Goal: Task Accomplishment & Management: Manage account settings

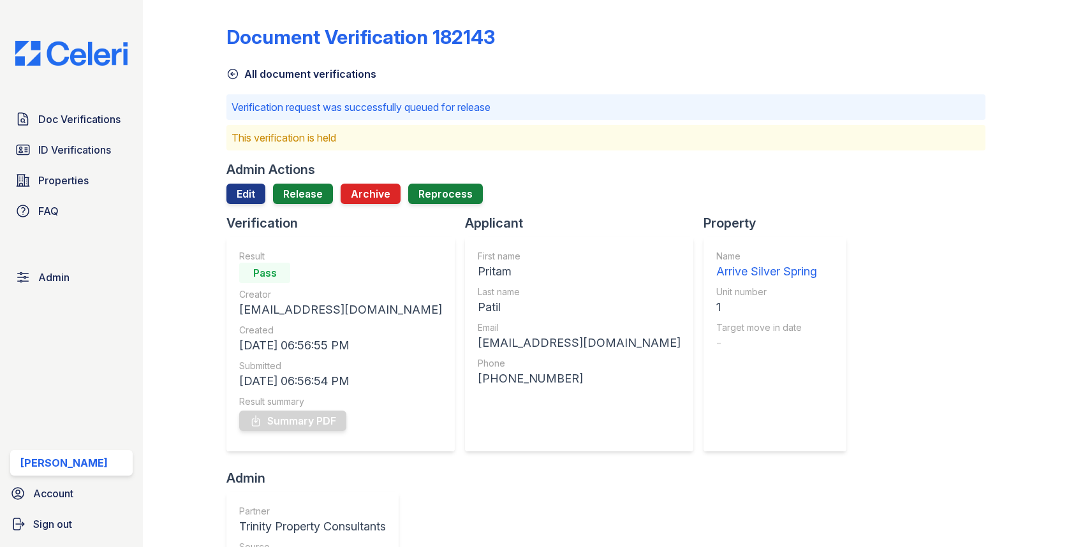
click at [68, 128] on link "Doc Verifications" at bounding box center [71, 120] width 122 height 26
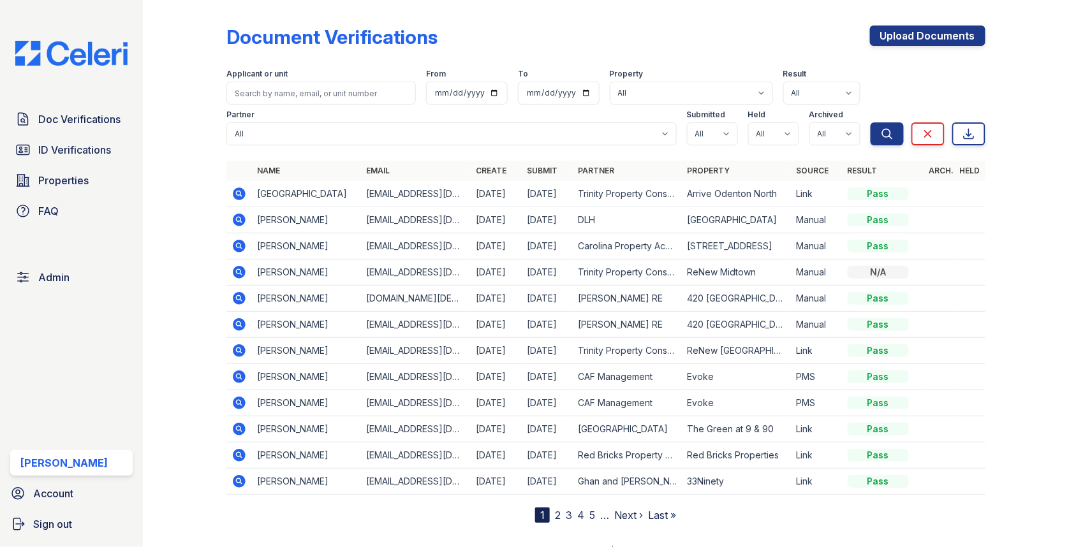
click at [82, 100] on div "Doc Verifications ID Verifications Properties FAQ Admin Max Orshan Account Sign…" at bounding box center [71, 273] width 143 height 547
click at [82, 127] on link "Doc Verifications" at bounding box center [71, 120] width 122 height 26
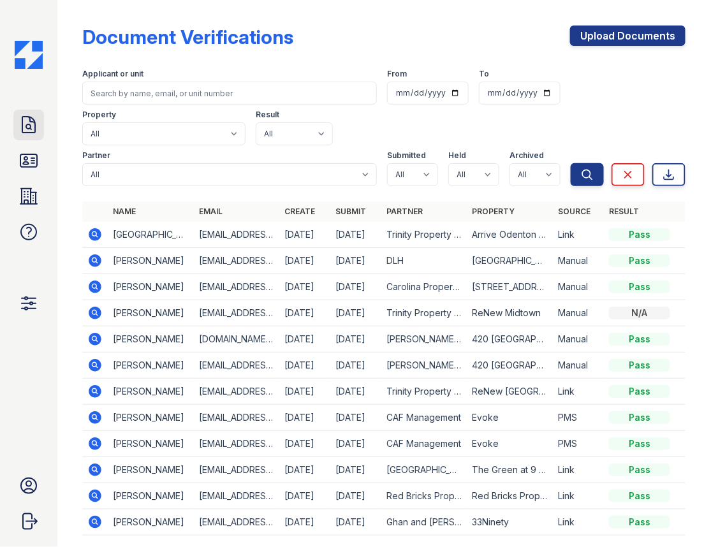
click at [34, 128] on icon at bounding box center [28, 125] width 13 height 16
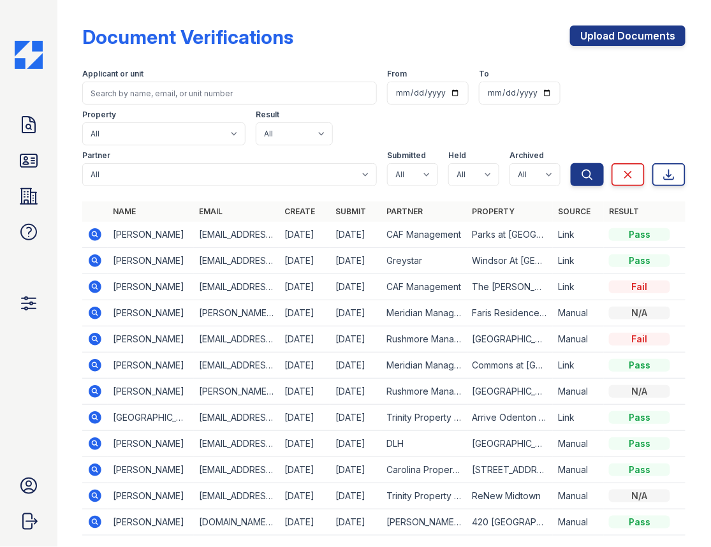
click at [96, 231] on icon at bounding box center [95, 234] width 13 height 13
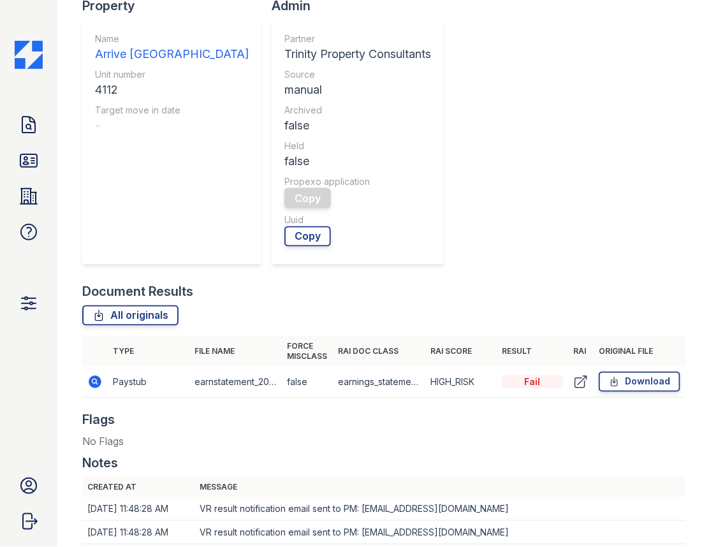
scroll to position [718, 0]
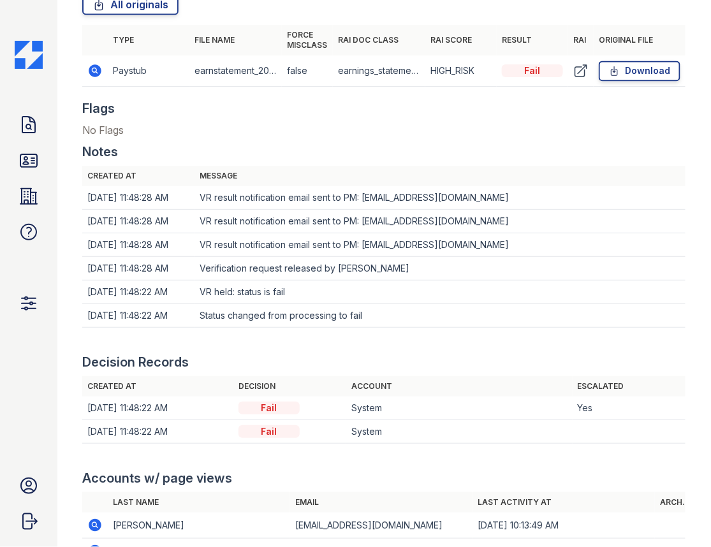
click at [99, 73] on icon at bounding box center [95, 70] width 13 height 13
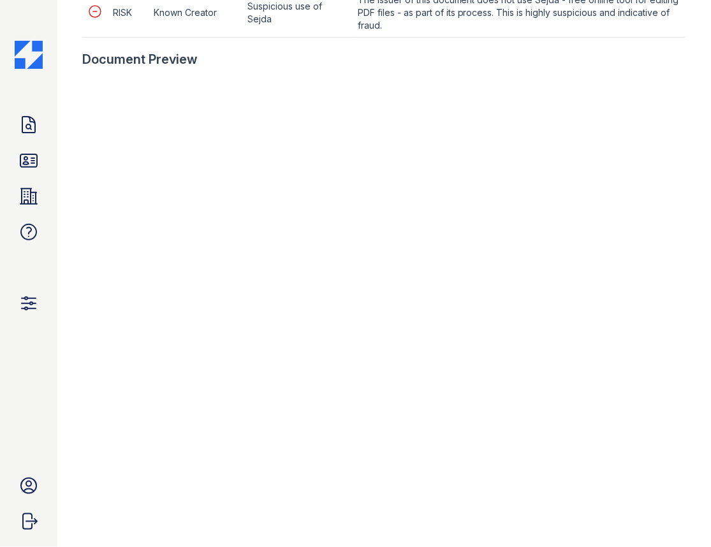
scroll to position [862, 0]
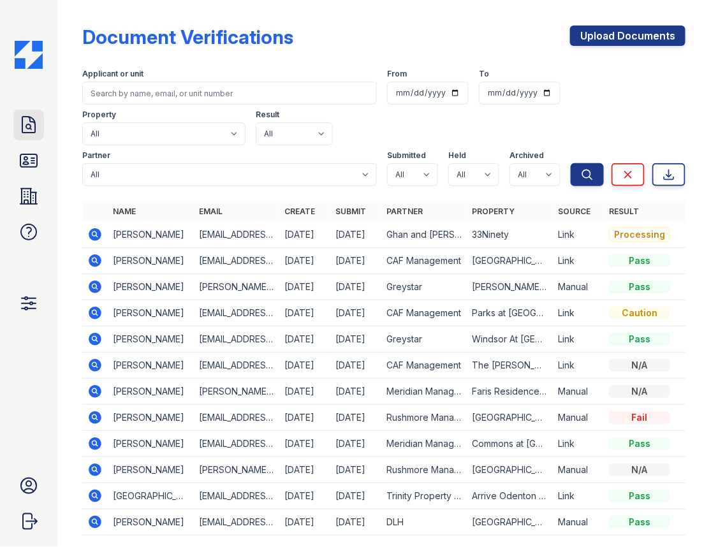
click at [29, 128] on icon at bounding box center [28, 125] width 13 height 16
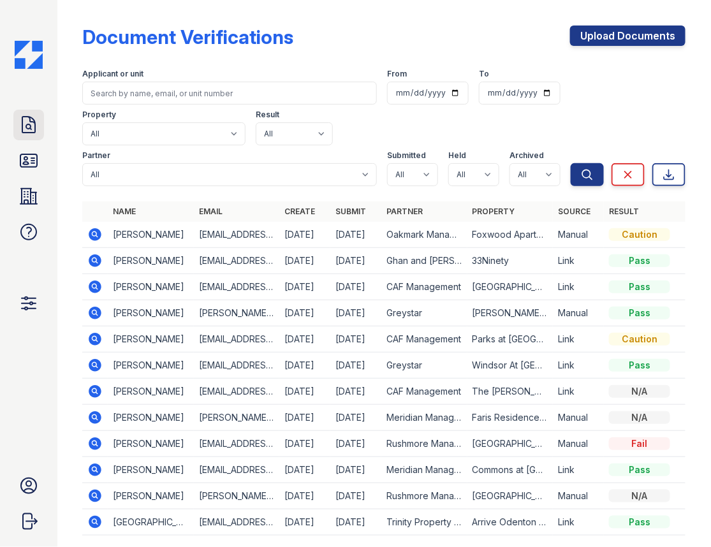
click at [29, 121] on icon at bounding box center [28, 125] width 13 height 16
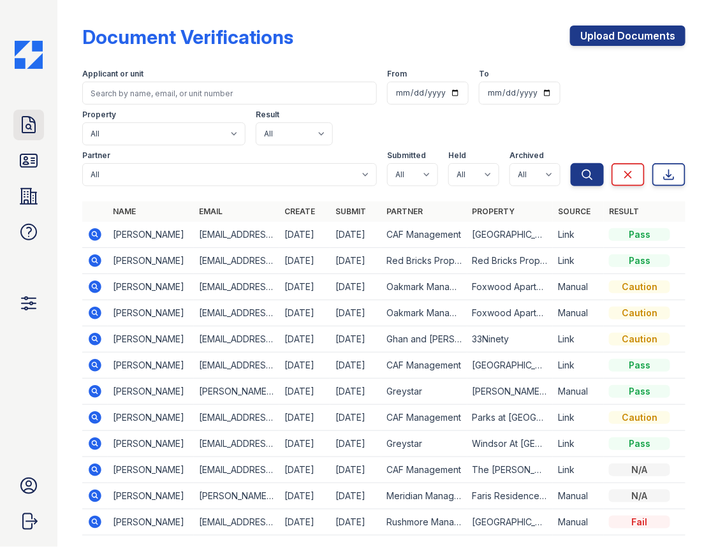
click at [32, 123] on icon at bounding box center [29, 125] width 20 height 20
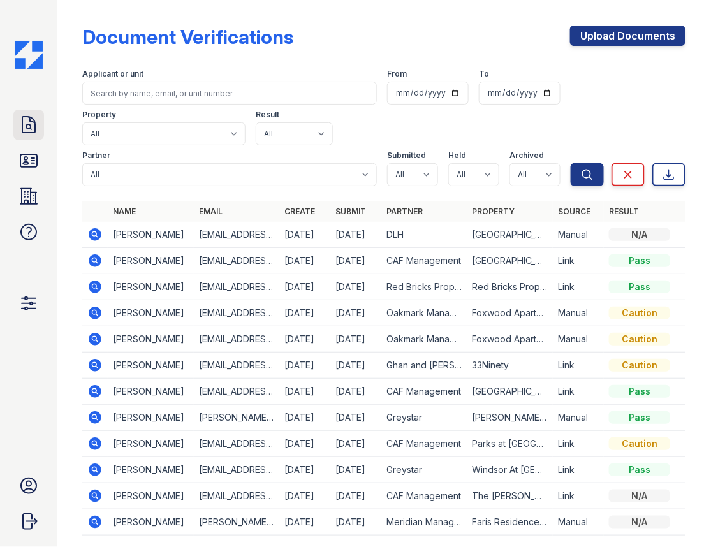
click at [29, 124] on icon at bounding box center [28, 125] width 13 height 16
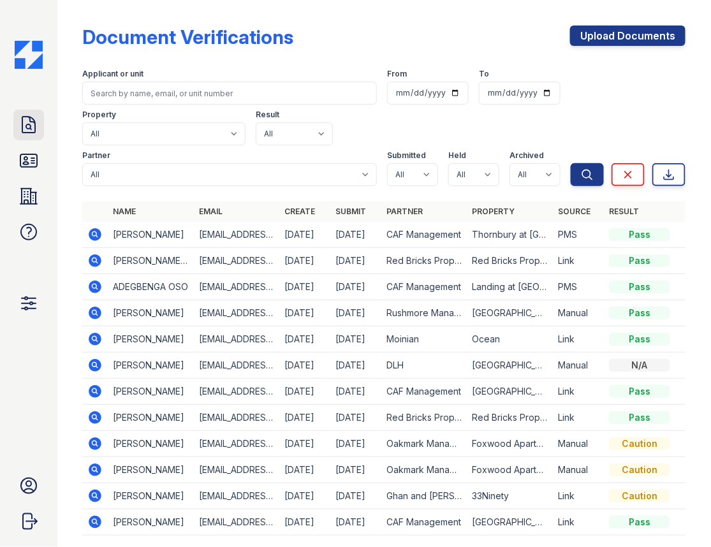
click at [30, 115] on icon at bounding box center [29, 125] width 20 height 20
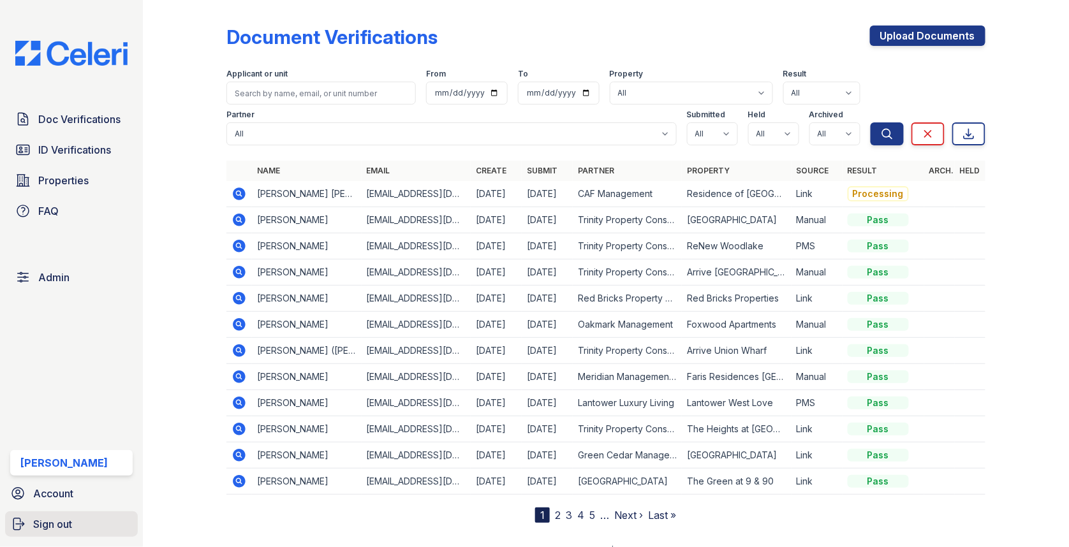
click at [72, 524] on span "Sign out" at bounding box center [52, 524] width 39 height 15
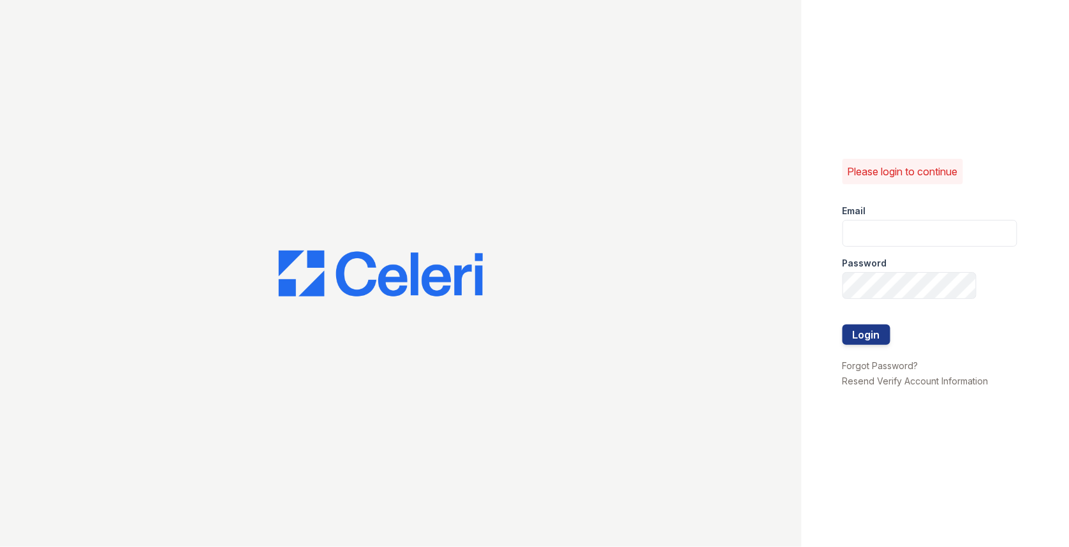
click at [930, 255] on div "Password" at bounding box center [930, 260] width 175 height 26
click at [928, 246] on form "Email Password Login" at bounding box center [930, 276] width 175 height 163
type input "[EMAIL_ADDRESS][DOMAIN_NAME]"
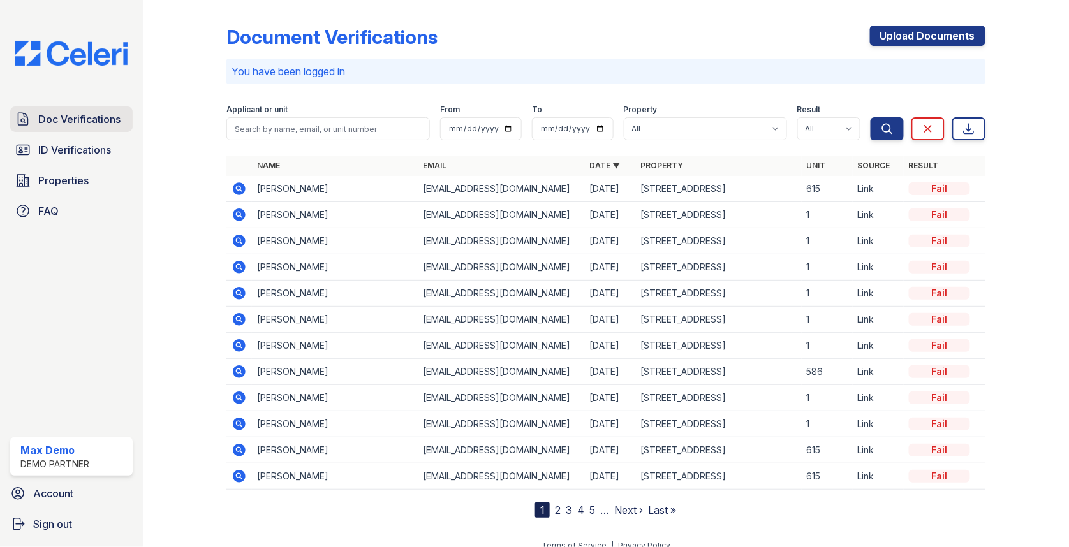
click at [64, 108] on link "Doc Verifications" at bounding box center [71, 120] width 122 height 26
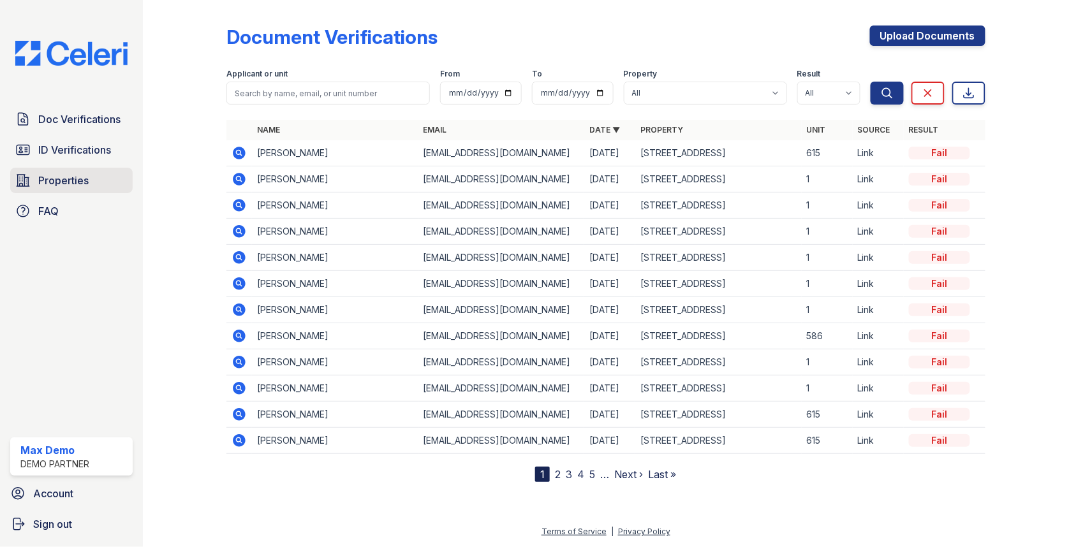
click at [64, 177] on span "Properties" at bounding box center [63, 180] width 50 height 15
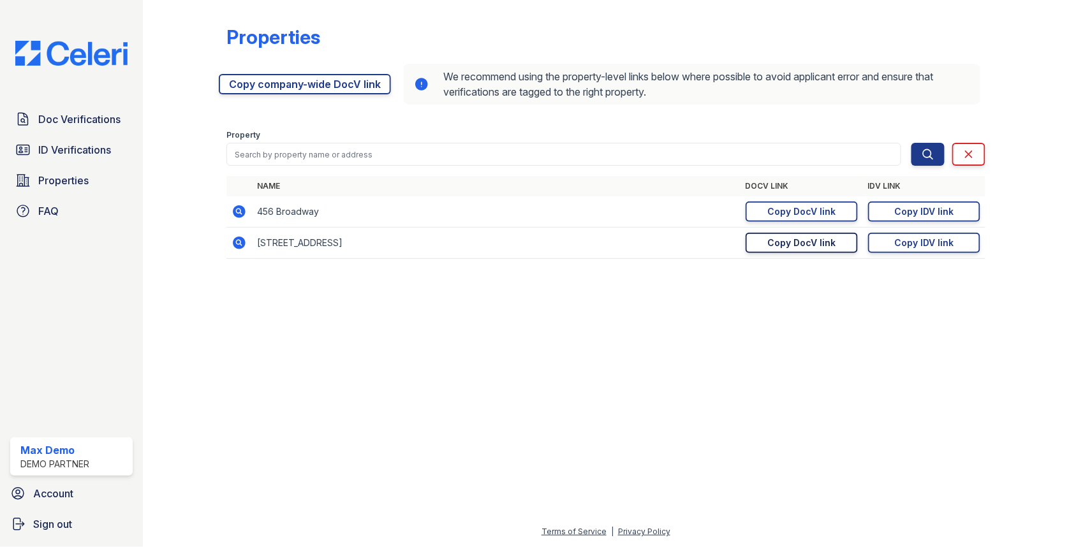
click at [790, 246] on div "Copy DocV link" at bounding box center [801, 243] width 68 height 13
click at [68, 110] on link "Doc Verifications" at bounding box center [71, 120] width 122 height 26
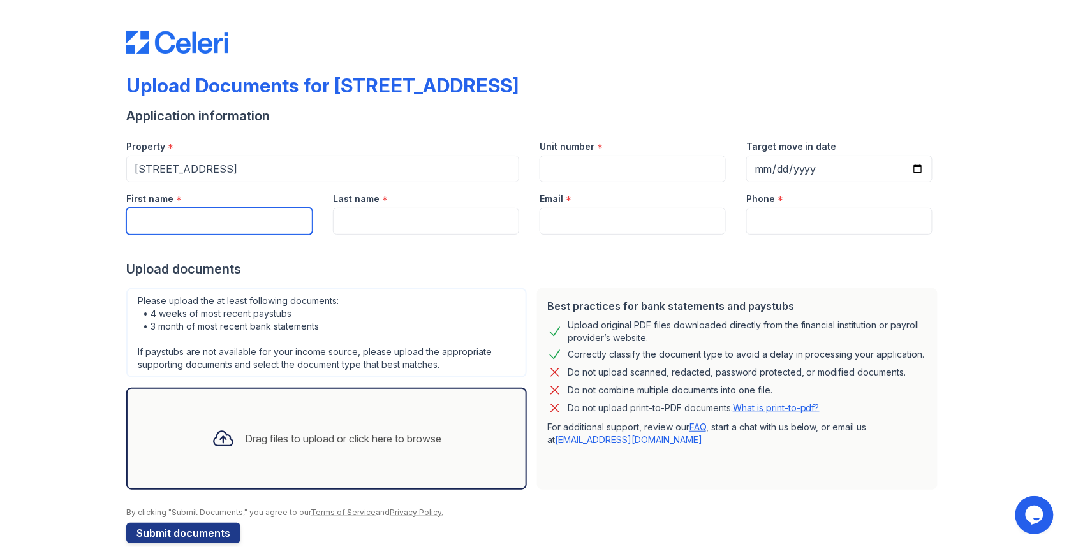
click at [187, 221] on input "First name" at bounding box center [219, 221] width 186 height 27
type input "Danny"
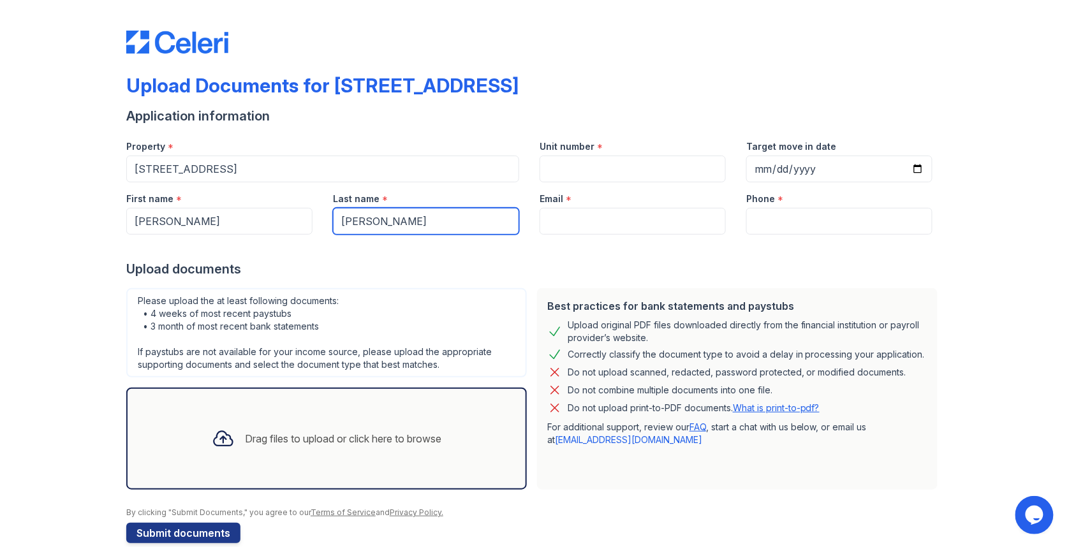
type input "Jones"
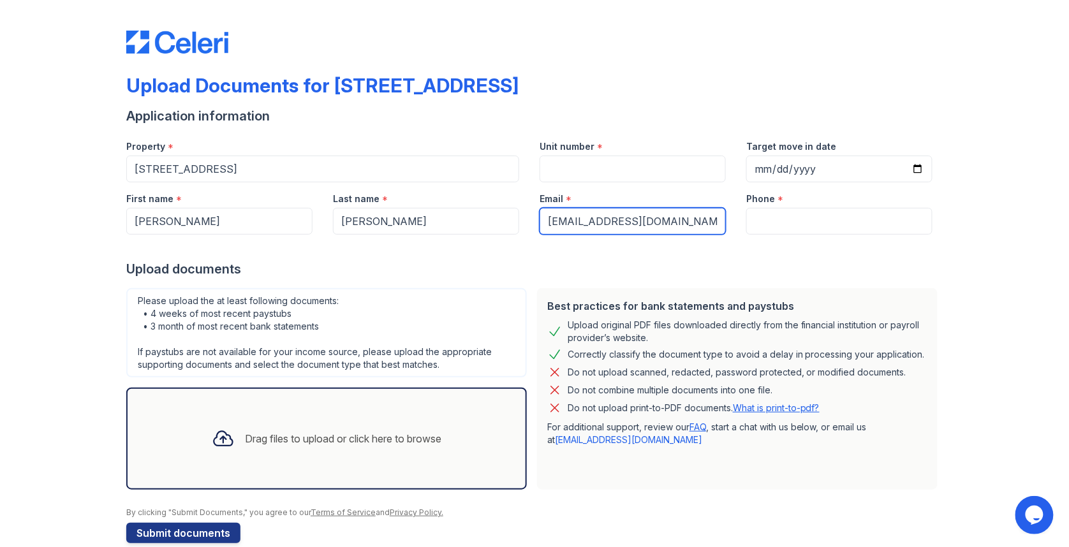
type input "dannyjones@gmail.com"
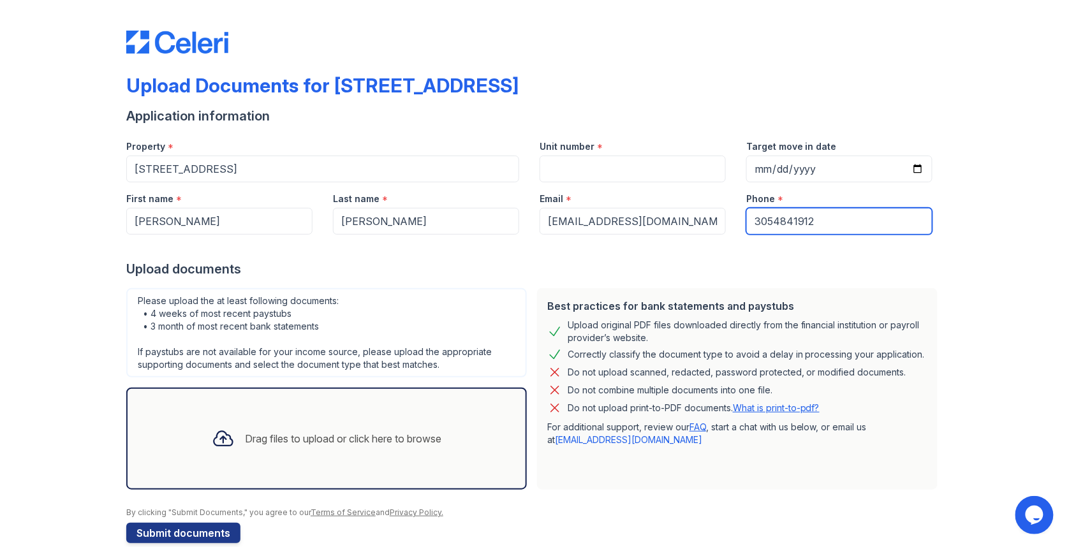
type input "3054841912"
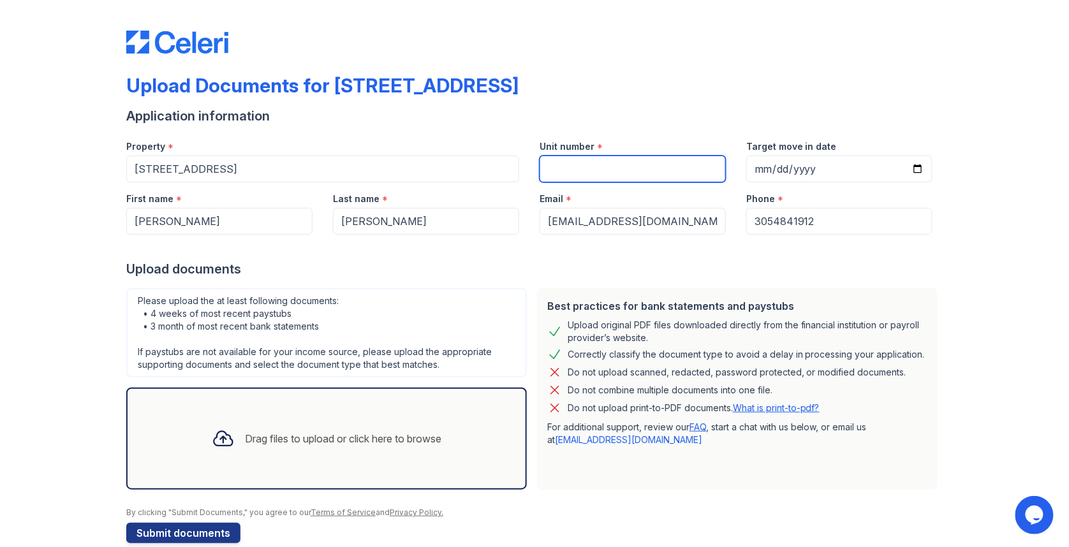
click at [605, 176] on input "Unit number" at bounding box center [633, 169] width 186 height 27
type input "1"
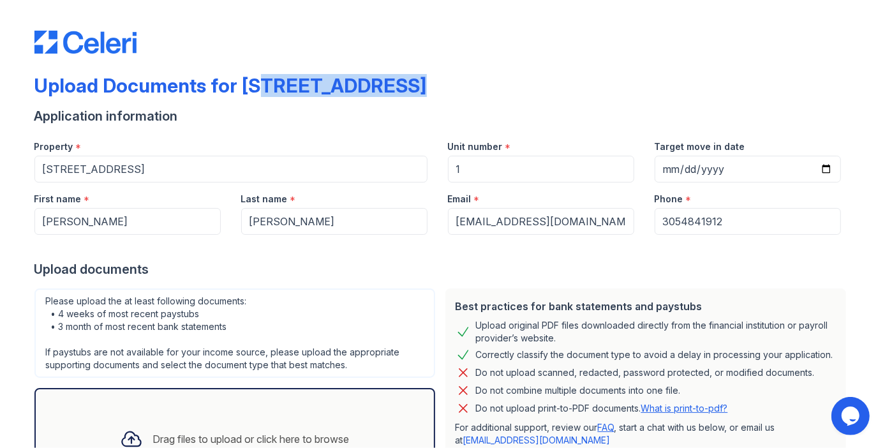
drag, startPoint x: 242, startPoint y: 85, endPoint x: 443, endPoint y: 87, distance: 201.0
click at [443, 87] on div "Upload Documents for 123 Main Street" at bounding box center [442, 90] width 817 height 33
click at [399, 120] on div "Application information" at bounding box center [442, 116] width 817 height 18
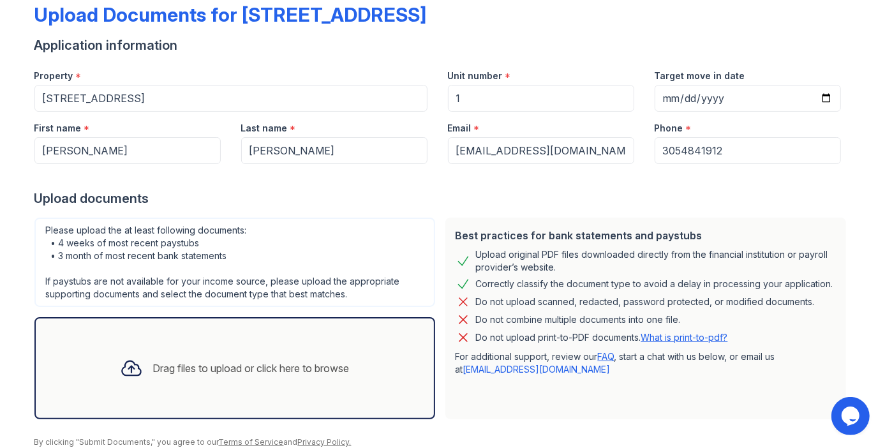
scroll to position [121, 0]
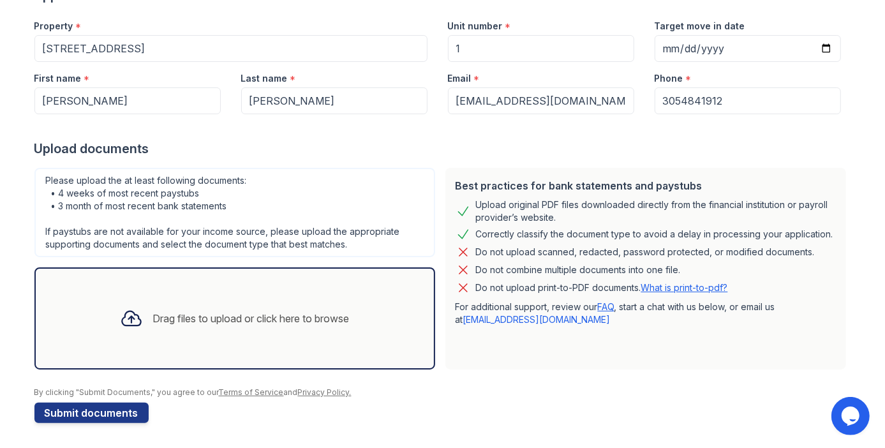
click at [187, 318] on div "Drag files to upload or click here to browse" at bounding box center [251, 318] width 196 height 15
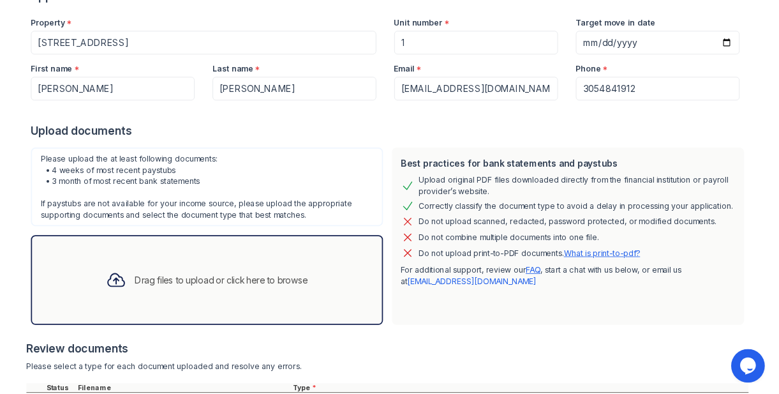
scroll to position [236, 0]
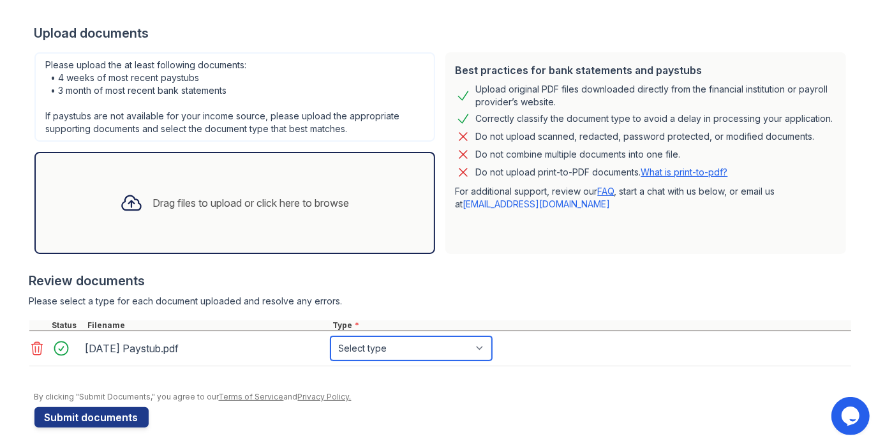
click at [366, 348] on select "Select type Paystub Bank Statement Offer Letter Tax Documents Benefit Award Let…" at bounding box center [410, 348] width 161 height 24
select select "paystub"
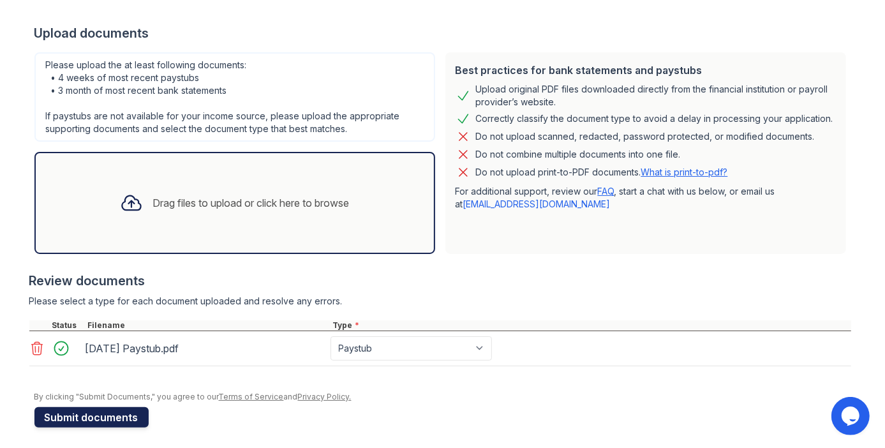
click at [97, 419] on button "Submit documents" at bounding box center [91, 417] width 114 height 20
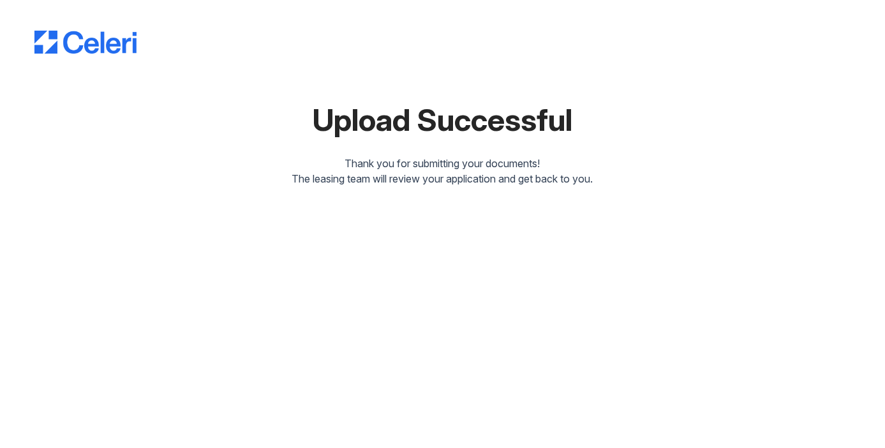
drag, startPoint x: 289, startPoint y: 122, endPoint x: 671, endPoint y: 119, distance: 381.5
click at [669, 119] on div "Upload Successful" at bounding box center [442, 120] width 817 height 31
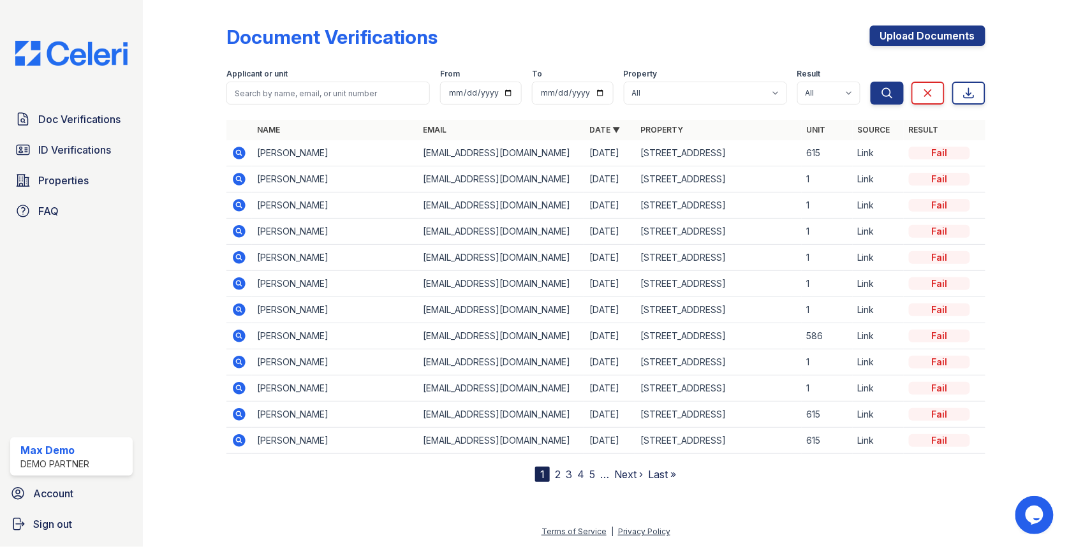
click at [297, 75] on div "Applicant or unit" at bounding box center [328, 75] width 204 height 13
click at [297, 85] on input "search" at bounding box center [328, 93] width 204 height 23
type input "jun"
click at [871, 82] on button "Search" at bounding box center [887, 93] width 33 height 23
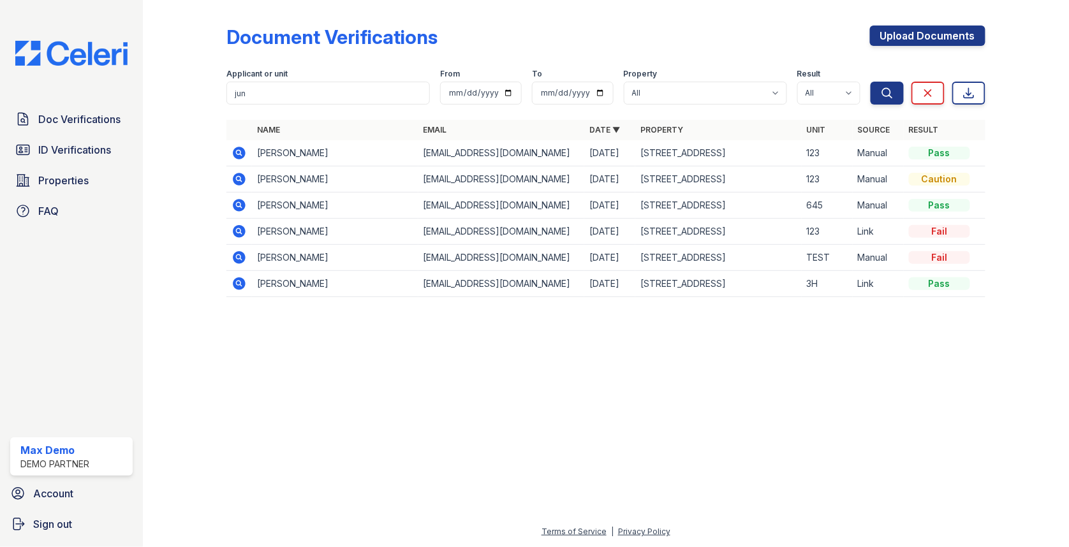
click at [240, 278] on icon at bounding box center [239, 284] width 13 height 13
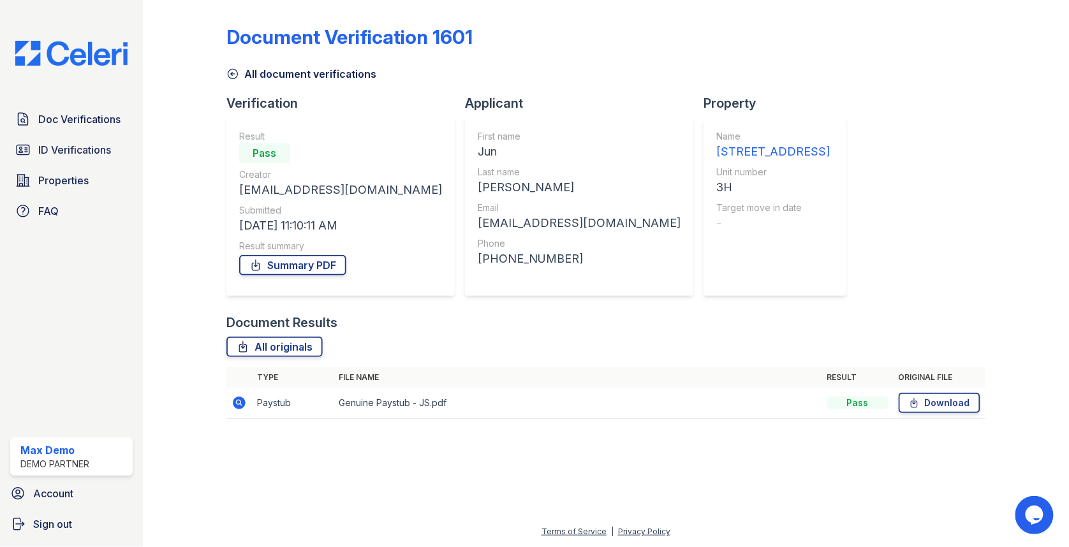
click at [236, 407] on icon at bounding box center [239, 403] width 13 height 13
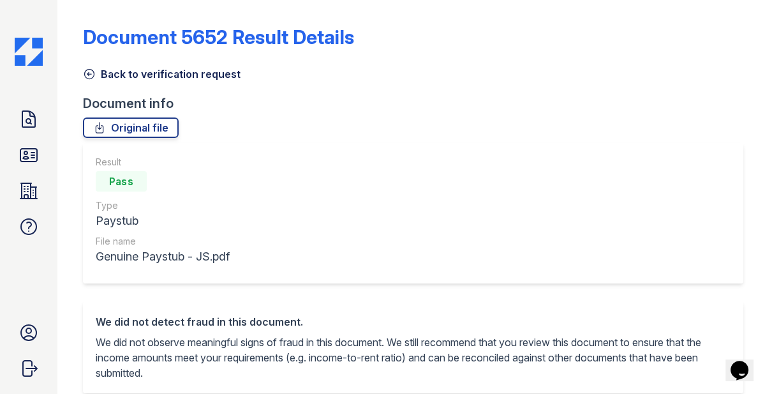
drag, startPoint x: 106, startPoint y: 182, endPoint x: 150, endPoint y: 182, distance: 44.0
click at [150, 182] on div "Pass" at bounding box center [163, 181] width 134 height 26
click at [168, 191] on div "Pass" at bounding box center [163, 181] width 134 height 26
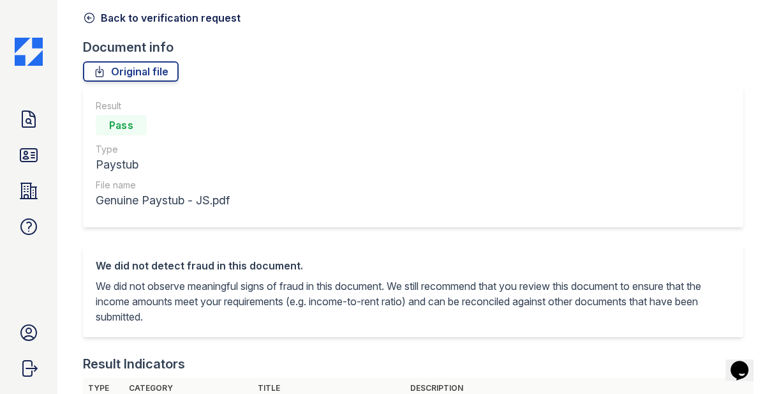
scroll to position [78, 0]
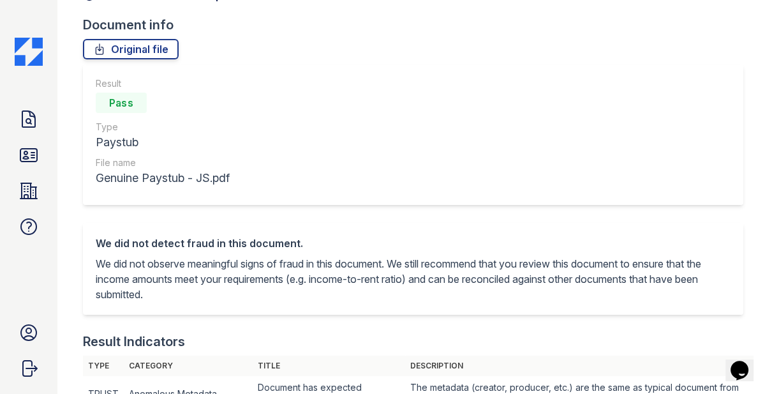
drag, startPoint x: 94, startPoint y: 241, endPoint x: 170, endPoint y: 299, distance: 95.6
click at [170, 299] on div "We did not detect fraud in this document. We did not observe meaningful signs o…" at bounding box center [413, 269] width 660 height 92
click at [170, 299] on p "We did not observe meaningful signs of fraud in this document. We still recomme…" at bounding box center [413, 279] width 635 height 46
drag, startPoint x: 96, startPoint y: 241, endPoint x: 170, endPoint y: 292, distance: 89.5
click at [172, 292] on div "We did not detect fraud in this document. We did not observe meaningful signs o…" at bounding box center [413, 268] width 635 height 66
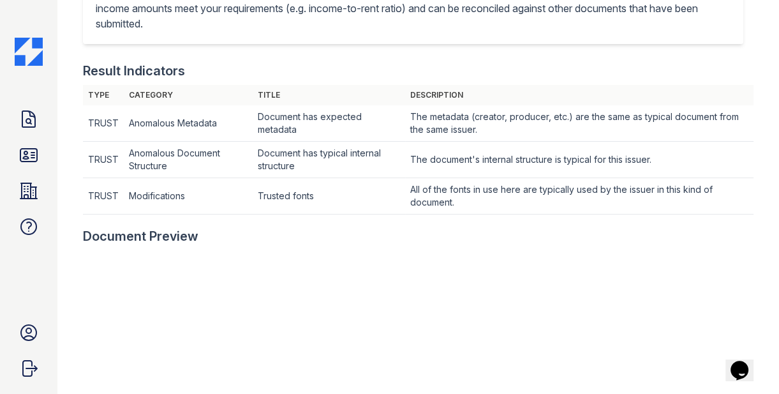
scroll to position [263, 0]
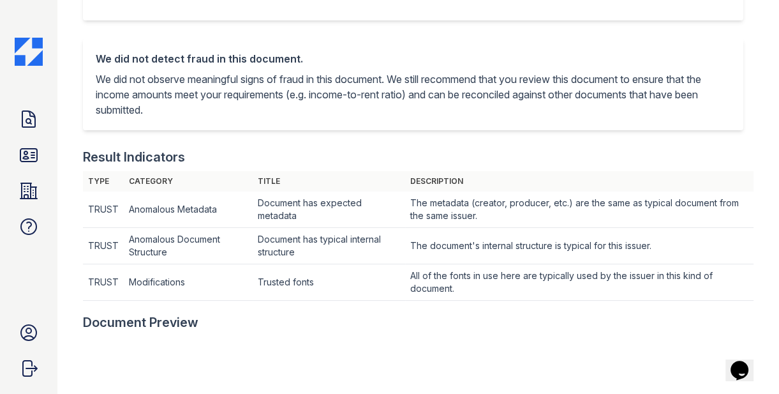
click at [410, 100] on p "We did not observe meaningful signs of fraud in this document. We still recomme…" at bounding box center [413, 94] width 635 height 46
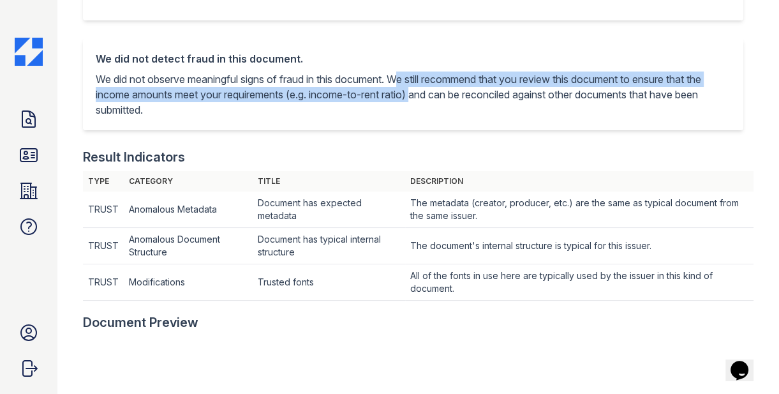
drag, startPoint x: 401, startPoint y: 78, endPoint x: 419, endPoint y: 89, distance: 21.2
click at [419, 89] on p "We did not observe meaningful signs of fraud in this document. We still recomme…" at bounding box center [413, 94] width 635 height 46
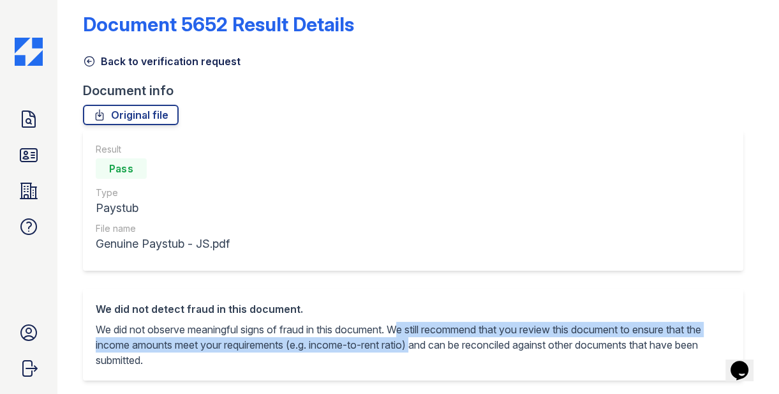
scroll to position [0, 0]
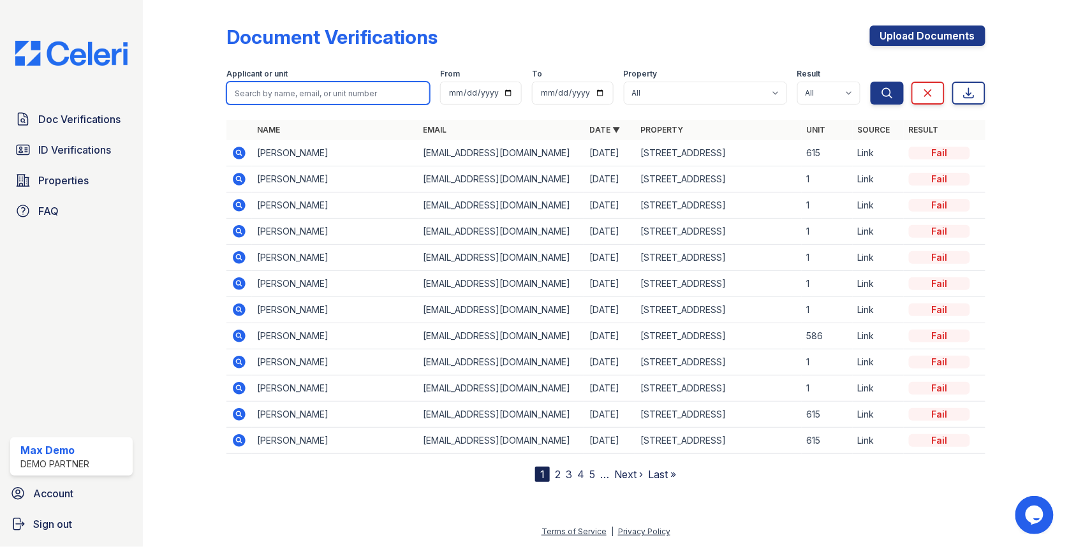
click at [377, 94] on input "search" at bounding box center [328, 93] width 204 height 23
type input "[PERSON_NAME]"
click at [871, 82] on button "Search" at bounding box center [887, 93] width 33 height 23
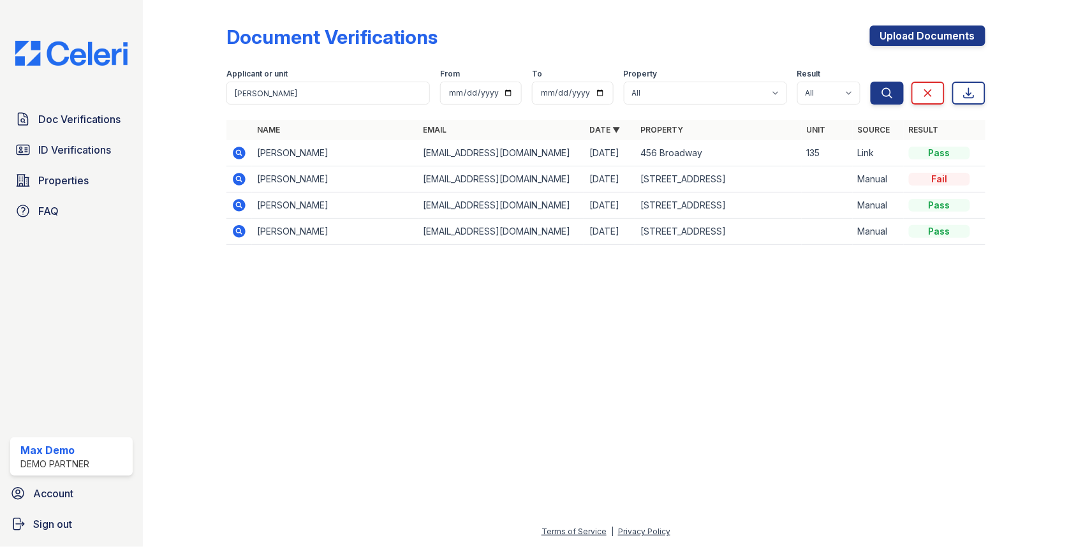
click at [237, 205] on icon at bounding box center [238, 204] width 3 height 3
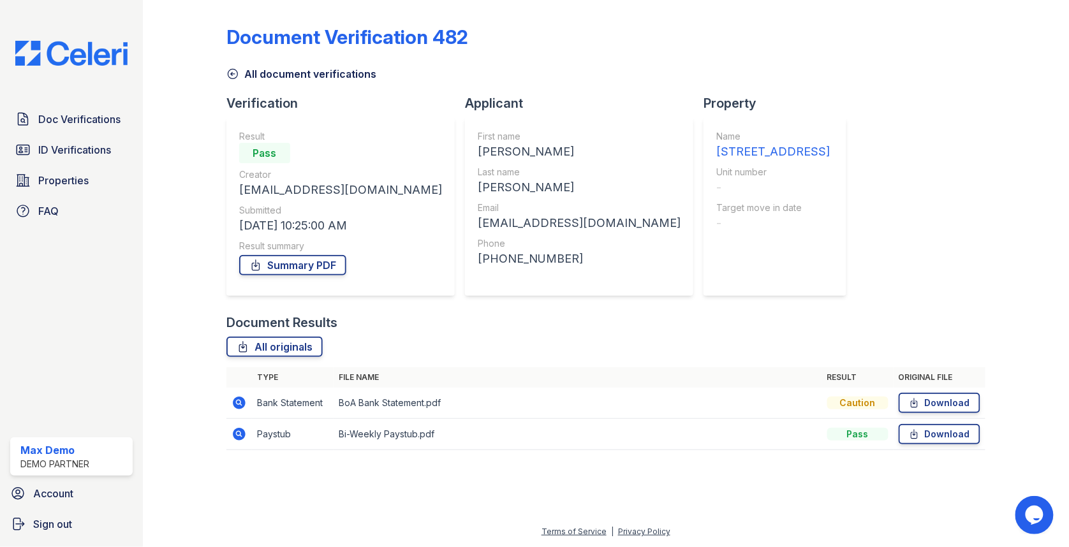
click at [243, 404] on icon at bounding box center [239, 403] width 13 height 13
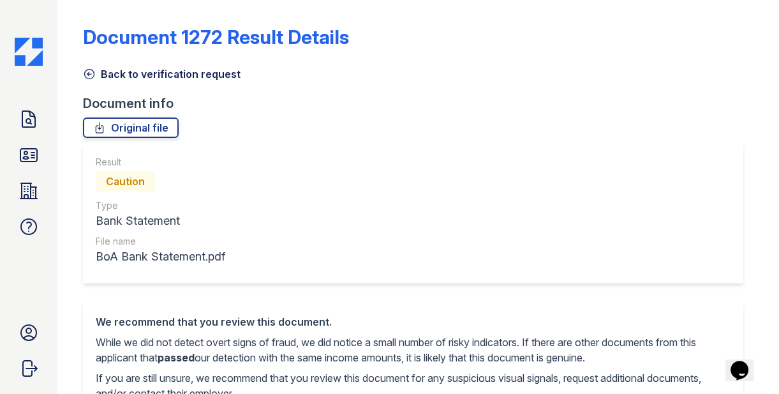
drag, startPoint x: 100, startPoint y: 179, endPoint x: 211, endPoint y: 179, distance: 111.6
click at [211, 179] on div "Caution" at bounding box center [161, 181] width 130 height 26
click at [250, 191] on div "Result Caution Type Bank Statement File name BoA Bank Statement.pdf" at bounding box center [413, 213] width 660 height 140
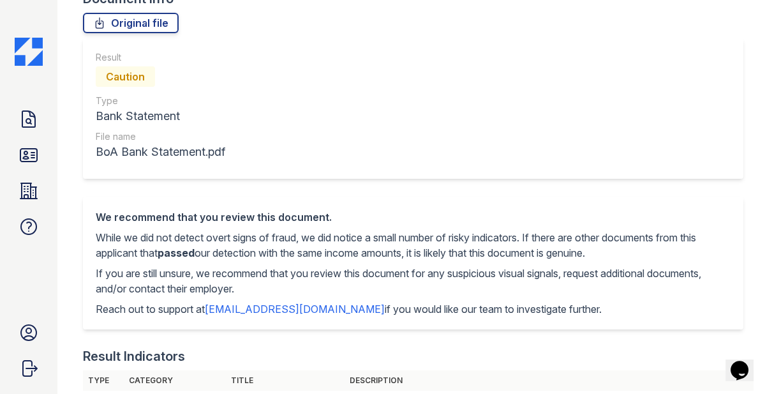
scroll to position [171, 0]
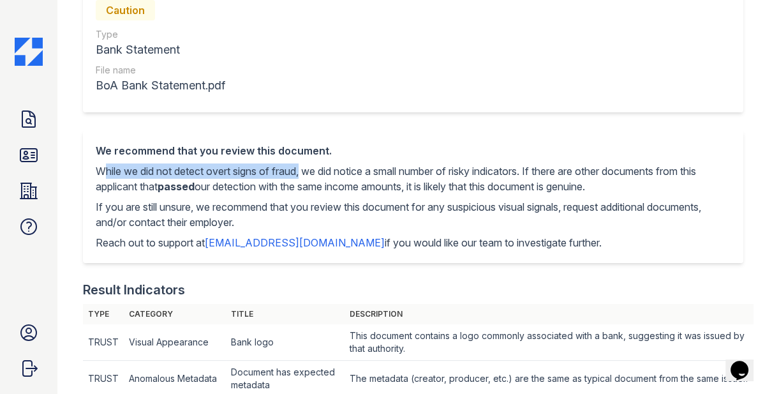
drag, startPoint x: 94, startPoint y: 172, endPoint x: 302, endPoint y: 170, distance: 208.0
click at [302, 170] on div "We recommend that you review this document. While we did not detect overt signs…" at bounding box center [413, 196] width 660 height 133
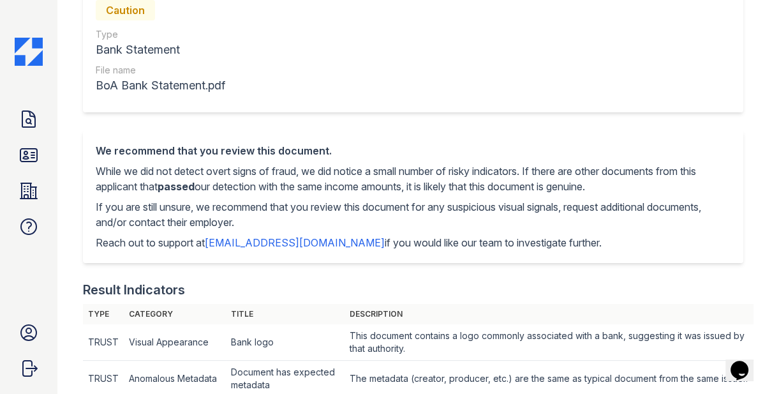
click at [315, 170] on p "While we did not detect overt signs of fraud, we did notice a small number of r…" at bounding box center [413, 178] width 635 height 31
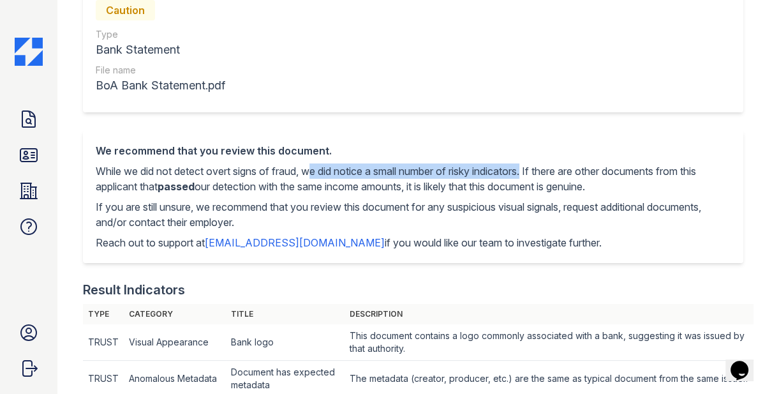
drag, startPoint x: 311, startPoint y: 170, endPoint x: 538, endPoint y: 167, distance: 227.2
click at [538, 167] on p "While we did not detect overt signs of fraud, we did notice a small number of r…" at bounding box center [413, 178] width 635 height 31
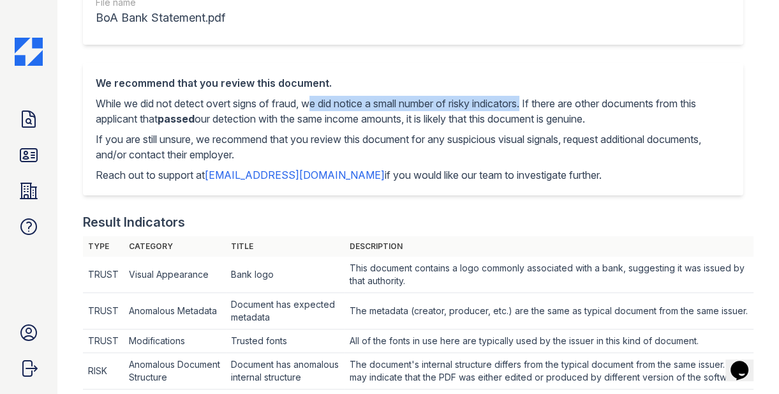
scroll to position [304, 0]
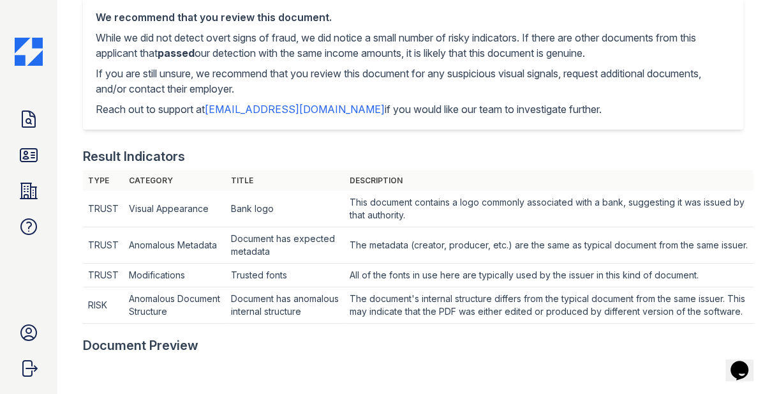
click at [102, 227] on td "RISK" at bounding box center [103, 209] width 41 height 36
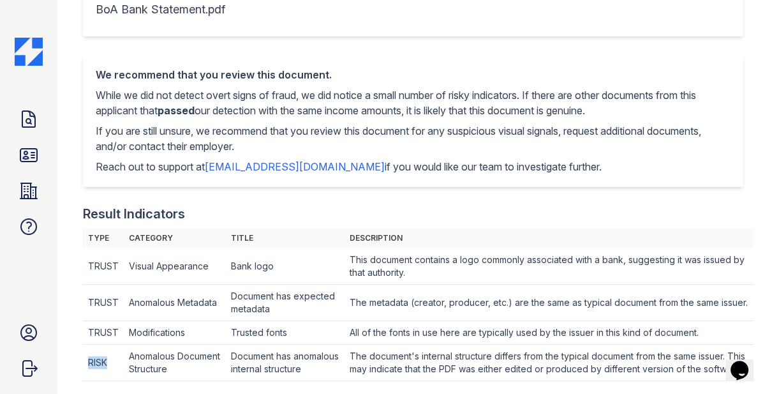
scroll to position [227, 0]
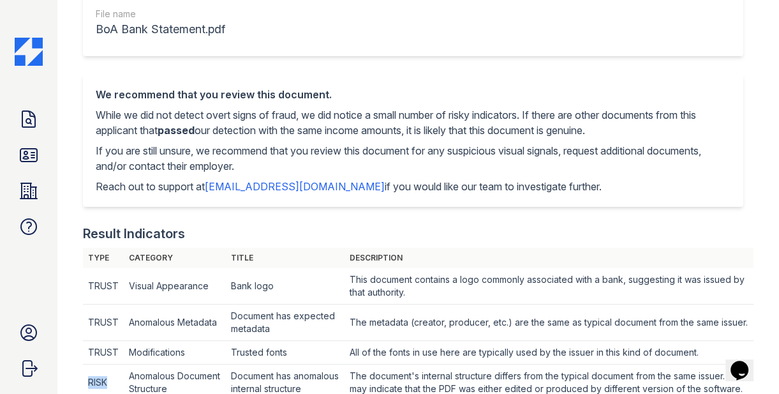
drag, startPoint x: 542, startPoint y: 109, endPoint x: 646, endPoint y: 131, distance: 106.4
click at [646, 131] on p "While we did not detect overt signs of fraud, we did notice a small number of r…" at bounding box center [413, 122] width 635 height 31
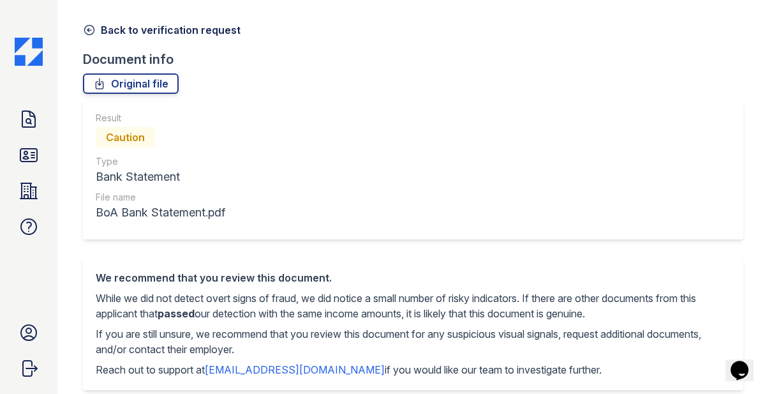
scroll to position [0, 0]
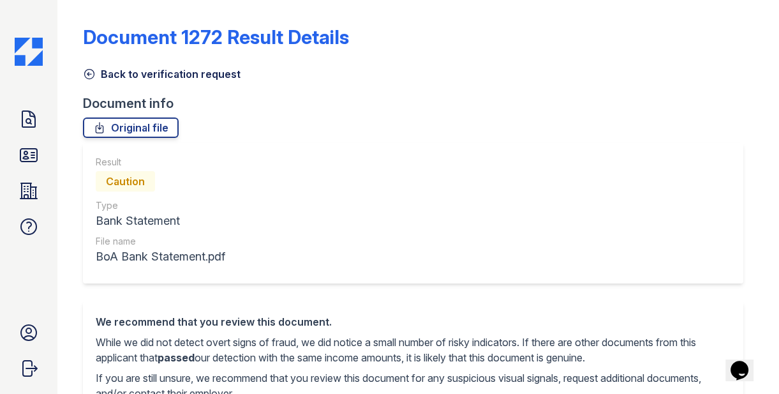
click at [119, 72] on link "Back to verification request" at bounding box center [162, 73] width 158 height 15
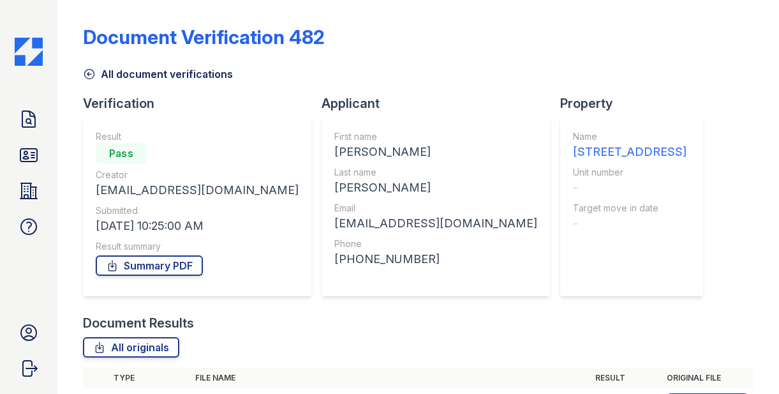
scroll to position [112, 0]
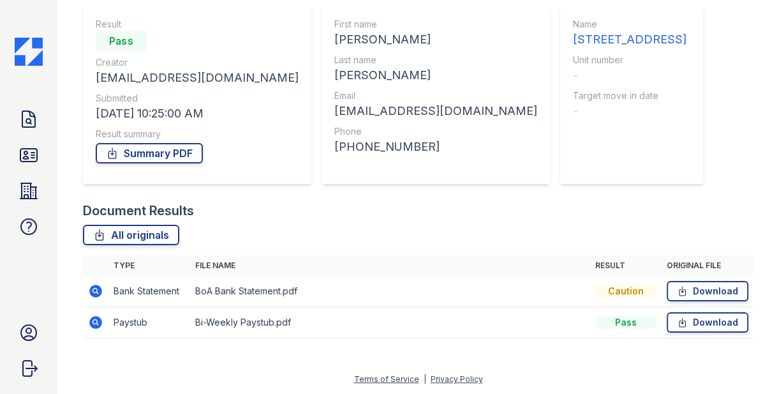
click at [130, 322] on td "Paystub" at bounding box center [149, 322] width 82 height 31
click at [633, 318] on div "Pass" at bounding box center [625, 322] width 61 height 13
click at [159, 287] on td "Bank Statement" at bounding box center [149, 291] width 82 height 31
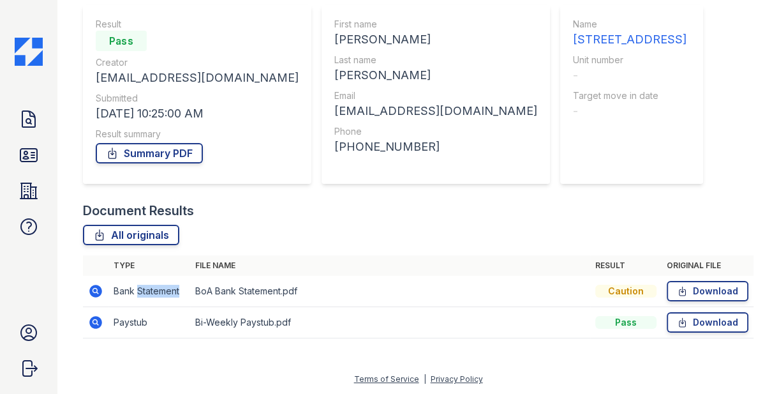
click at [159, 287] on td "Bank Statement" at bounding box center [149, 291] width 82 height 31
click at [625, 292] on div "Caution" at bounding box center [625, 291] width 61 height 13
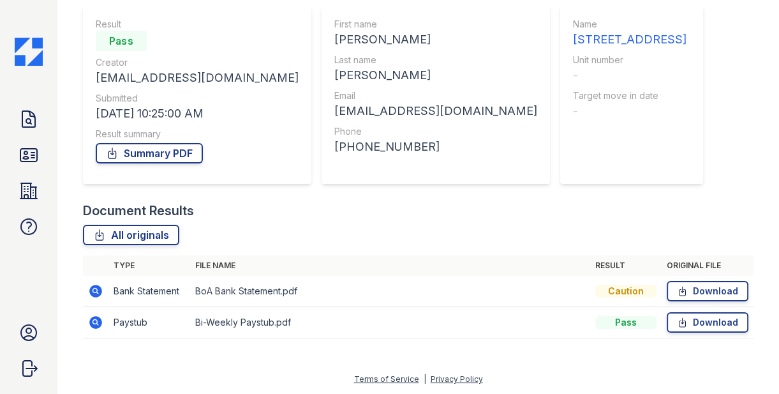
drag, startPoint x: 611, startPoint y: 293, endPoint x: 644, endPoint y: 293, distance: 33.2
click at [644, 293] on div "Caution" at bounding box center [625, 291] width 61 height 13
click at [653, 287] on div "Caution" at bounding box center [625, 291] width 61 height 13
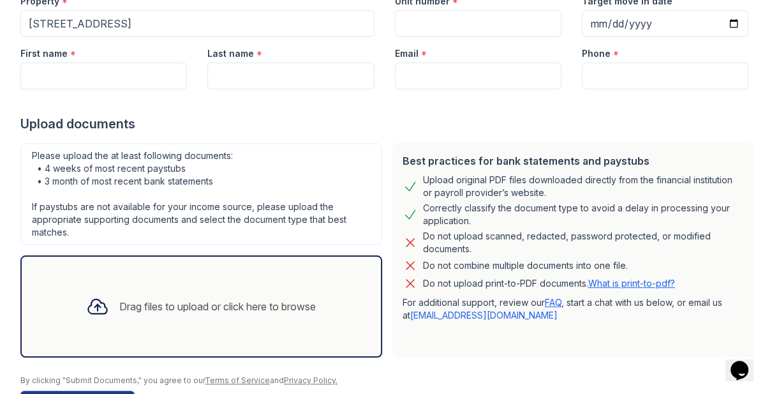
scroll to position [147, 0]
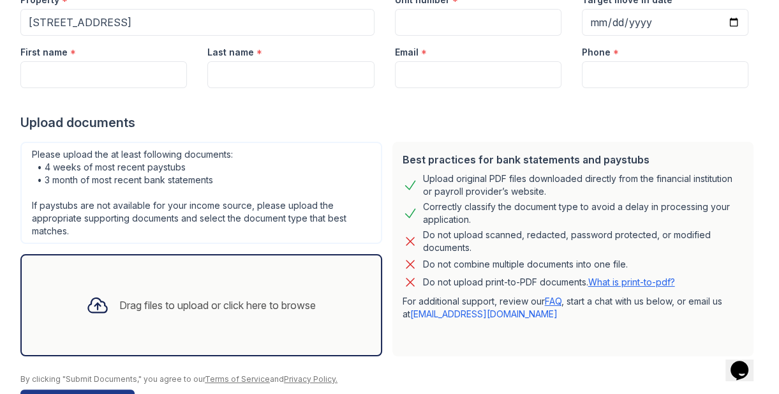
click at [507, 186] on div "Upload original PDF files downloaded directly from the financial institution or…" at bounding box center [583, 185] width 321 height 26
click at [457, 177] on div "Upload original PDF files downloaded directly from the financial institution or…" at bounding box center [583, 185] width 321 height 26
drag, startPoint x: 456, startPoint y: 177, endPoint x: 506, endPoint y: 177, distance: 50.4
click at [506, 177] on div "Upload original PDF files downloaded directly from the financial institution or…" at bounding box center [583, 185] width 321 height 26
click at [505, 232] on div "Do not upload scanned, redacted, password protected, or modified documents." at bounding box center [583, 241] width 321 height 26
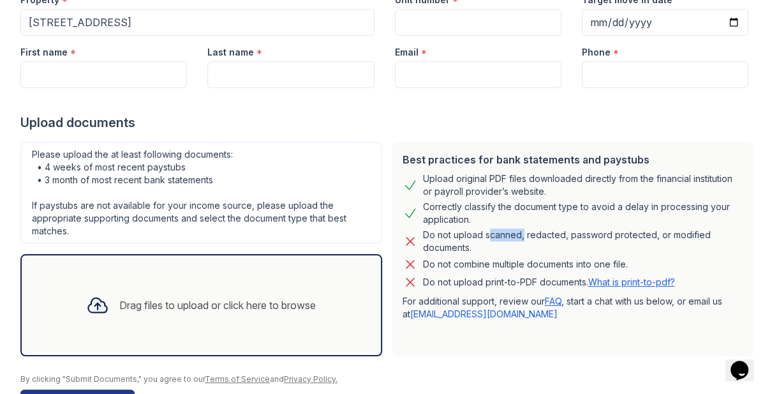
click at [505, 232] on div "Do not upload scanned, redacted, password protected, or modified documents." at bounding box center [583, 241] width 321 height 26
drag, startPoint x: 505, startPoint y: 179, endPoint x: 456, endPoint y: 179, distance: 49.1
click at [456, 179] on div "Upload original PDF files downloaded directly from the financial institution or…" at bounding box center [583, 185] width 321 height 26
click at [216, 302] on div "Drag files to upload or click here to browse" at bounding box center [217, 304] width 196 height 15
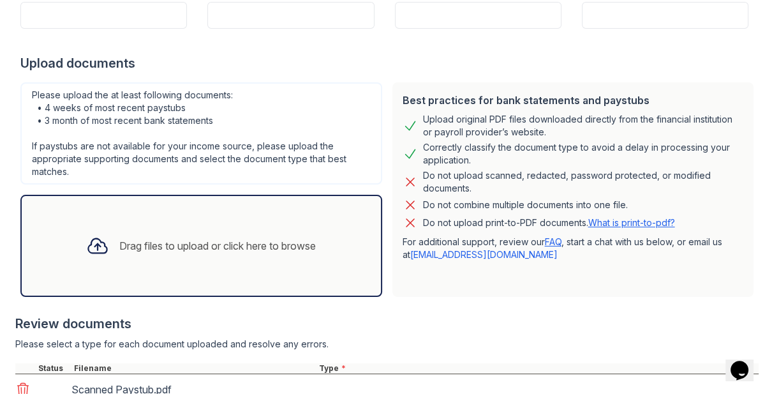
scroll to position [303, 0]
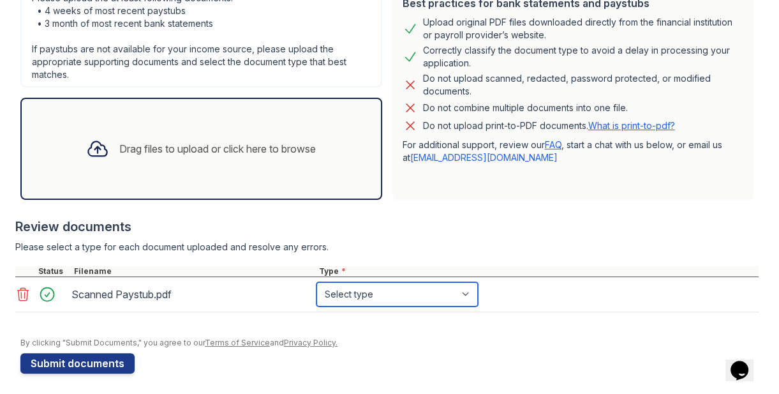
click at [359, 292] on select "Select type Paystub Bank Statement Offer Letter Tax Documents Benefit Award Let…" at bounding box center [396, 294] width 161 height 24
select select "paystub"
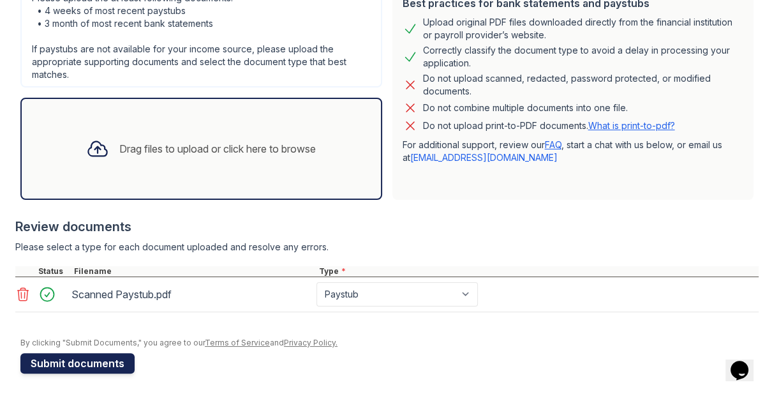
click at [117, 362] on button "Submit documents" at bounding box center [77, 363] width 114 height 20
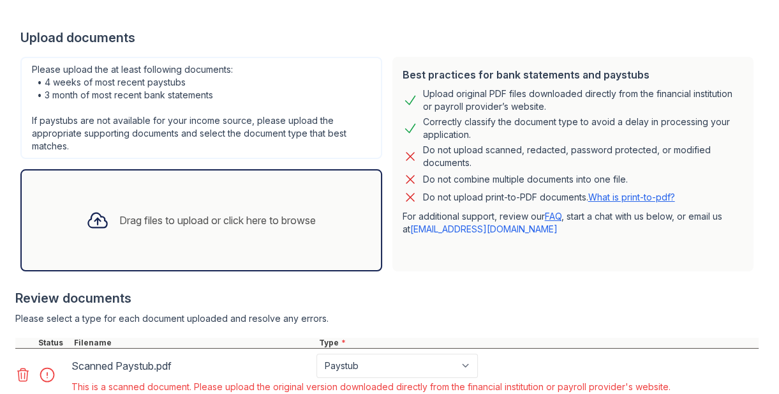
scroll to position [302, 0]
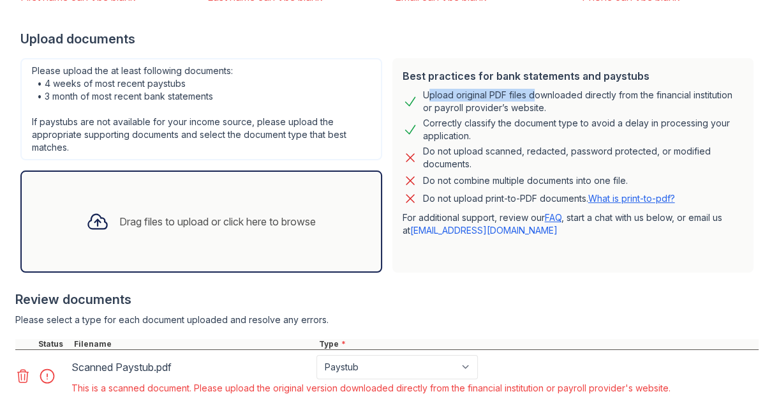
drag, startPoint x: 422, startPoint y: 93, endPoint x: 529, endPoint y: 94, distance: 106.5
click at [530, 94] on div "Upload original PDF files downloaded directly from the financial institution or…" at bounding box center [583, 102] width 321 height 26
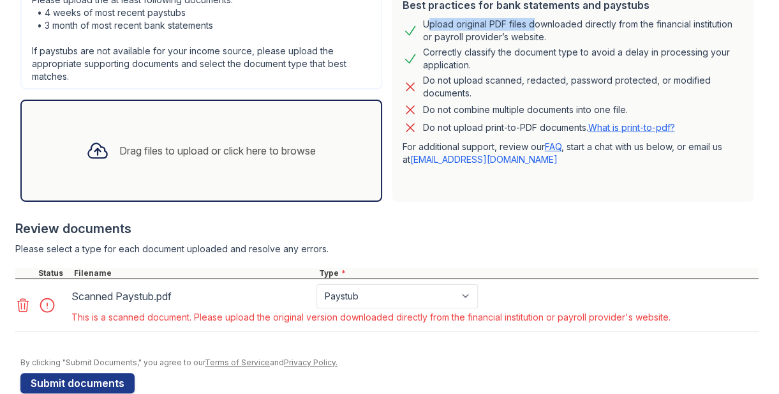
scroll to position [396, 0]
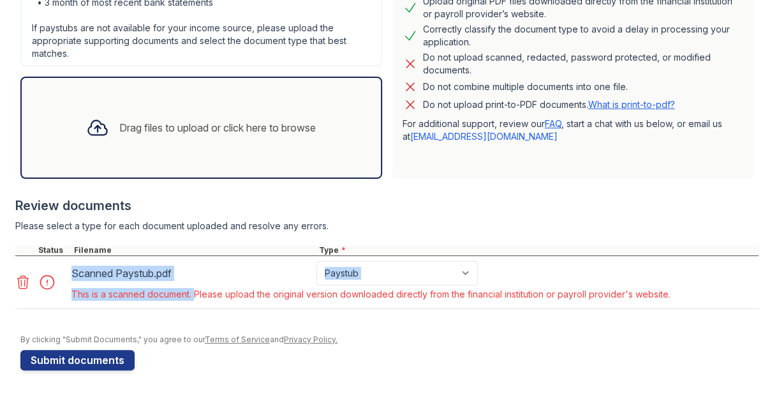
drag, startPoint x: 193, startPoint y: 292, endPoint x: 63, endPoint y: 292, distance: 130.8
click at [62, 292] on div "Scanned Paystub.pdf Paystub Bank Statement Offer Letter Tax Documents Benefit A…" at bounding box center [344, 282] width 658 height 42
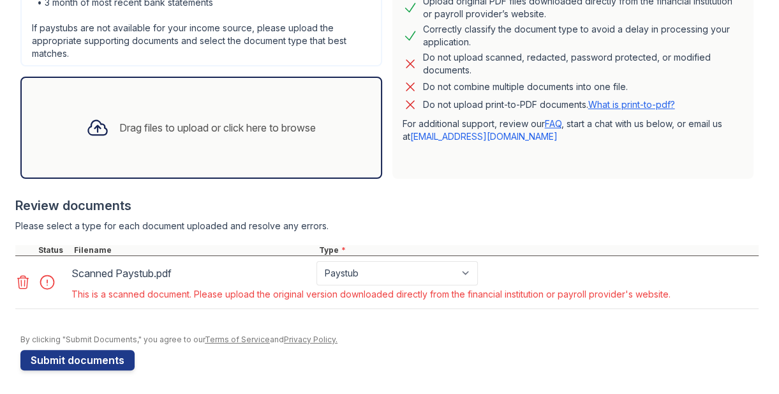
click at [72, 292] on div "This is a scanned document. Please upload the original version downloaded direc…" at bounding box center [370, 294] width 599 height 13
drag, startPoint x: 72, startPoint y: 292, endPoint x: 193, endPoint y: 291, distance: 120.6
click at [193, 291] on div "This is a scanned document. Please upload the original version downloaded direc…" at bounding box center [370, 294] width 599 height 13
click at [212, 293] on div "This is a scanned document. Please upload the original version downloaded direc…" at bounding box center [370, 294] width 599 height 13
click at [198, 292] on div "This is a scanned document. Please upload the original version downloaded direc…" at bounding box center [370, 294] width 599 height 13
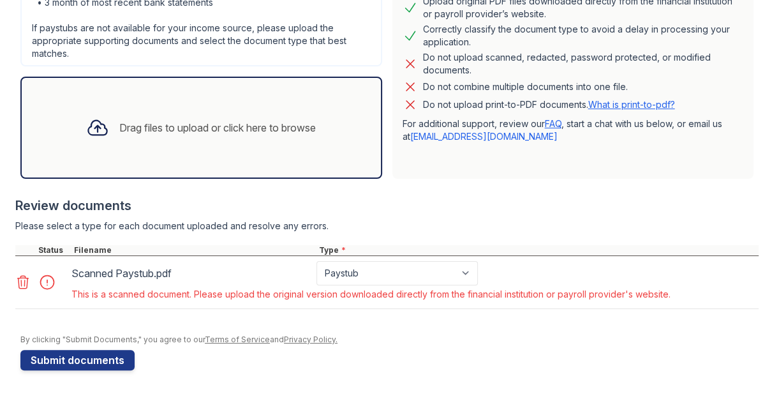
drag, startPoint x: 196, startPoint y: 292, endPoint x: 619, endPoint y: 304, distance: 422.5
click at [619, 304] on div "Scanned Paystub.pdf Paystub Bank Statement Offer Letter Tax Documents Benefit A…" at bounding box center [386, 282] width 743 height 53
click at [616, 290] on div "This is a scanned document. Please upload the original version downloaded direc…" at bounding box center [370, 294] width 599 height 13
drag, startPoint x: 509, startPoint y: 138, endPoint x: 392, endPoint y: 139, distance: 116.8
click at [392, 139] on div "Best practices for bank statements and paystubs Upload original PDF files downl…" at bounding box center [573, 71] width 362 height 214
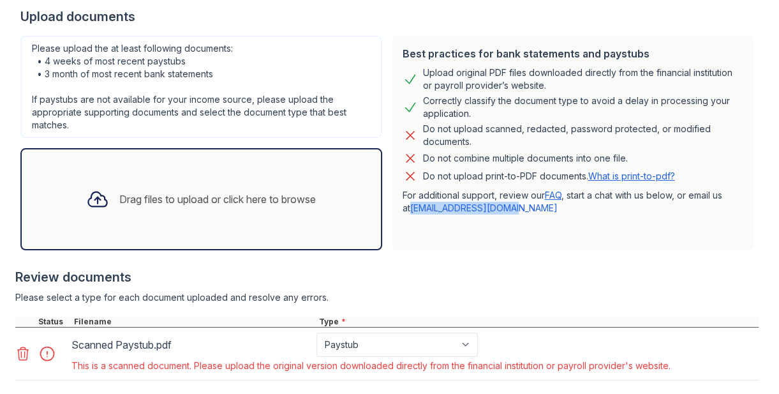
scroll to position [320, 0]
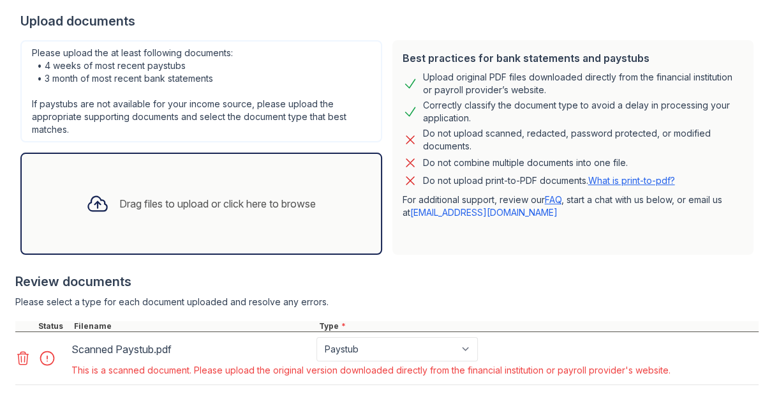
click at [467, 80] on div "Upload original PDF files downloaded directly from the financial institution or…" at bounding box center [583, 84] width 321 height 26
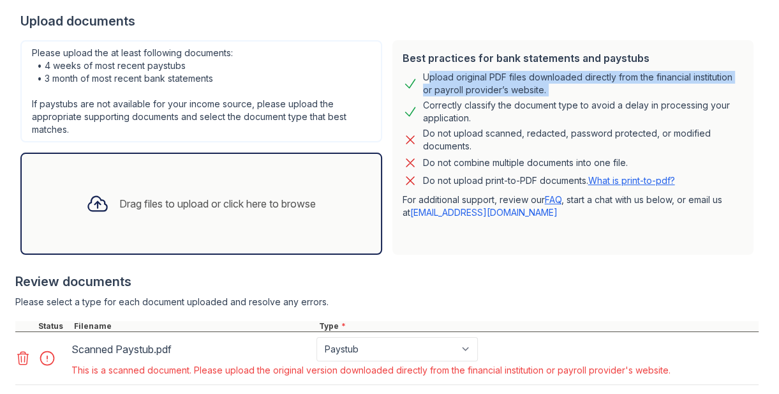
click at [467, 80] on div "Upload original PDF files downloaded directly from the financial institution or…" at bounding box center [583, 84] width 321 height 26
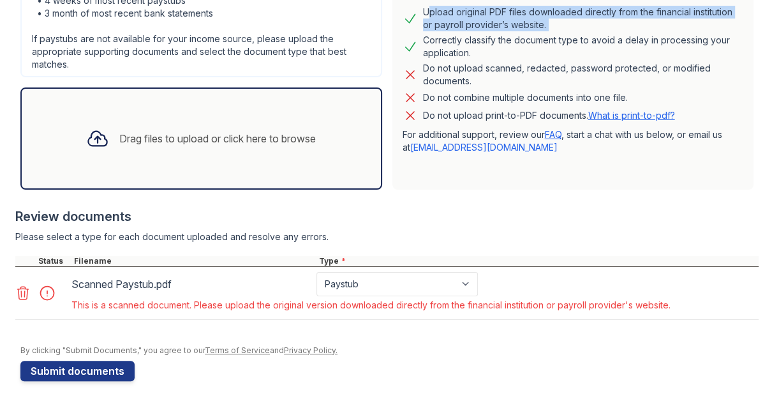
scroll to position [396, 0]
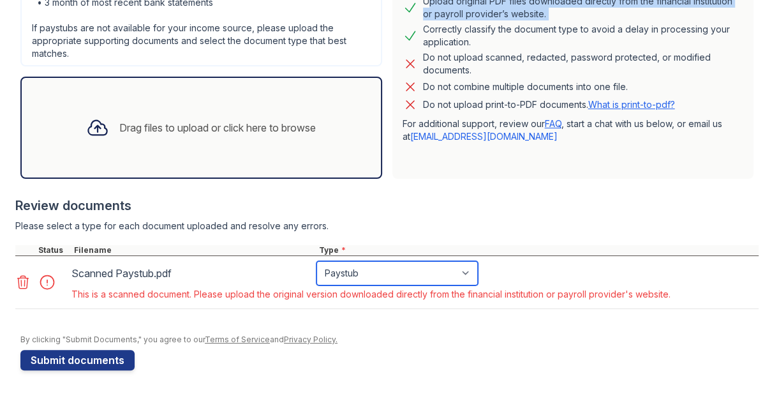
click at [372, 269] on select "Paystub Bank Statement Offer Letter Tax Documents Benefit Award Letter Investme…" at bounding box center [396, 273] width 161 height 24
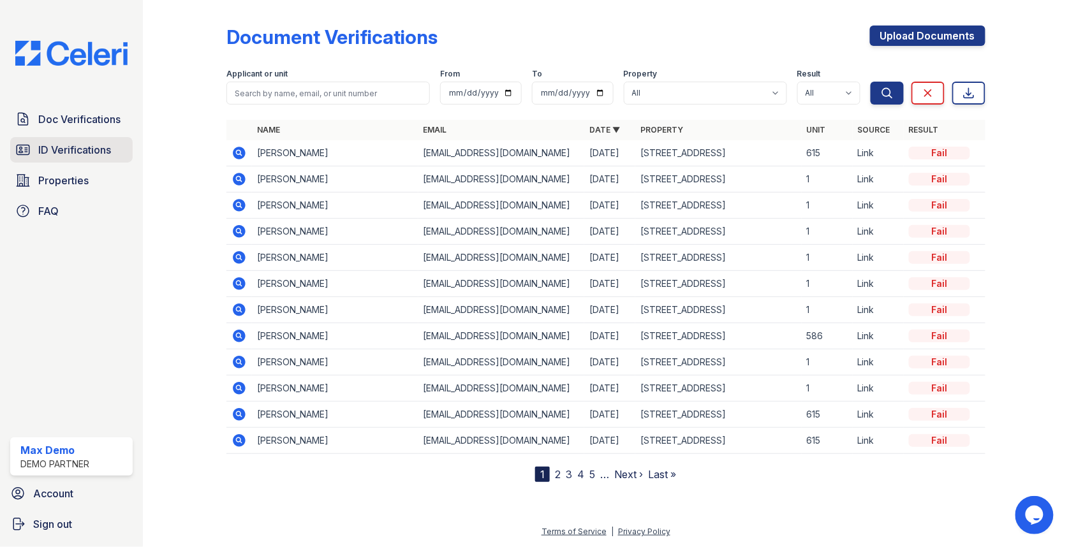
click at [82, 155] on span "ID Verifications" at bounding box center [74, 149] width 73 height 15
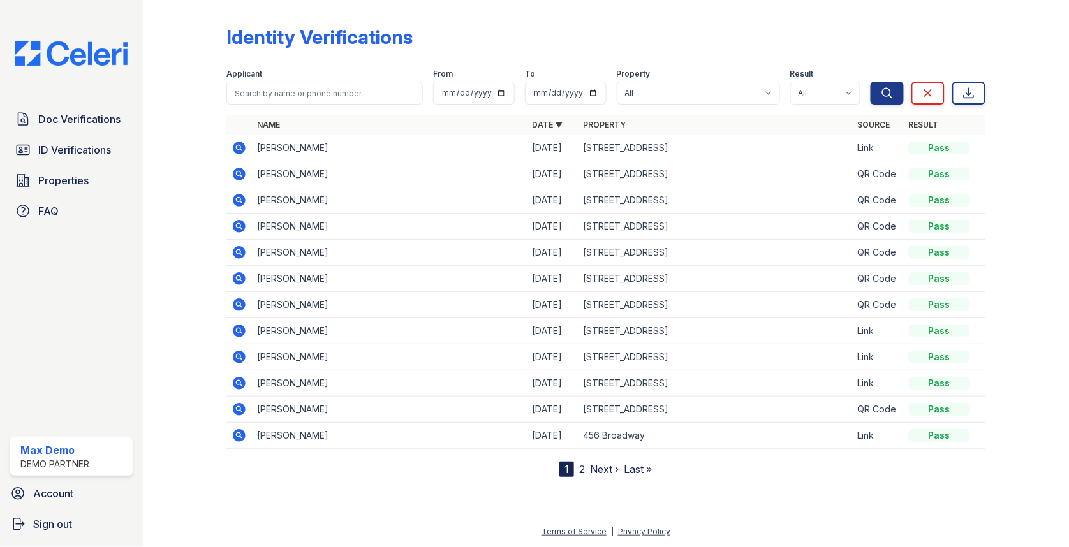
click at [225, 408] on div at bounding box center [194, 241] width 63 height 472
click at [233, 408] on icon at bounding box center [239, 409] width 15 height 15
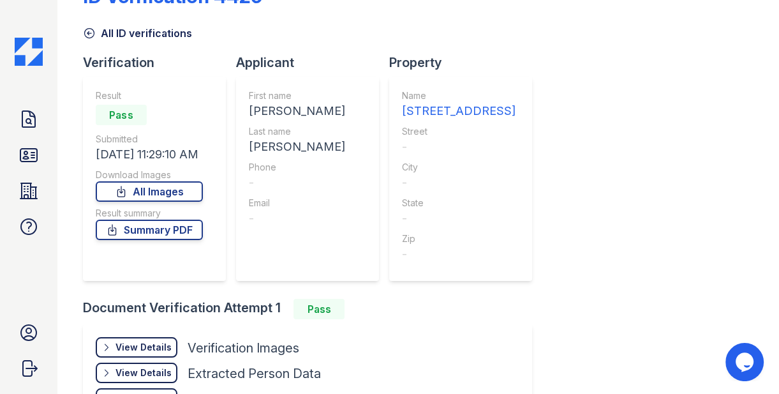
scroll to position [42, 0]
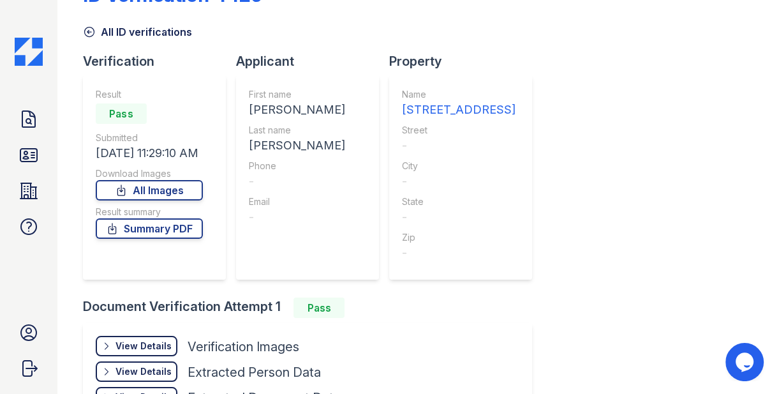
drag, startPoint x: 102, startPoint y: 108, endPoint x: 158, endPoint y: 108, distance: 55.5
click at [158, 108] on div "Pass" at bounding box center [149, 114] width 107 height 26
click at [172, 114] on div "Pass" at bounding box center [149, 114] width 107 height 26
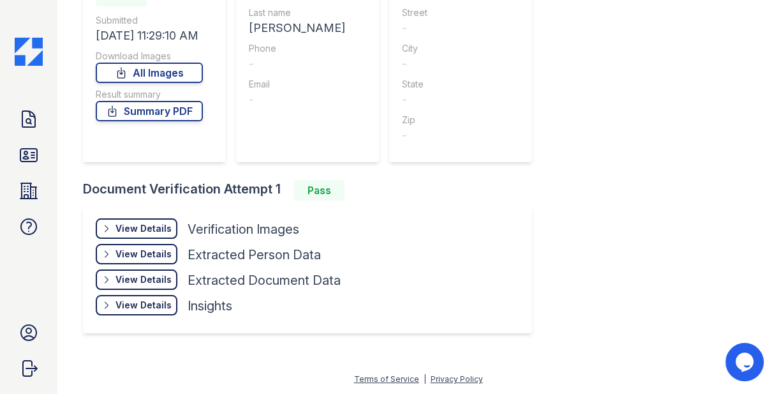
click at [138, 226] on div "View Details" at bounding box center [143, 228] width 56 height 13
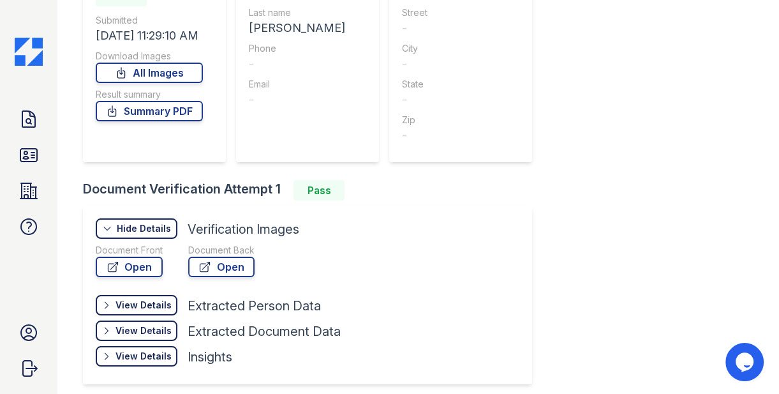
click at [154, 300] on div "View Details" at bounding box center [143, 305] width 56 height 13
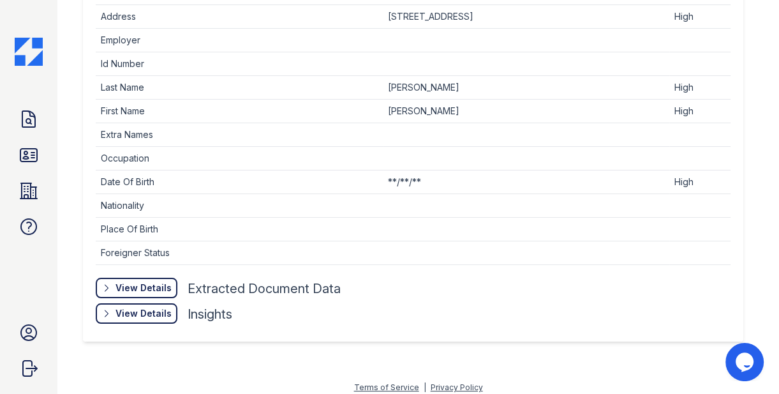
scroll to position [526, 0]
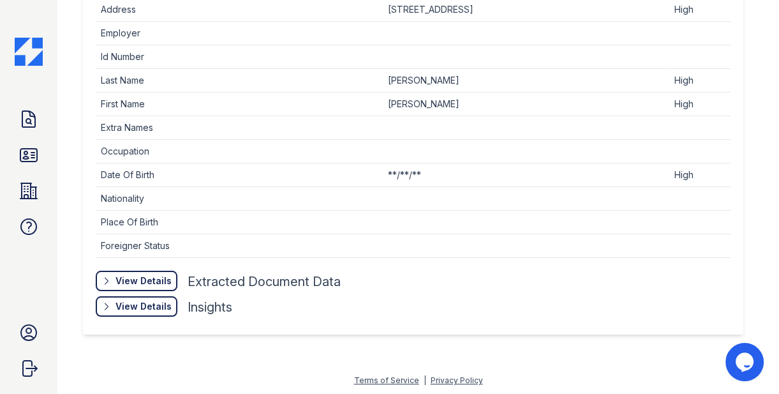
click at [149, 286] on div "View Details Details" at bounding box center [137, 281] width 82 height 20
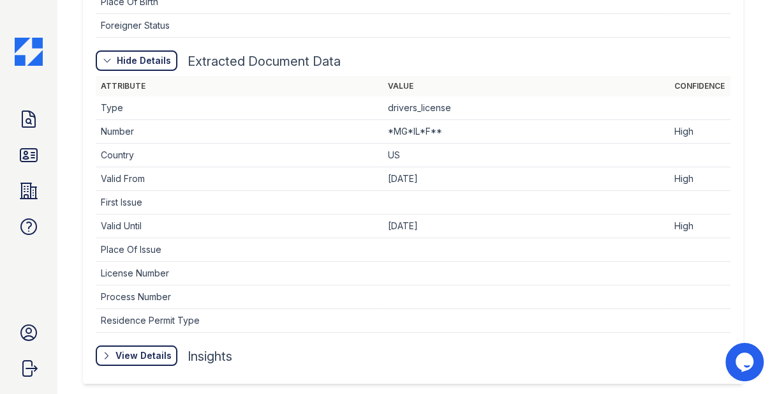
scroll to position [755, 0]
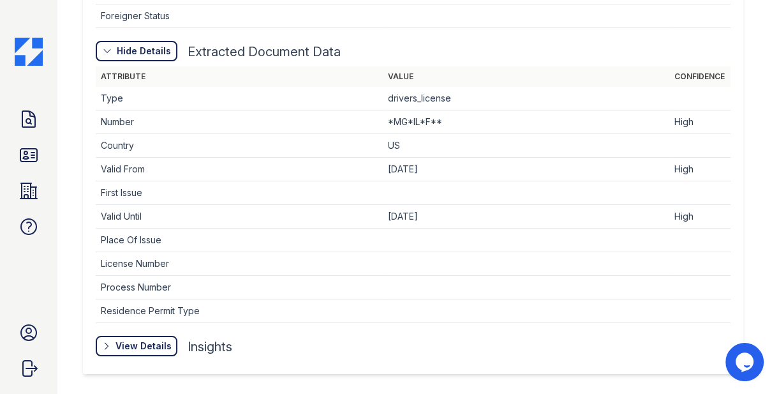
click at [0, 0] on div "View Details Details" at bounding box center [0, 0] width 0 height 0
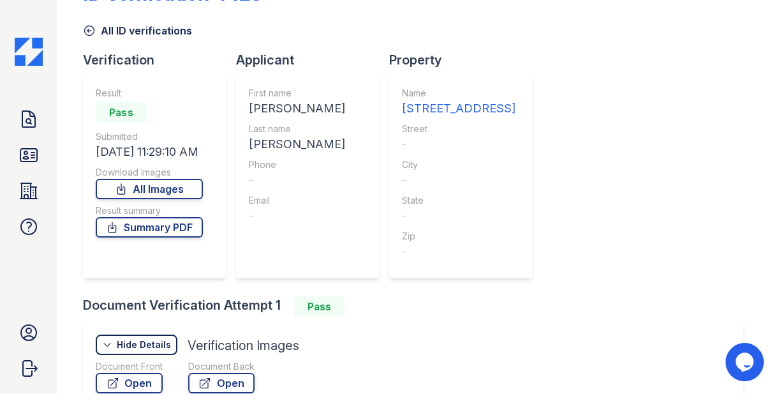
scroll to position [0, 0]
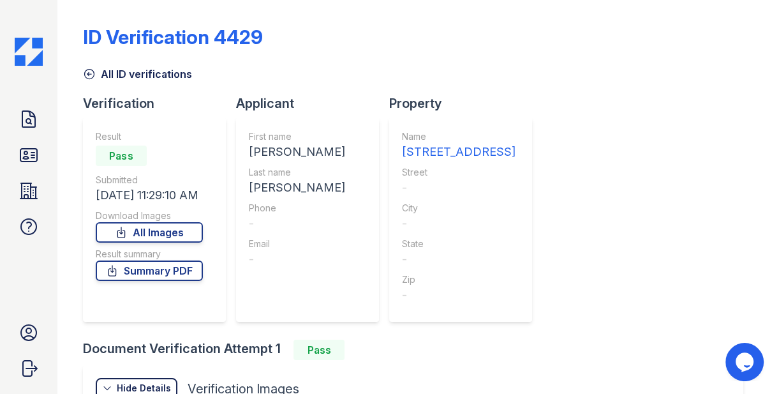
drag, startPoint x: 104, startPoint y: 156, endPoint x: 163, endPoint y: 156, distance: 58.7
click at [163, 156] on div "Pass" at bounding box center [149, 156] width 107 height 26
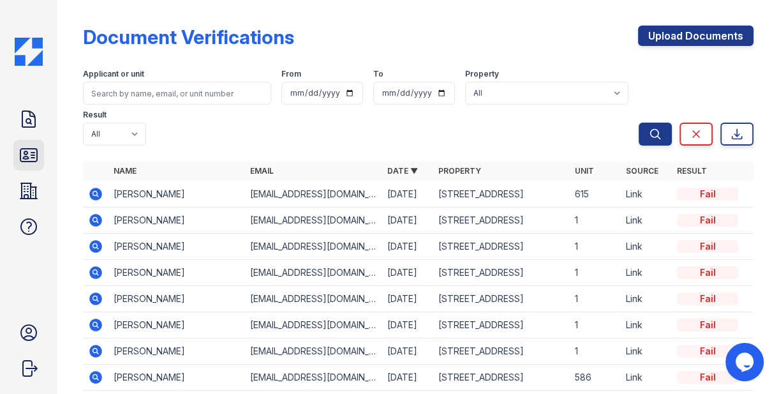
click at [31, 152] on icon at bounding box center [28, 155] width 17 height 13
click at [103, 181] on tr "Danny Jones dannyjones@gmail.com 08/25/25 123 Main Street 1 Link Fail" at bounding box center [418, 194] width 671 height 26
click at [704, 188] on div "Fail" at bounding box center [707, 194] width 61 height 13
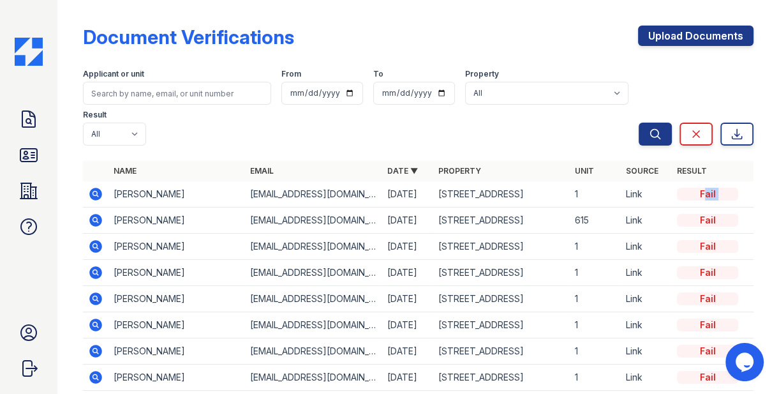
click at [96, 186] on icon at bounding box center [95, 193] width 15 height 15
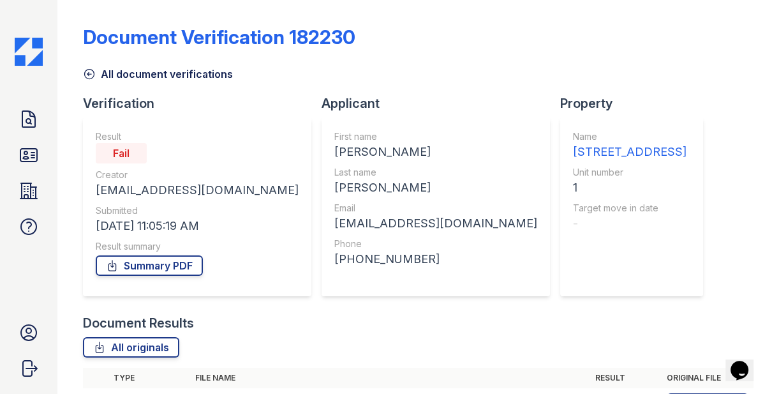
scroll to position [81, 0]
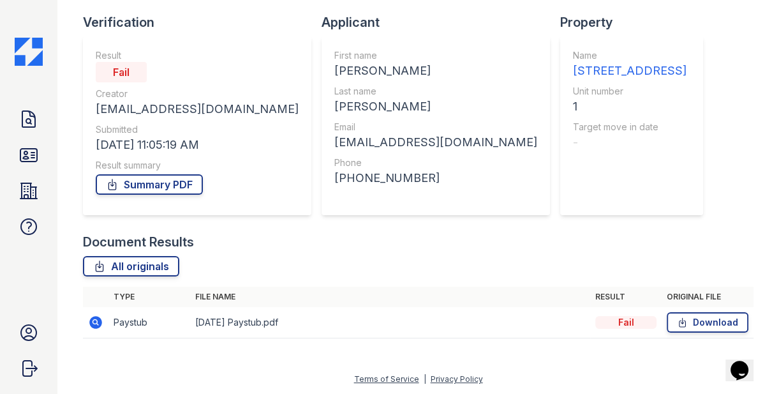
click at [96, 323] on icon at bounding box center [95, 322] width 15 height 15
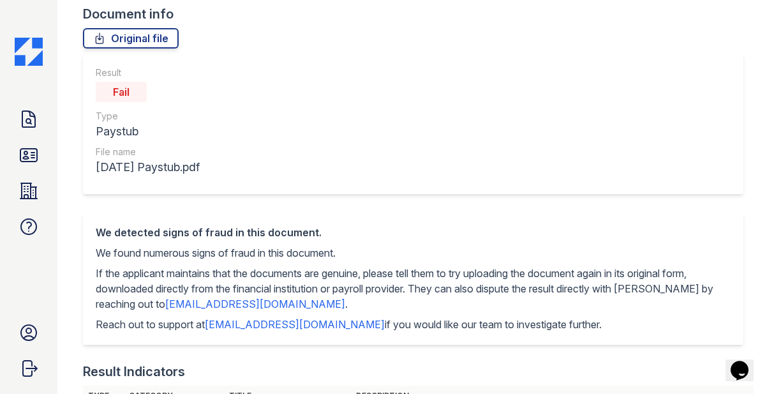
scroll to position [88, 0]
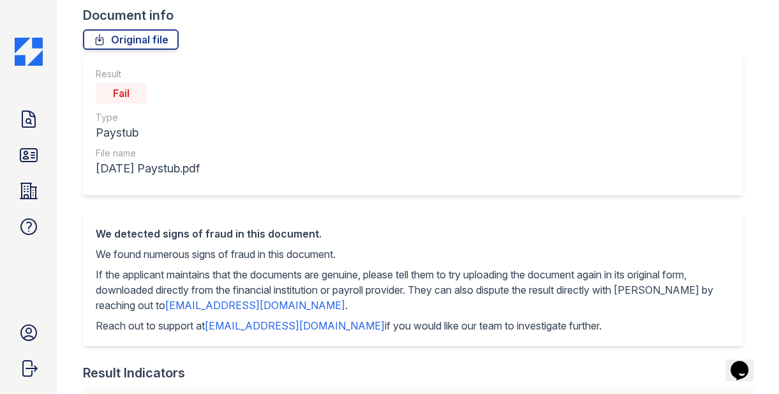
drag, startPoint x: 106, startPoint y: 98, endPoint x: 156, endPoint y: 98, distance: 49.8
click at [156, 98] on div "Fail" at bounding box center [148, 93] width 104 height 26
click at [200, 139] on div "Paystub" at bounding box center [148, 133] width 104 height 18
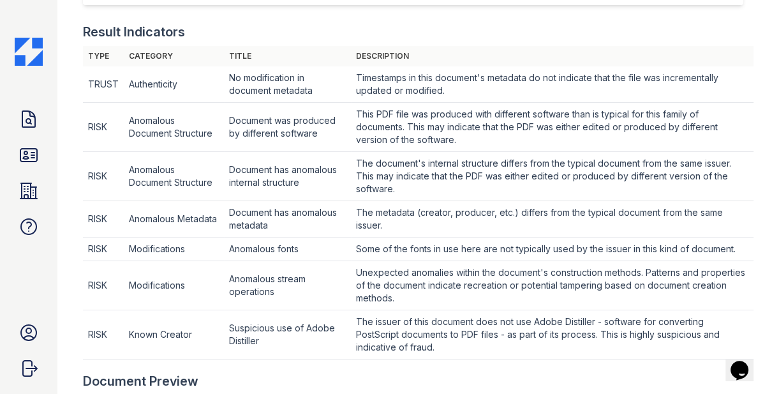
scroll to position [429, 0]
drag, startPoint x: 224, startPoint y: 248, endPoint x: 333, endPoint y: 248, distance: 109.1
click at [333, 103] on td "Anomalous fonts" at bounding box center [287, 84] width 127 height 36
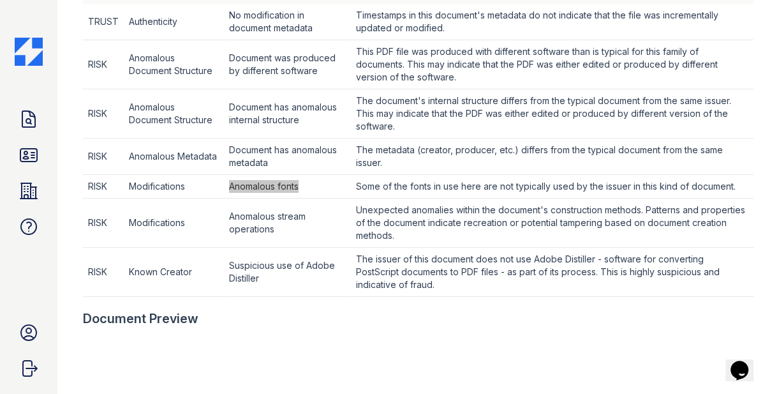
scroll to position [477, 0]
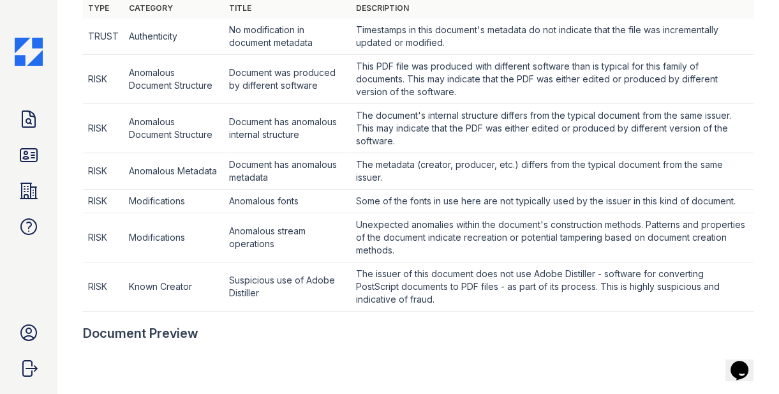
click at [279, 55] on td "Document was produced by different software" at bounding box center [287, 37] width 127 height 36
click at [325, 55] on td "Suspicious use of Adobe Distiller" at bounding box center [287, 37] width 127 height 36
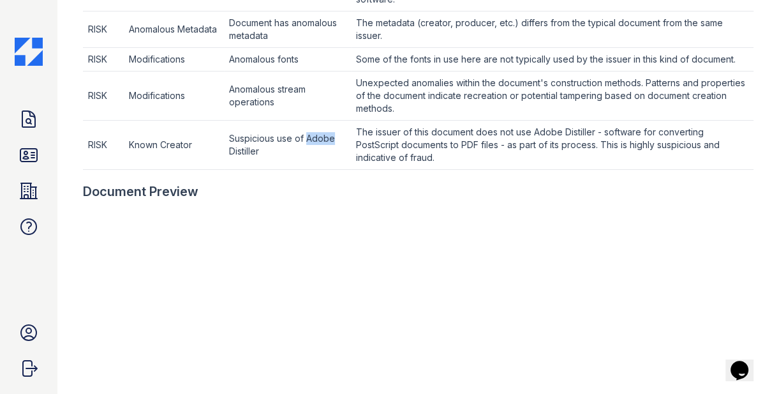
scroll to position [660, 0]
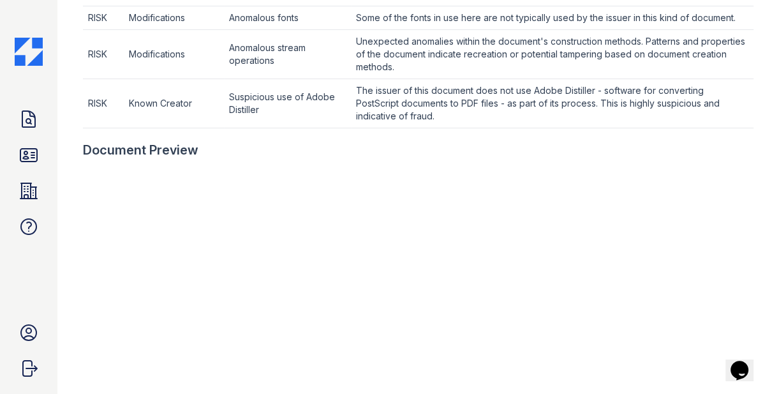
click at [355, 141] on div "Document Preview" at bounding box center [418, 150] width 671 height 18
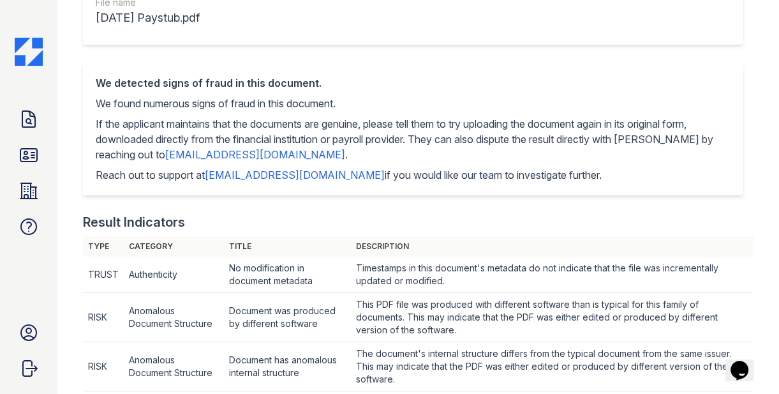
scroll to position [63, 0]
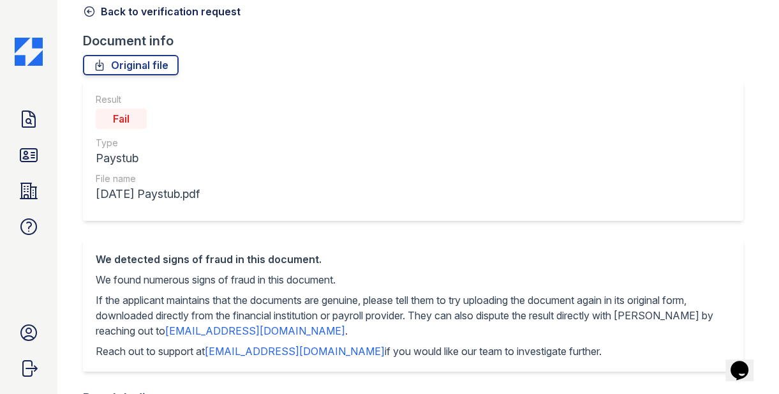
drag, startPoint x: 108, startPoint y: 116, endPoint x: 140, endPoint y: 116, distance: 32.5
click at [140, 116] on div "Fail" at bounding box center [121, 118] width 51 height 20
click at [184, 124] on div "Fail" at bounding box center [148, 119] width 104 height 26
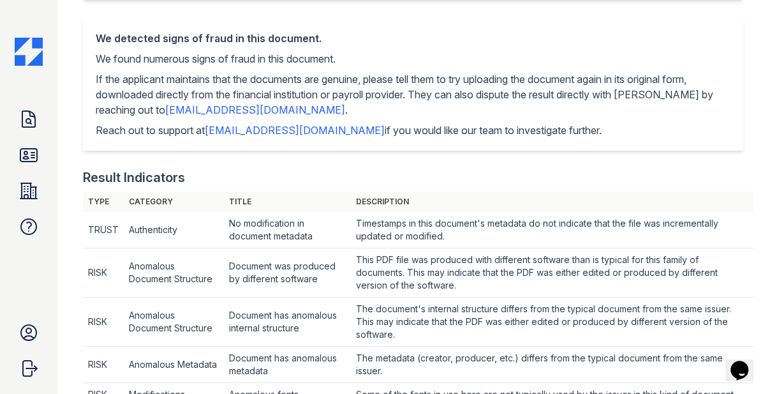
scroll to position [328, 0]
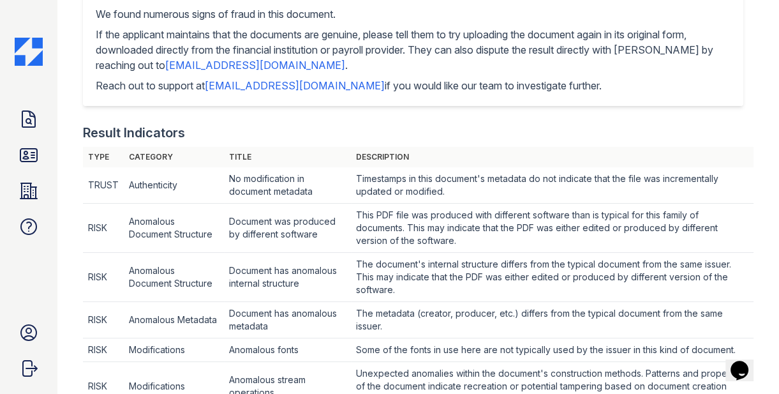
click at [276, 204] on td "Document was produced by different software" at bounding box center [287, 185] width 127 height 36
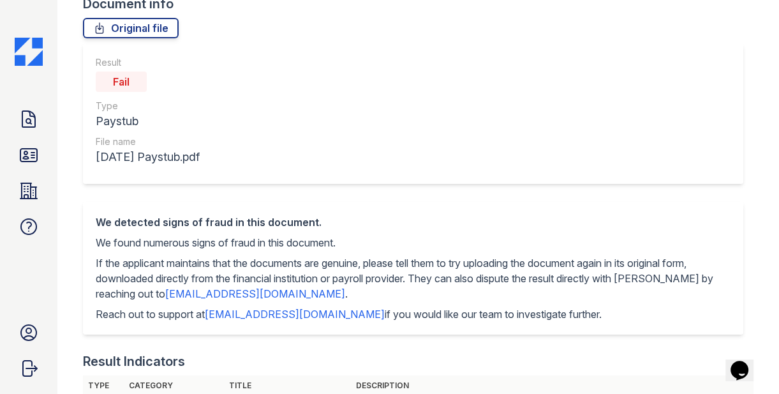
scroll to position [0, 0]
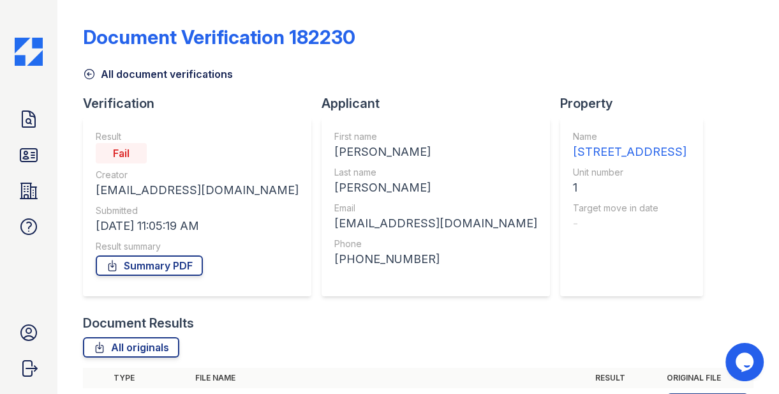
click at [97, 77] on link "All document verifications" at bounding box center [158, 73] width 150 height 15
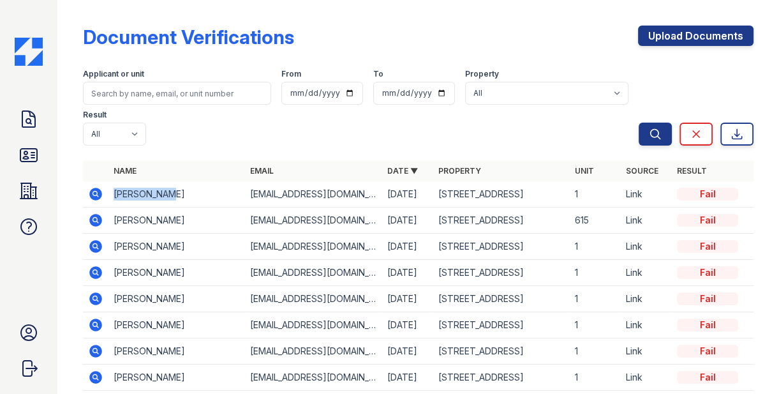
drag, startPoint x: 105, startPoint y: 152, endPoint x: 172, endPoint y: 156, distance: 66.5
click at [172, 181] on tr "Danny Jones dannyjones@gmail.com 08/25/25 123 Main Street 1 Link Fail" at bounding box center [418, 194] width 671 height 26
click at [101, 188] on icon at bounding box center [95, 194] width 13 height 13
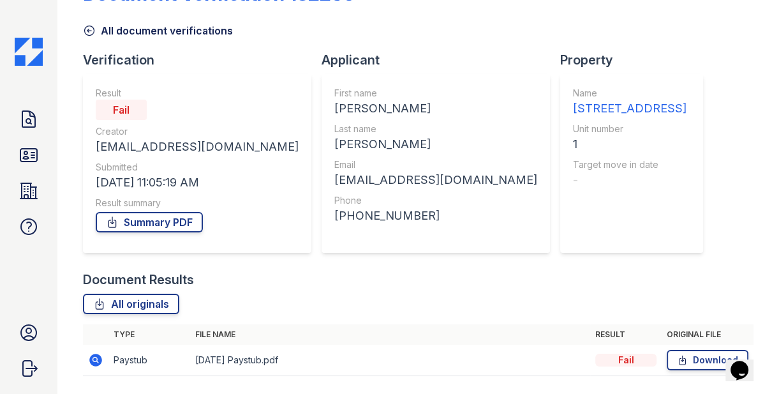
scroll to position [81, 0]
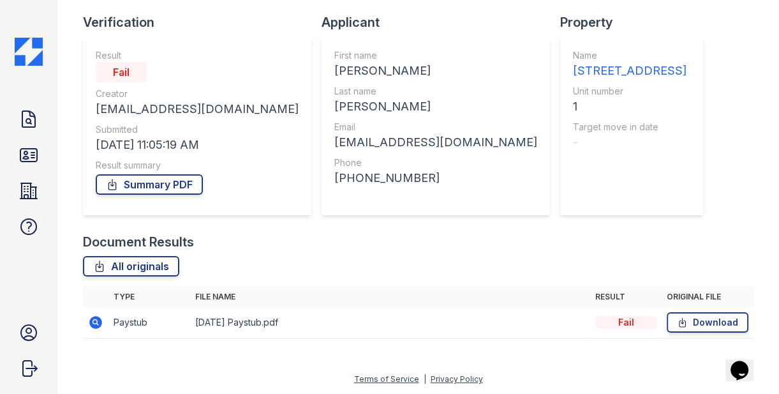
click at [95, 321] on icon at bounding box center [94, 321] width 3 height 3
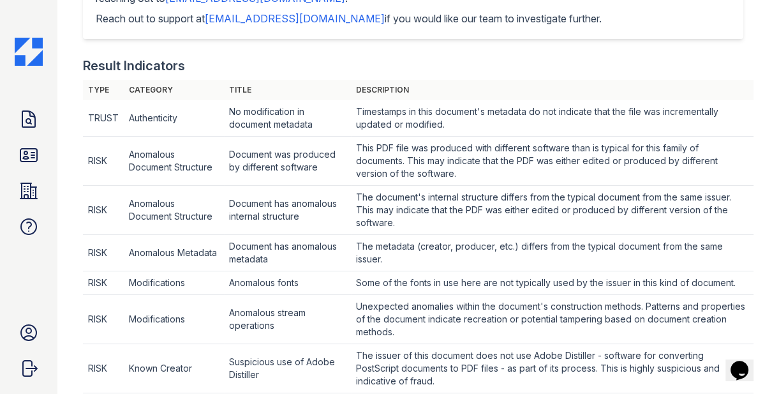
scroll to position [406, 0]
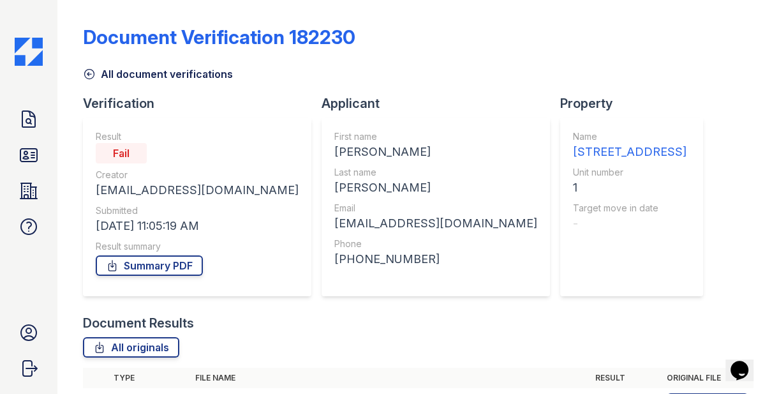
drag, startPoint x: 108, startPoint y: 154, endPoint x: 159, endPoint y: 154, distance: 51.0
click at [159, 154] on div "Fail" at bounding box center [197, 153] width 203 height 20
click at [253, 174] on div "Verification Result Fail Creator max+demo@getceleri.com Submitted 08/25/25 11:0…" at bounding box center [202, 203] width 239 height 219
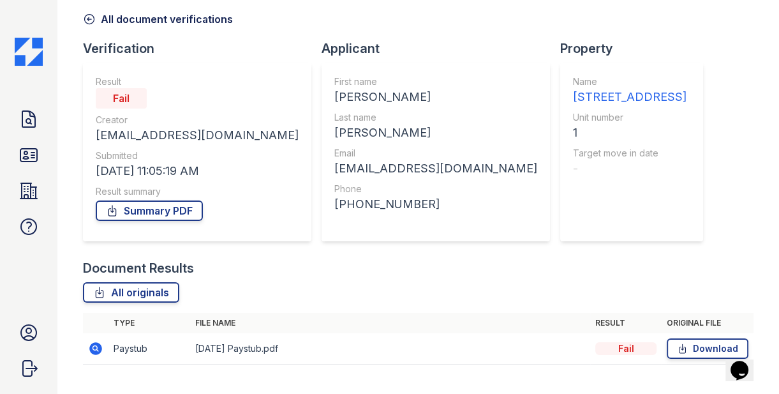
scroll to position [81, 0]
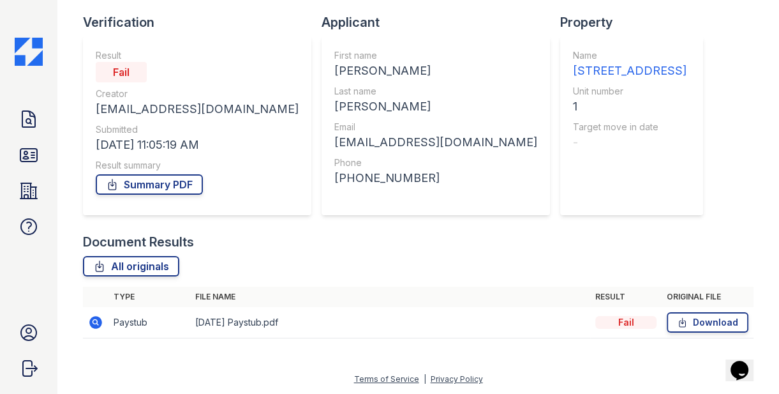
click at [96, 325] on icon at bounding box center [95, 322] width 13 height 13
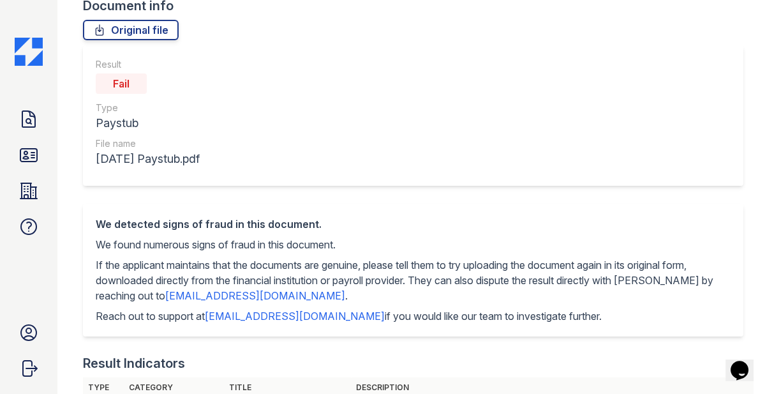
scroll to position [137, 0]
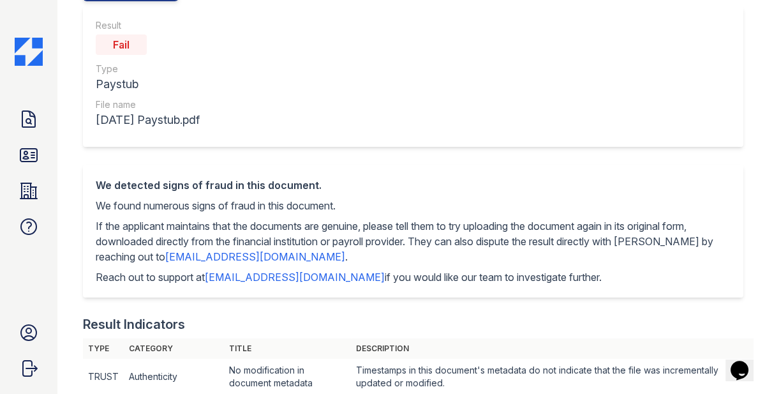
drag, startPoint x: 98, startPoint y: 207, endPoint x: 385, endPoint y: 207, distance: 287.1
click at [385, 207] on div "We detected signs of fraud in this document. We found numerous signs of fraud i…" at bounding box center [413, 231] width 660 height 133
click at [311, 203] on p "We found numerous signs of fraud in this document." at bounding box center [413, 205] width 635 height 15
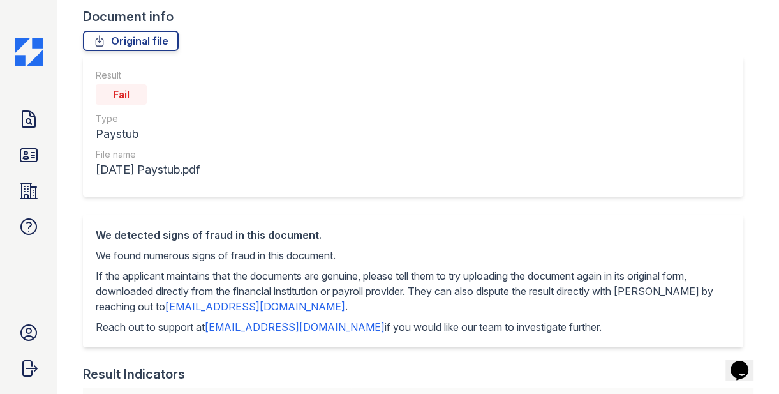
scroll to position [63, 0]
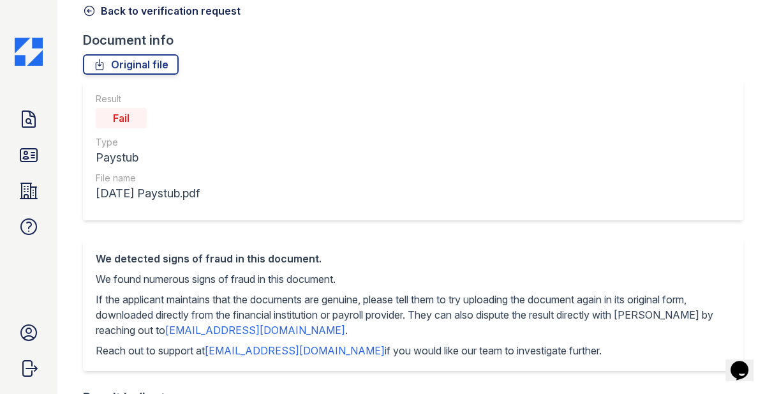
drag, startPoint x: 108, startPoint y: 116, endPoint x: 154, endPoint y: 116, distance: 46.6
click at [154, 116] on div "Fail" at bounding box center [148, 118] width 104 height 26
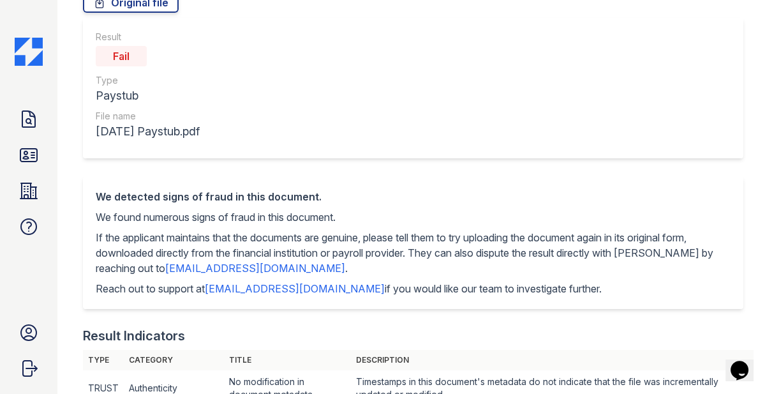
scroll to position [0, 0]
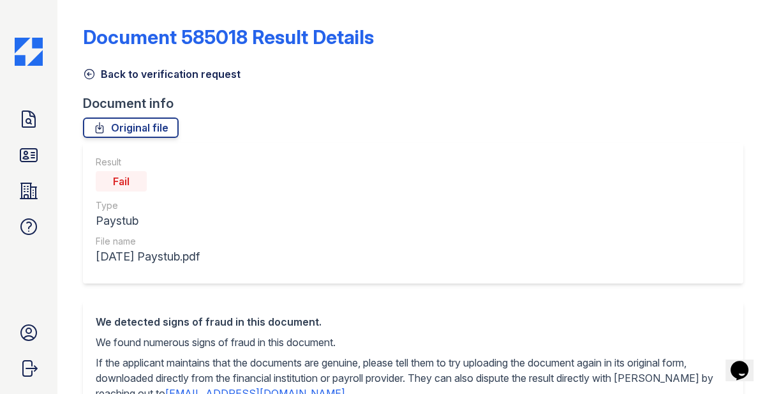
click at [100, 179] on div "Fail" at bounding box center [121, 181] width 51 height 20
drag, startPoint x: 98, startPoint y: 184, endPoint x: 176, endPoint y: 184, distance: 78.5
click at [176, 184] on div "Fail" at bounding box center [148, 181] width 104 height 26
click at [122, 184] on div "Fail" at bounding box center [121, 181] width 51 height 20
drag, startPoint x: 110, startPoint y: 182, endPoint x: 158, endPoint y: 182, distance: 47.8
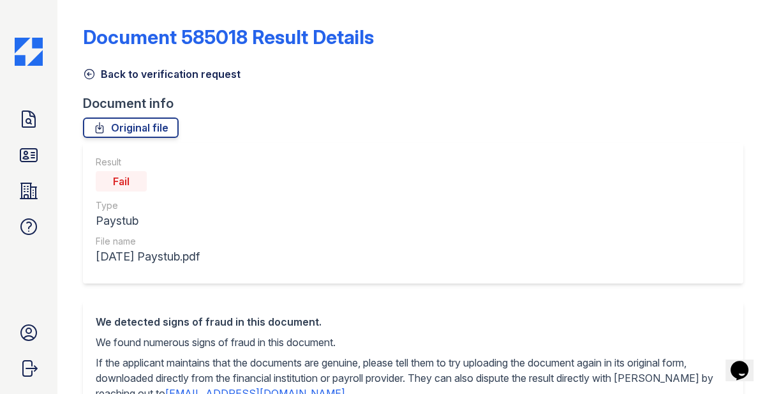
click at [158, 182] on div "Fail" at bounding box center [148, 181] width 104 height 26
click at [136, 72] on link "Back to verification request" at bounding box center [162, 73] width 158 height 15
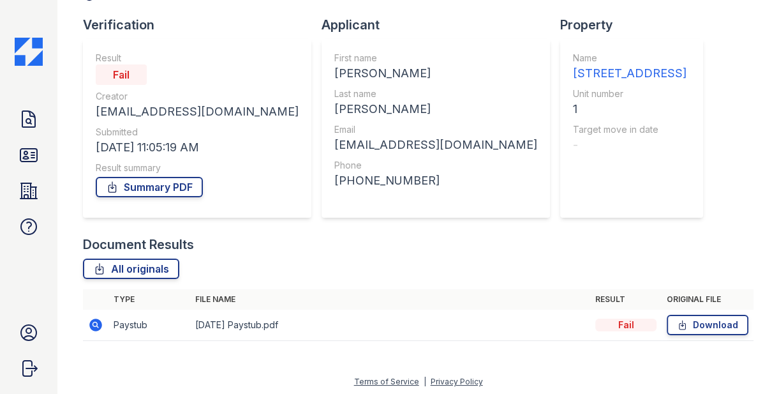
scroll to position [81, 0]
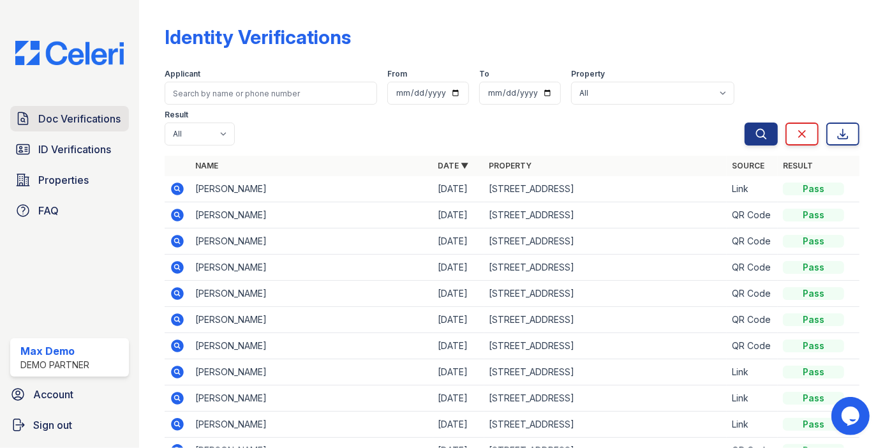
click at [70, 121] on span "Doc Verifications" at bounding box center [79, 118] width 82 height 15
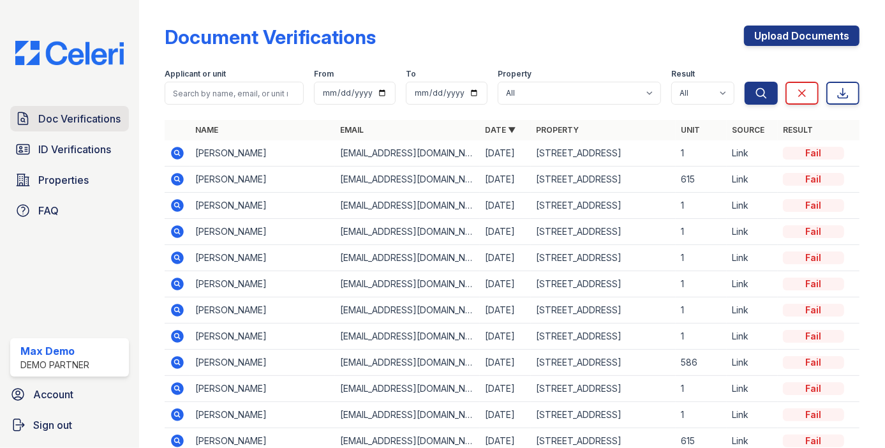
click at [91, 115] on span "Doc Verifications" at bounding box center [79, 118] width 82 height 15
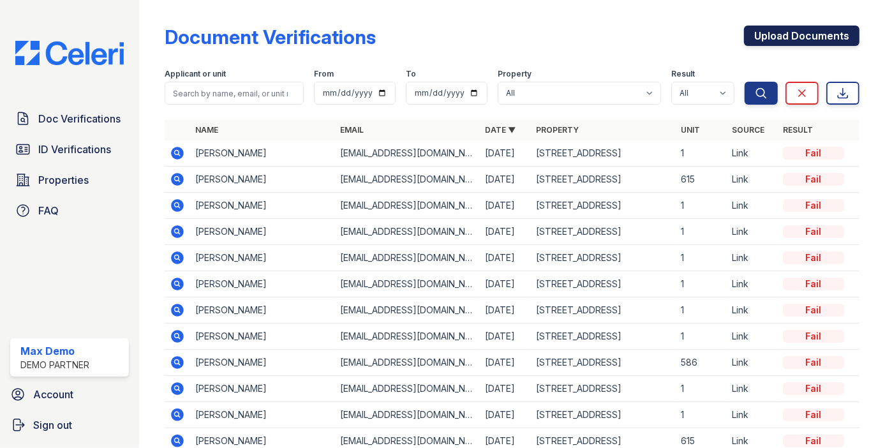
click at [791, 38] on link "Upload Documents" at bounding box center [801, 36] width 115 height 20
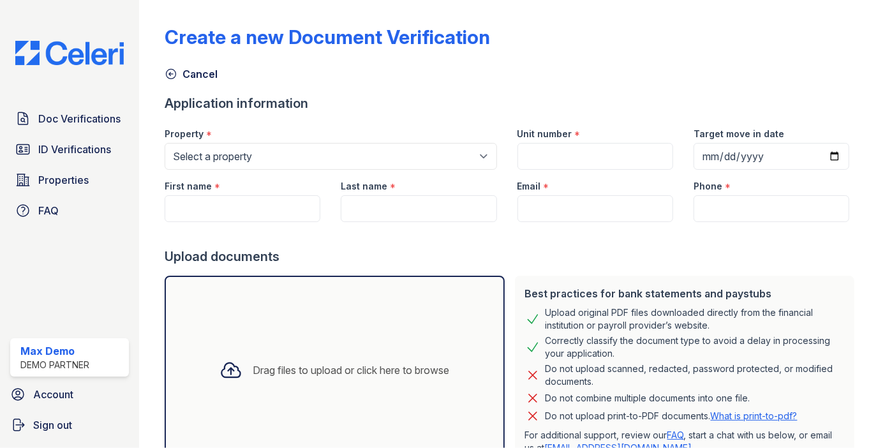
scroll to position [98, 0]
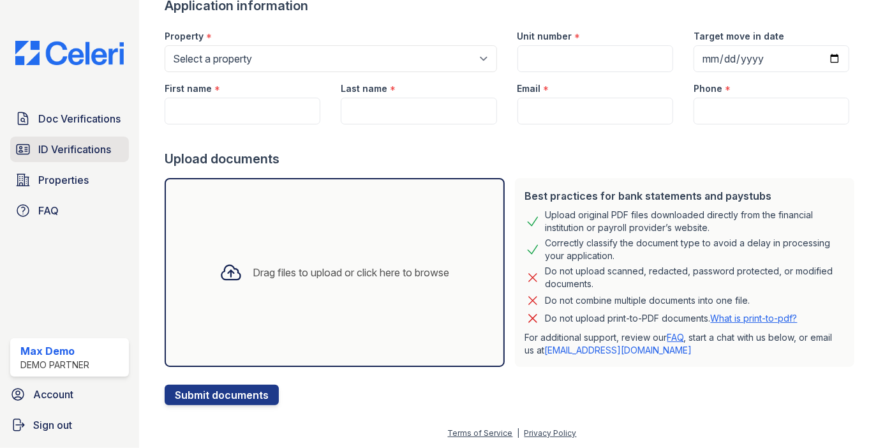
click at [85, 153] on span "ID Verifications" at bounding box center [74, 149] width 73 height 15
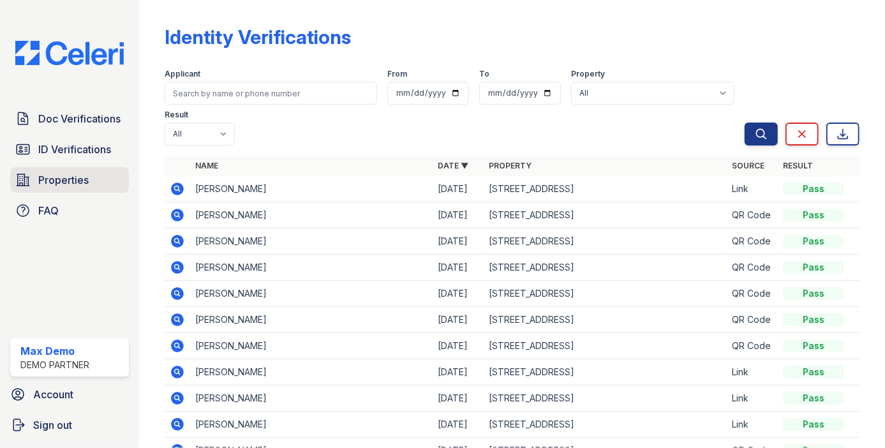
click at [47, 182] on span "Properties" at bounding box center [63, 179] width 50 height 15
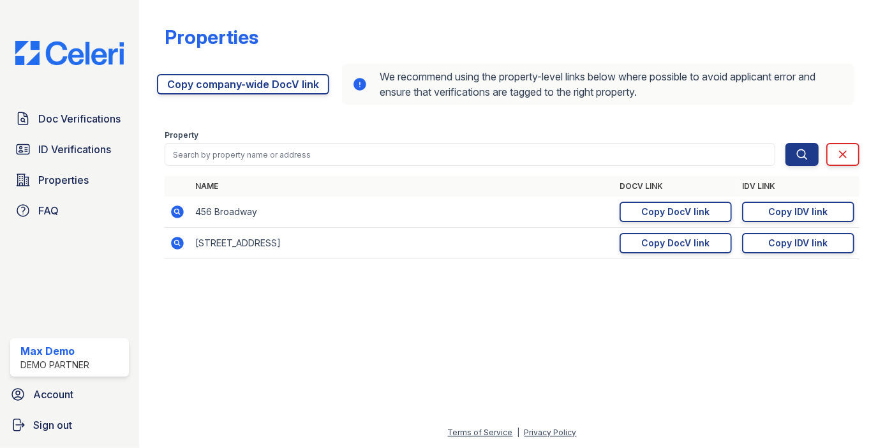
drag, startPoint x: 620, startPoint y: 182, endPoint x: 815, endPoint y: 181, distance: 194.6
click at [815, 181] on tr "Name DocV Link IDV Link" at bounding box center [512, 186] width 695 height 20
click at [815, 181] on th "IDV Link" at bounding box center [798, 186] width 122 height 20
click at [649, 245] on div "Copy DocV link" at bounding box center [676, 243] width 68 height 13
drag, startPoint x: 616, startPoint y: 188, endPoint x: 706, endPoint y: 188, distance: 90.6
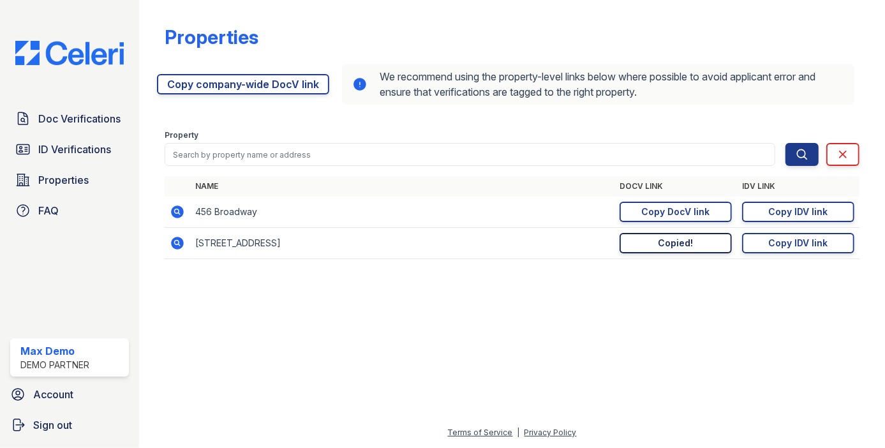
click at [707, 188] on th "DocV Link" at bounding box center [675, 186] width 122 height 20
click at [56, 207] on span "FAQ" at bounding box center [48, 210] width 20 height 15
click at [121, 115] on link "Doc Verifications" at bounding box center [69, 119] width 119 height 26
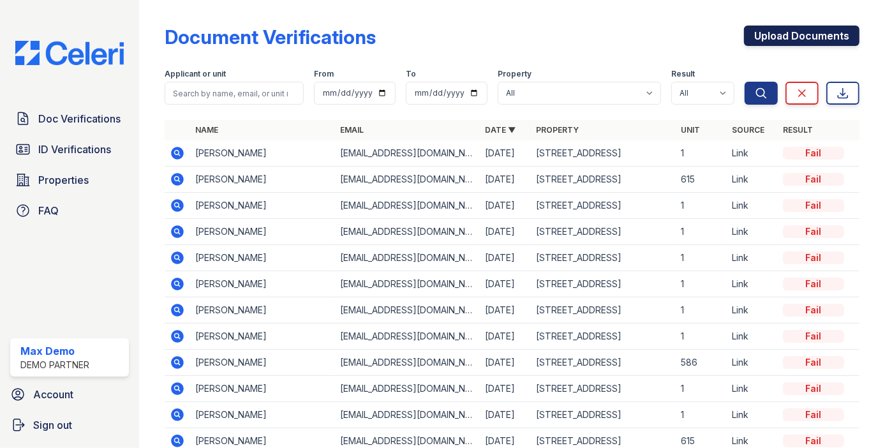
click at [761, 40] on link "Upload Documents" at bounding box center [801, 36] width 115 height 20
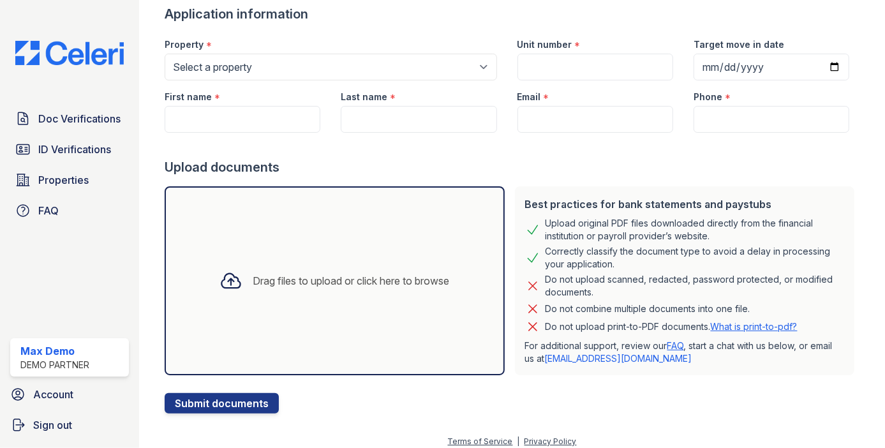
scroll to position [98, 0]
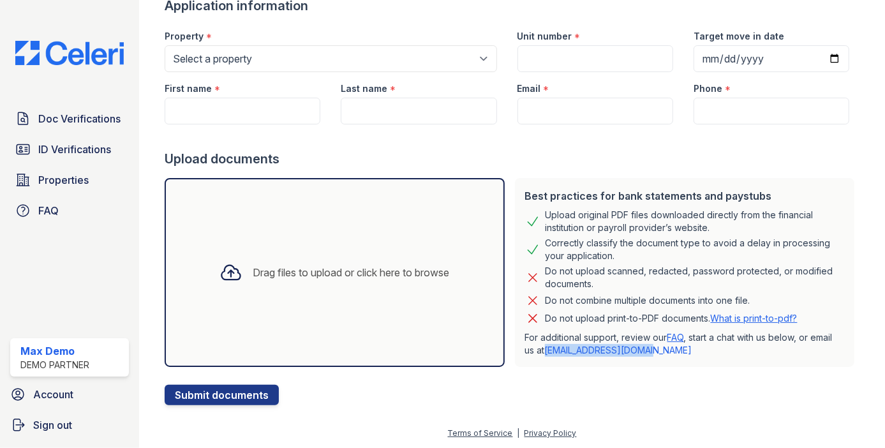
drag, startPoint x: 656, startPoint y: 350, endPoint x: 549, endPoint y: 348, distance: 106.6
click at [549, 348] on p "For additional support, review our FAQ , start a chat with us below, or email u…" at bounding box center [685, 344] width 320 height 26
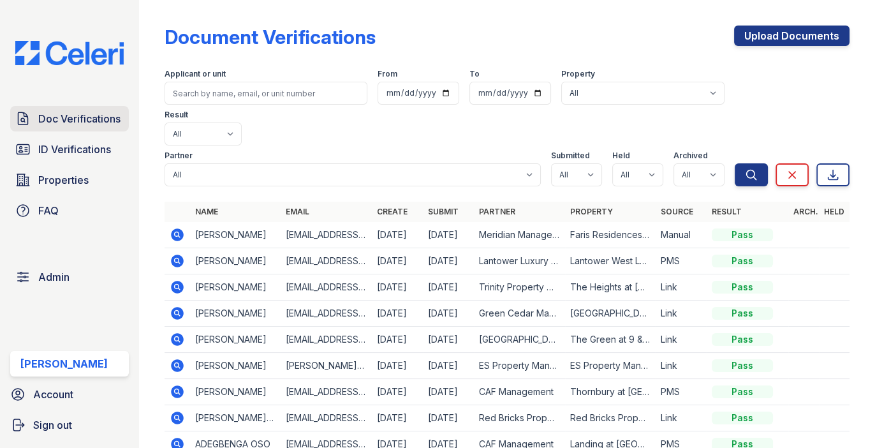
click at [92, 110] on link "Doc Verifications" at bounding box center [69, 119] width 119 height 26
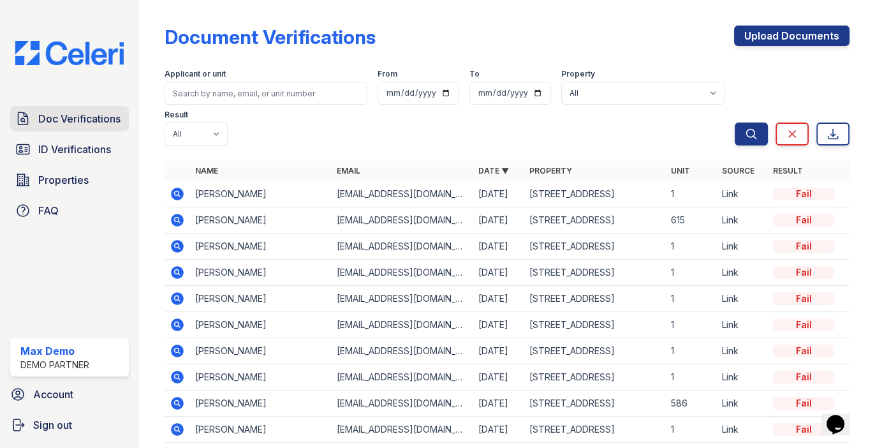
click at [99, 111] on span "Doc Verifications" at bounding box center [79, 118] width 82 height 15
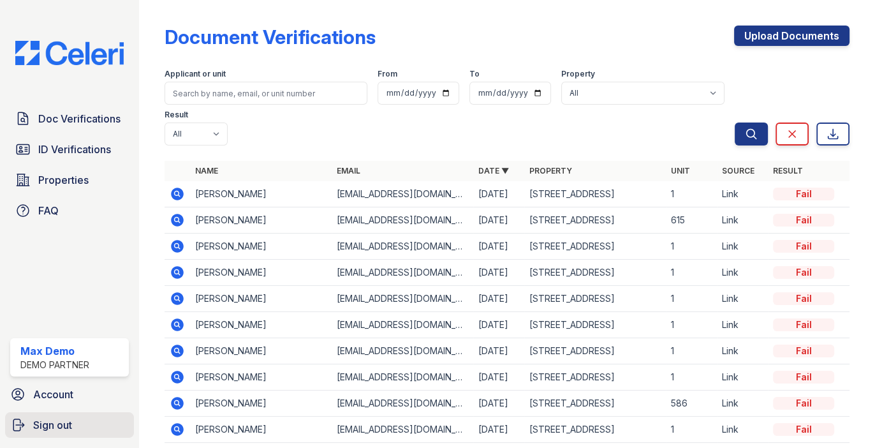
click at [61, 429] on span "Sign out" at bounding box center [52, 424] width 39 height 15
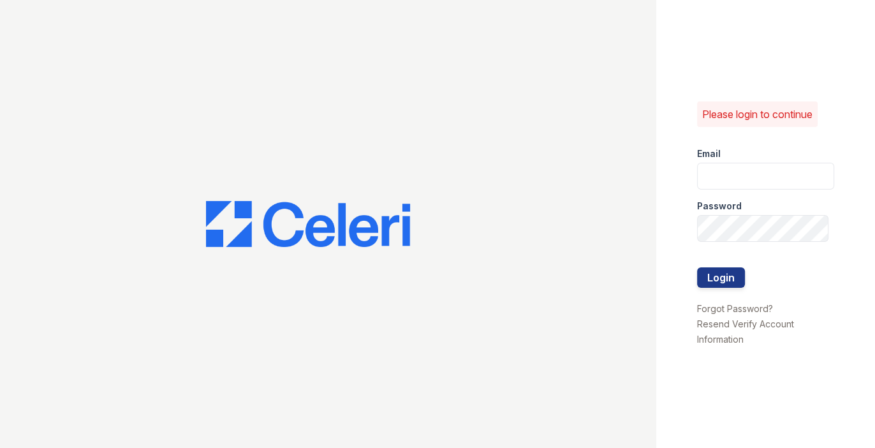
click at [756, 189] on div "Password" at bounding box center [765, 202] width 137 height 26
click at [752, 178] on input "email" at bounding box center [765, 176] width 137 height 27
type input "[EMAIL_ADDRESS][DOMAIN_NAME]"
click at [720, 273] on button "Login" at bounding box center [721, 277] width 48 height 20
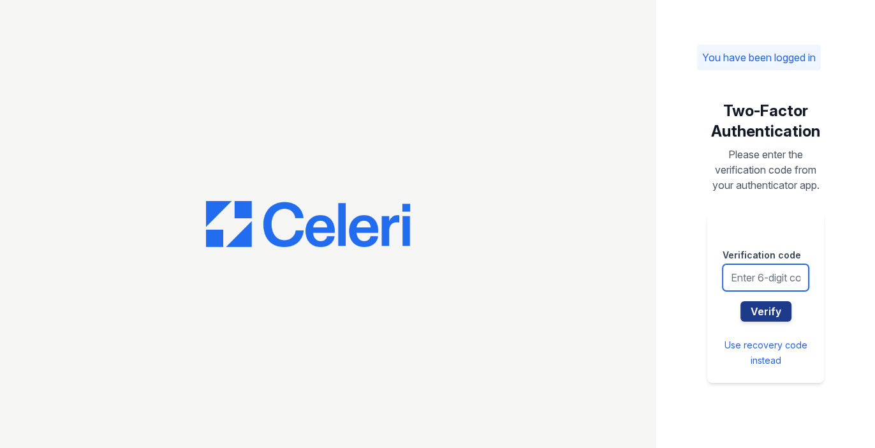
click at [774, 283] on input "text" at bounding box center [766, 277] width 86 height 27
type input "934238"
click at [688, 271] on div "You have been logged in Two-Factor Authentication Please enter the verification…" at bounding box center [765, 224] width 219 height 448
click at [763, 309] on button "Verify" at bounding box center [766, 311] width 51 height 20
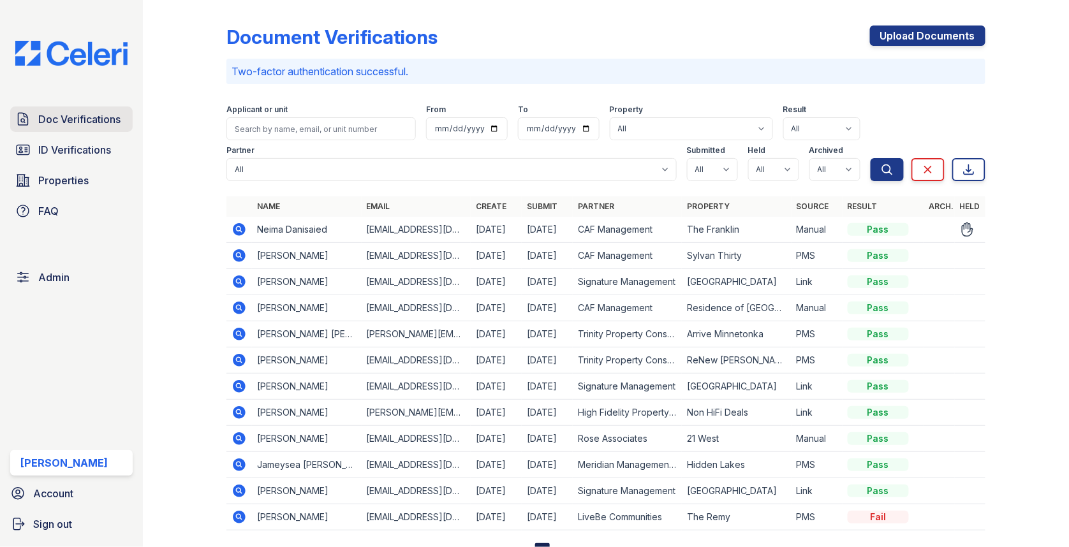
click at [99, 111] on link "Doc Verifications" at bounding box center [71, 120] width 122 height 26
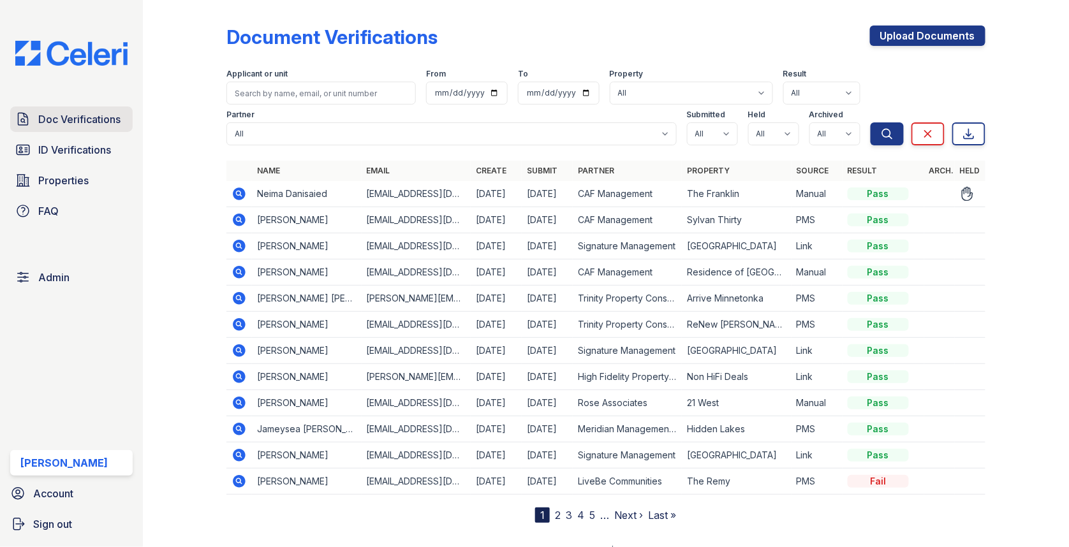
click at [75, 130] on link "Doc Verifications" at bounding box center [71, 120] width 122 height 26
click at [82, 132] on link "Doc Verifications" at bounding box center [71, 120] width 122 height 26
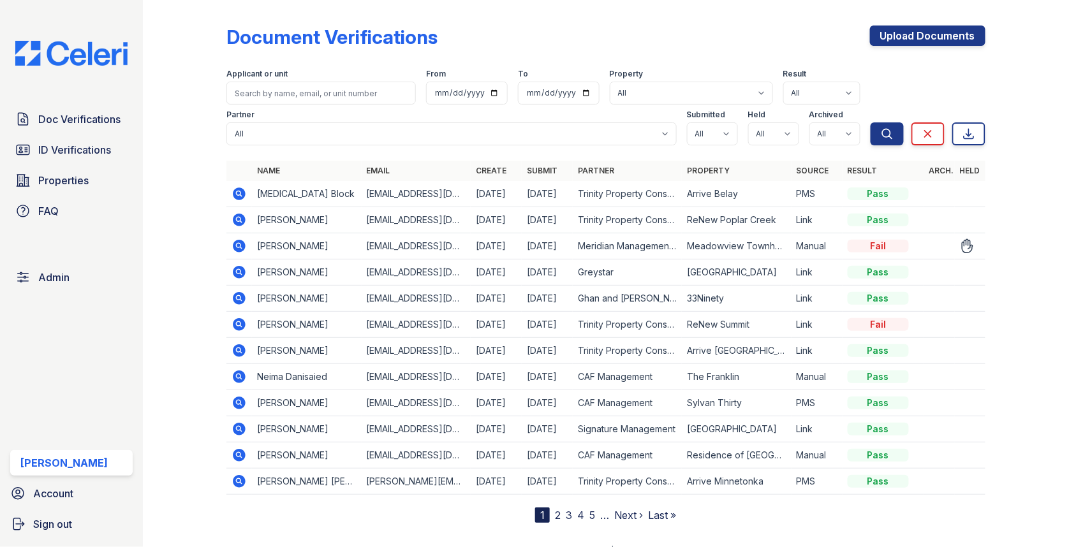
click at [243, 242] on icon at bounding box center [239, 246] width 13 height 13
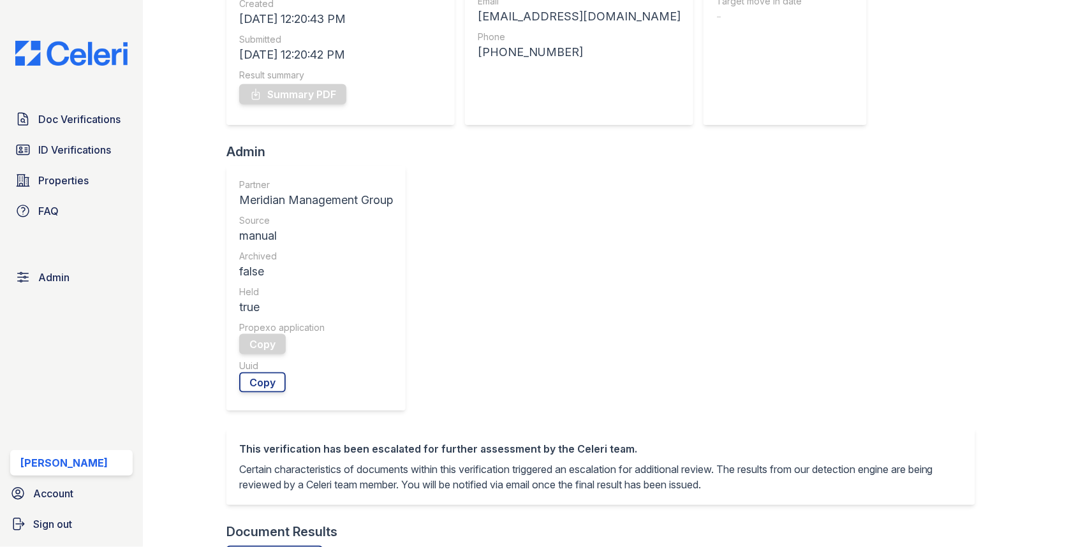
scroll to position [447, 0]
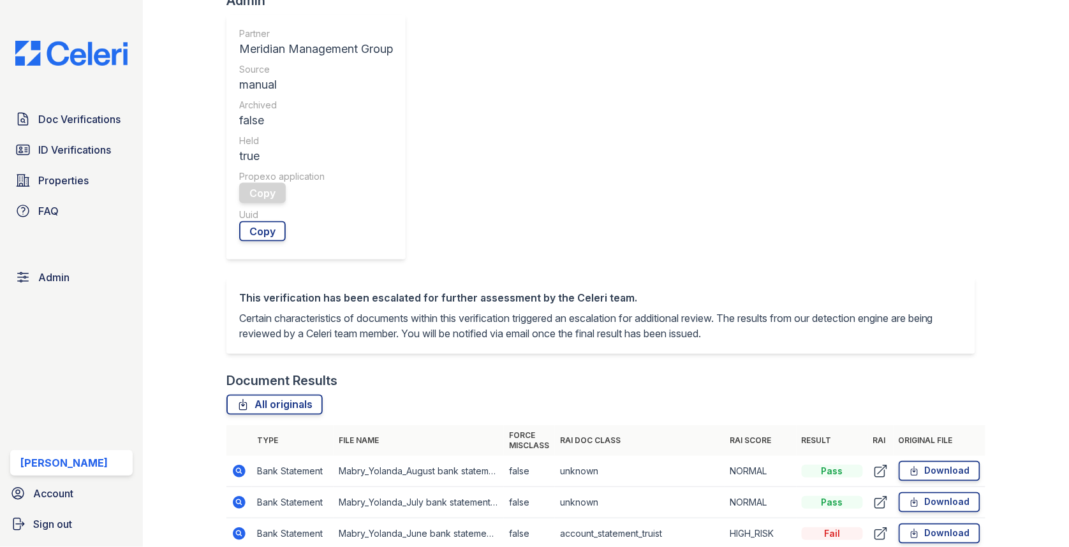
click at [234, 526] on icon at bounding box center [239, 533] width 15 height 15
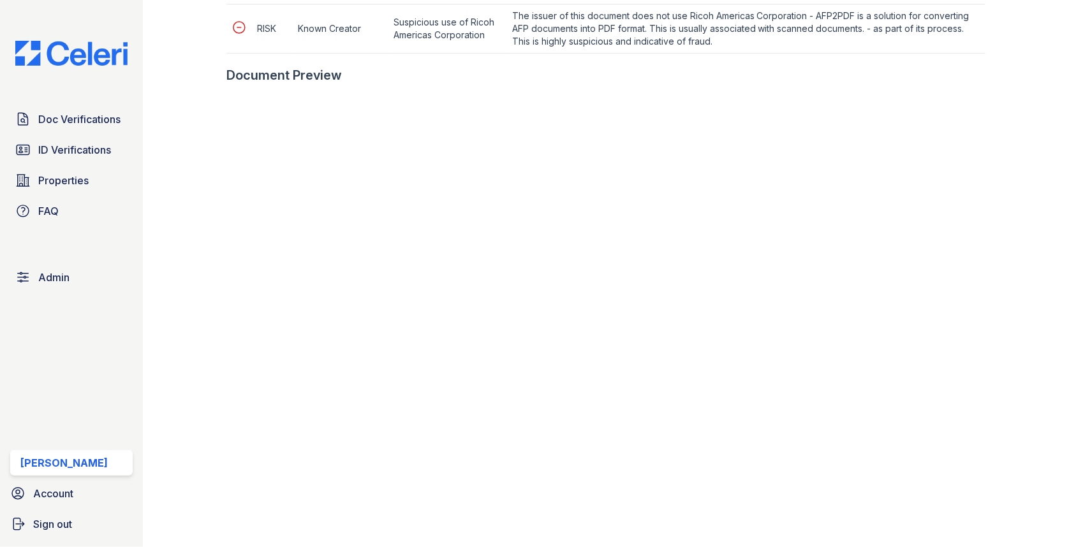
scroll to position [884, 0]
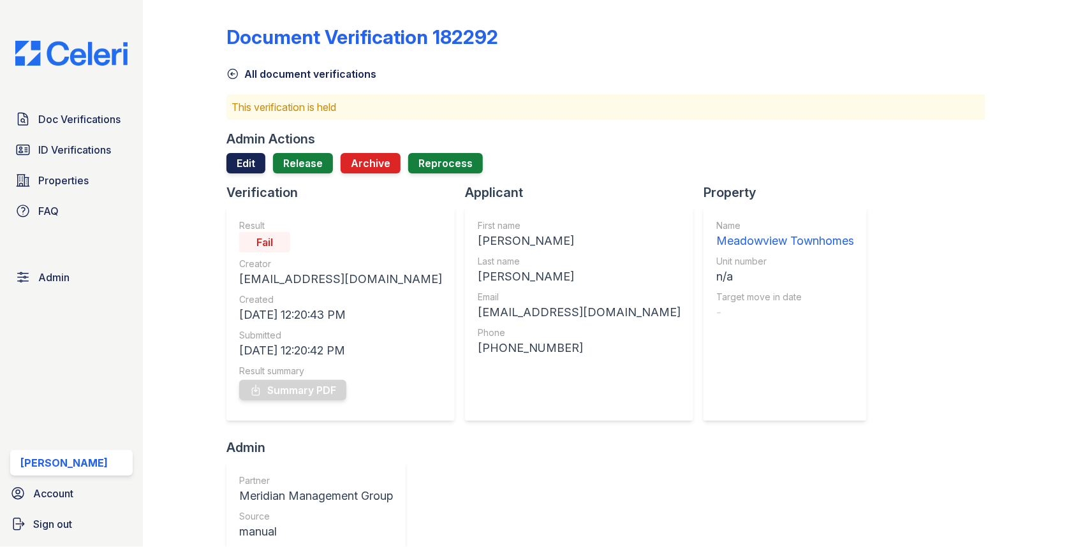
click at [242, 159] on link "Edit" at bounding box center [245, 163] width 39 height 20
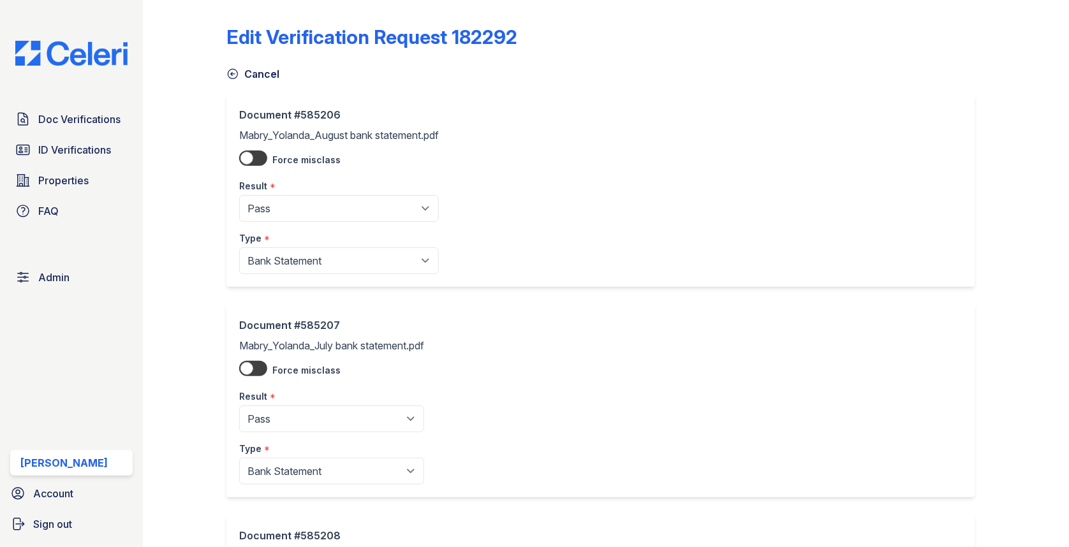
scroll to position [239, 0]
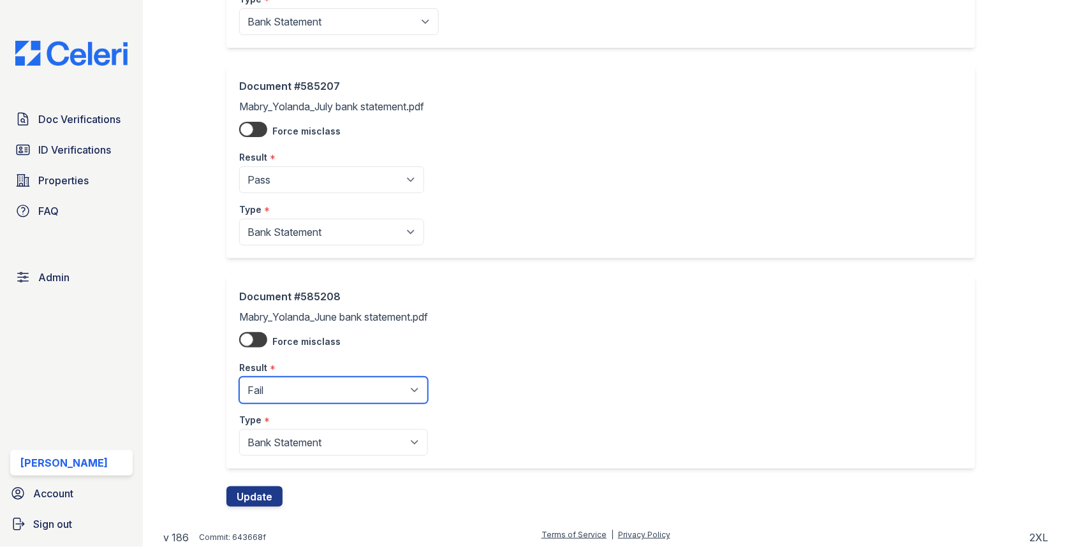
click at [283, 382] on select "Pending Sent Started Processing Pass Fail Caution Error N/A" at bounding box center [333, 390] width 189 height 27
select select "pass"
click at [254, 495] on button "Update" at bounding box center [254, 497] width 56 height 20
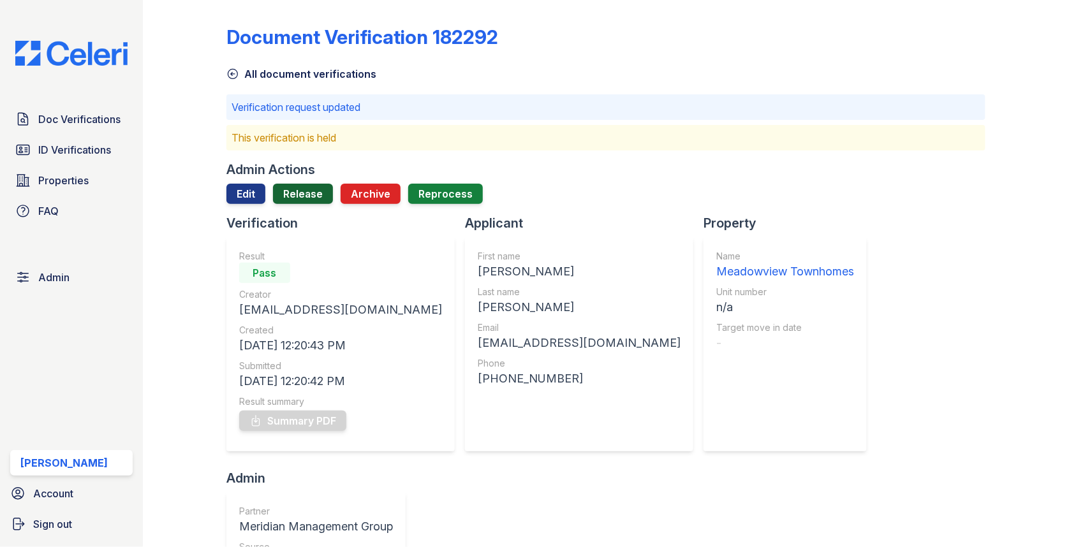
click at [296, 192] on link "Release" at bounding box center [303, 194] width 60 height 20
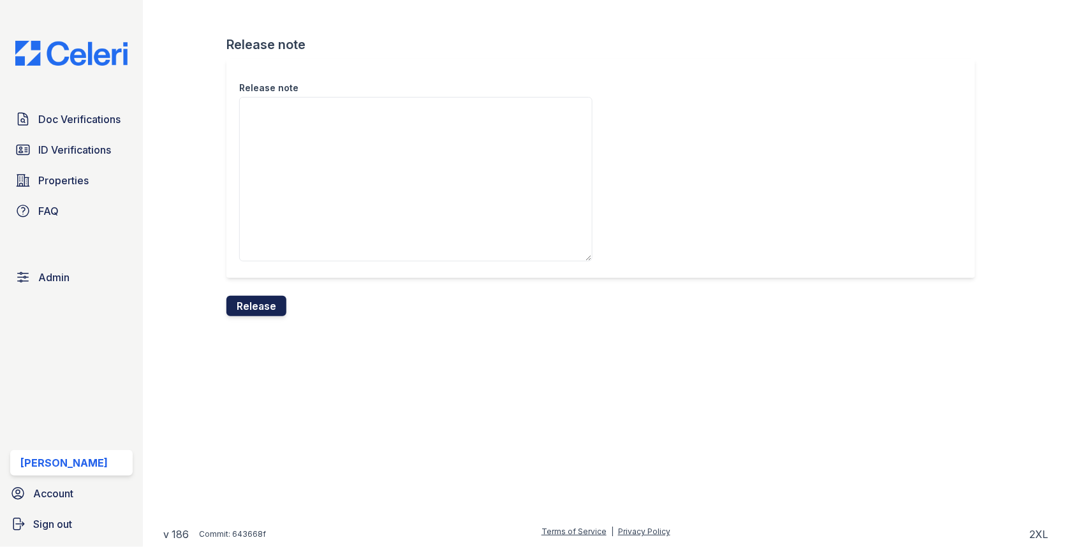
click at [265, 311] on button "Release" at bounding box center [256, 306] width 60 height 20
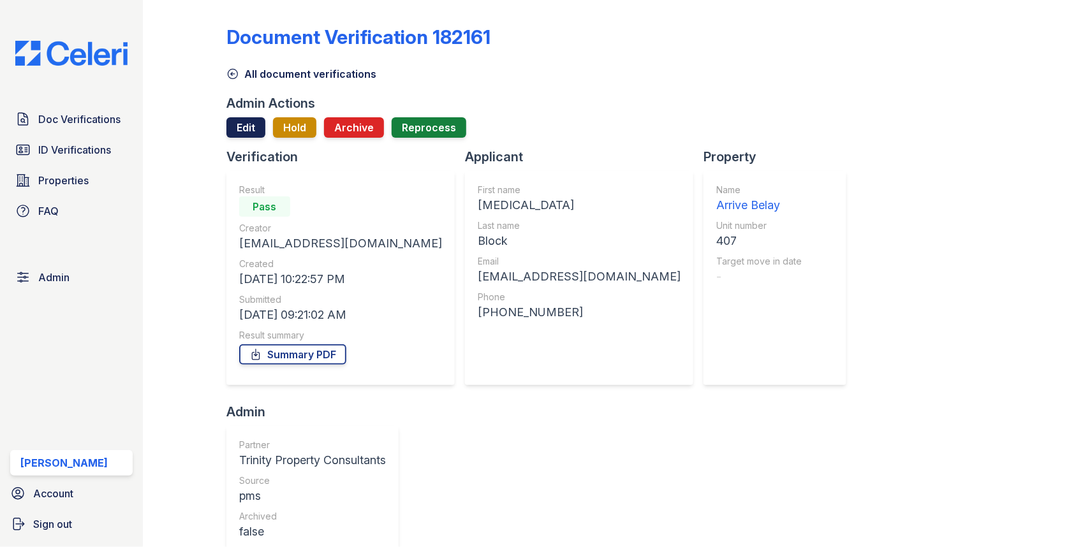
click at [251, 137] on link "Edit" at bounding box center [245, 127] width 39 height 20
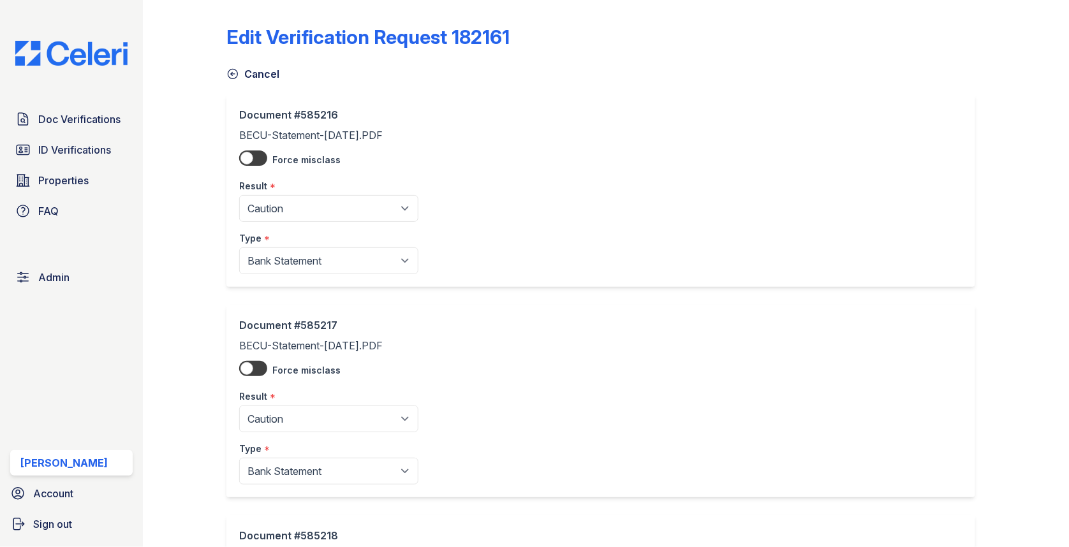
click at [281, 190] on div "Result *" at bounding box center [328, 183] width 179 height 26
click at [281, 198] on select "Pending Sent Started Processing Pass Fail Caution Error N/A" at bounding box center [328, 208] width 179 height 27
select select "pass"
click at [295, 406] on select "Pending Sent Started Processing Pass Fail Caution Error N/A" at bounding box center [328, 419] width 179 height 27
select select "pass"
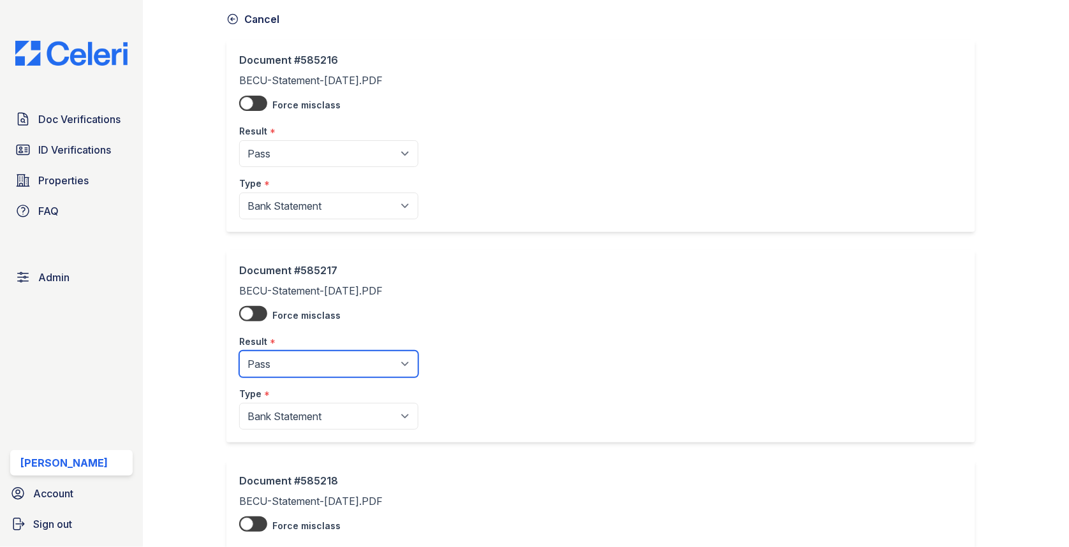
scroll to position [255, 0]
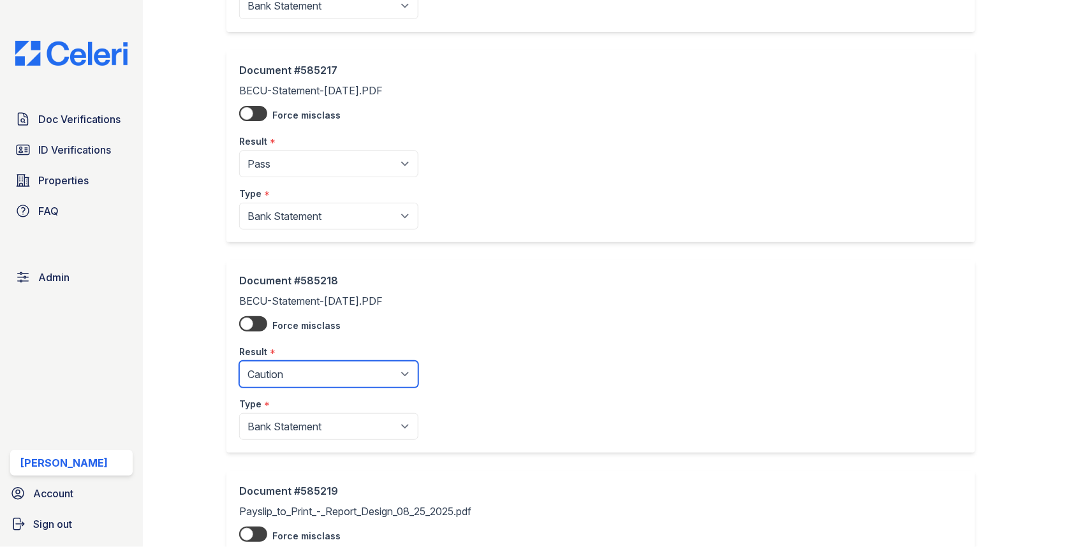
click at [325, 361] on select "Pending Sent Started Processing Pass Fail Caution Error N/A" at bounding box center [328, 374] width 179 height 27
select select "pass"
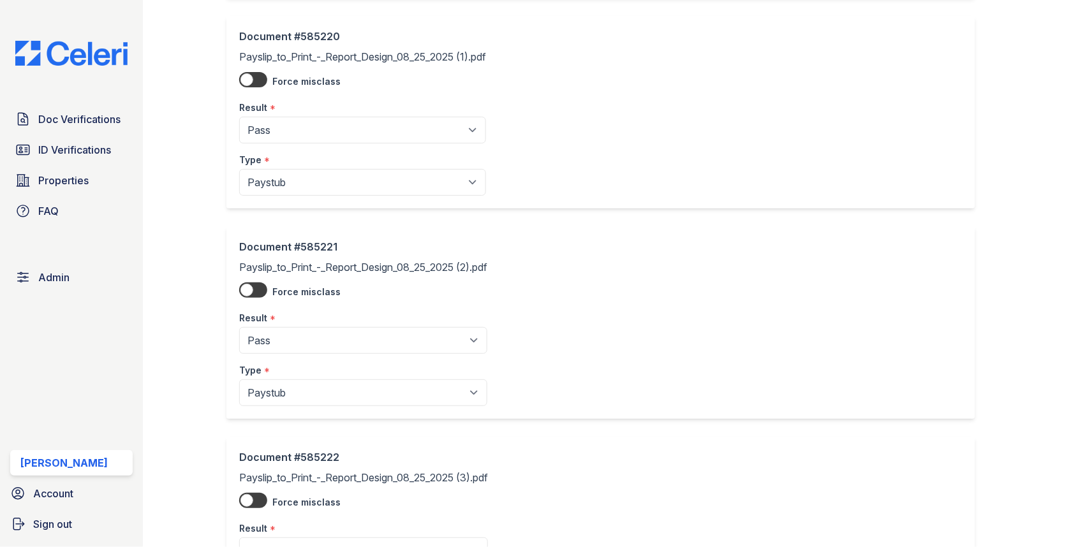
scroll to position [1075, 0]
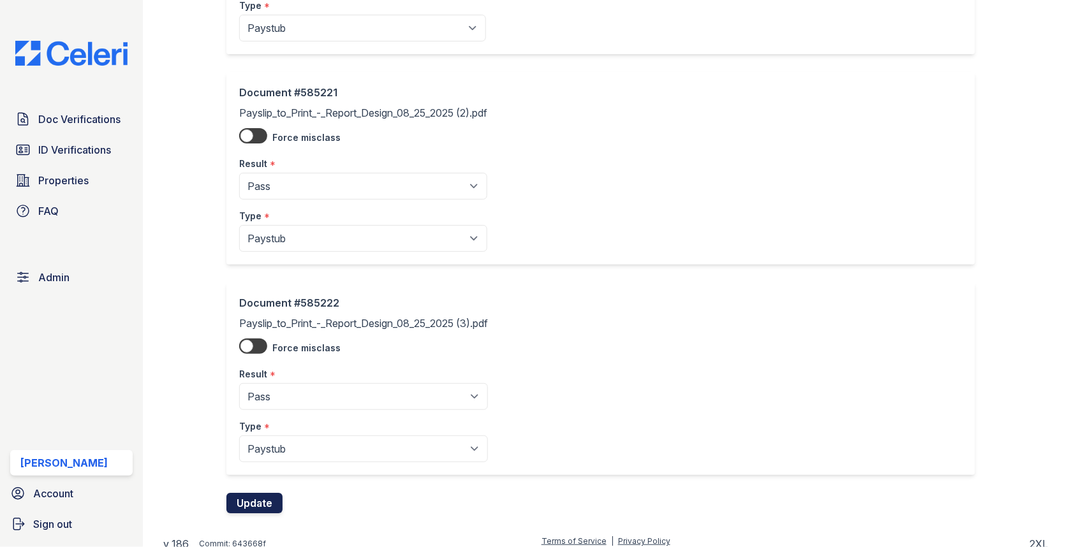
click at [267, 498] on button "Update" at bounding box center [254, 503] width 56 height 20
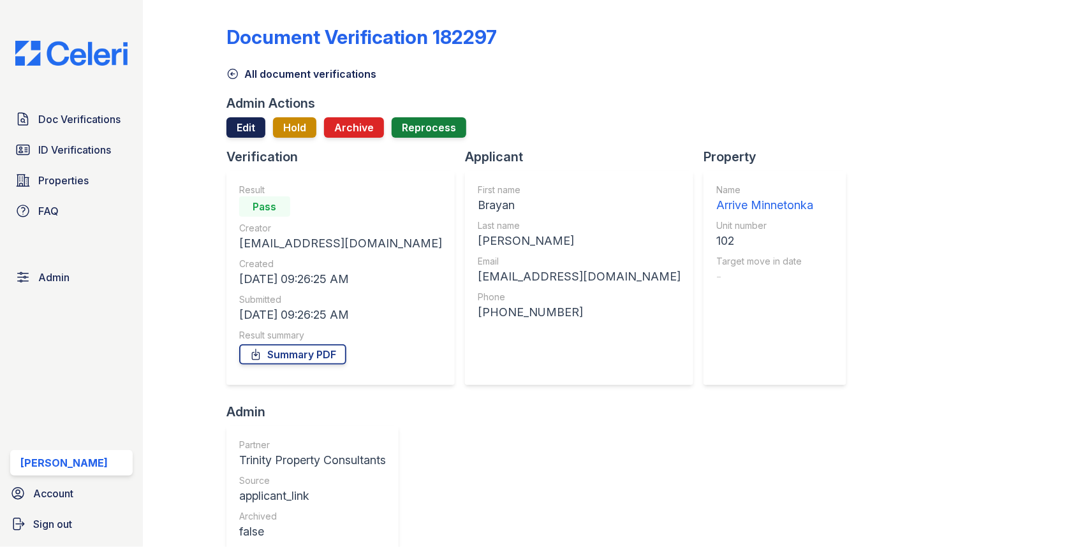
click at [244, 136] on link "Edit" at bounding box center [245, 127] width 39 height 20
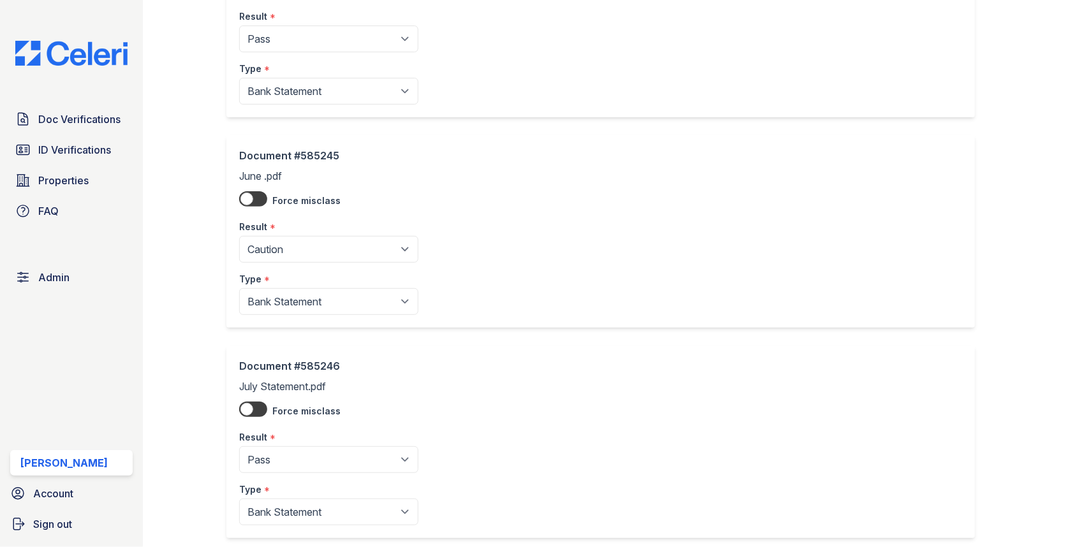
scroll to position [239, 0]
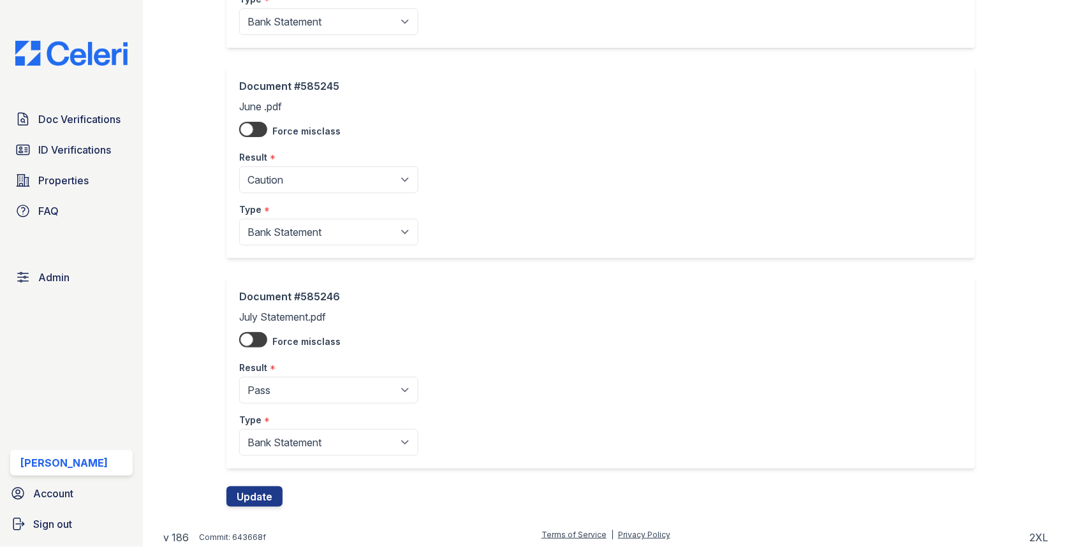
click at [332, 185] on select "Pending Sent Started Processing Pass Fail Caution Error N/A" at bounding box center [328, 180] width 179 height 27
click at [324, 181] on select "Pending Sent Started Processing Pass Fail Caution Error N/A" at bounding box center [328, 180] width 179 height 27
select select "pass"
click at [286, 489] on form "Document #585244 May.pdf Force misclass Result * Pending Sent Started Processin…" at bounding box center [605, 181] width 759 height 652
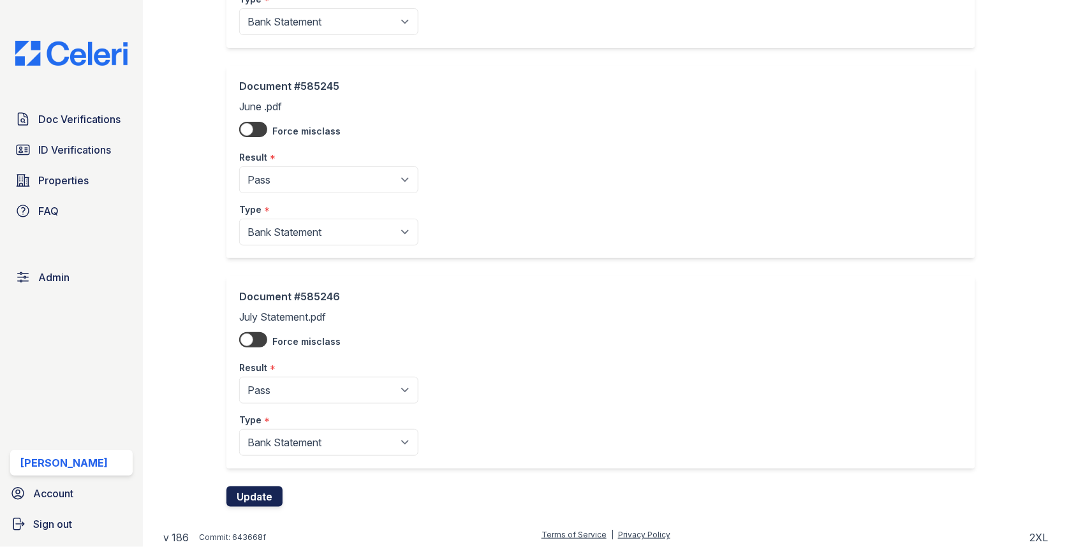
click at [281, 489] on button "Update" at bounding box center [254, 497] width 56 height 20
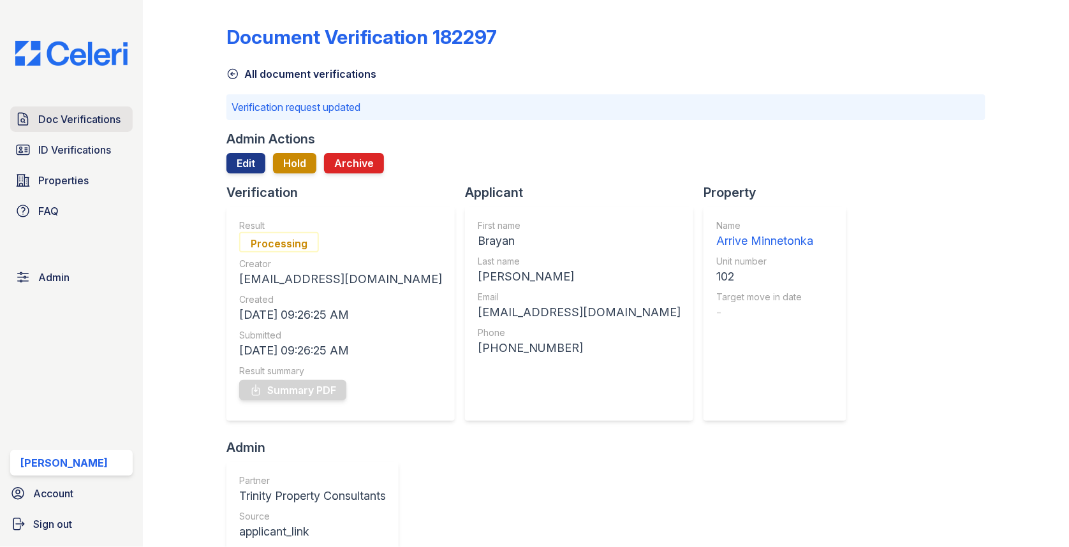
click at [101, 124] on span "Doc Verifications" at bounding box center [79, 119] width 82 height 15
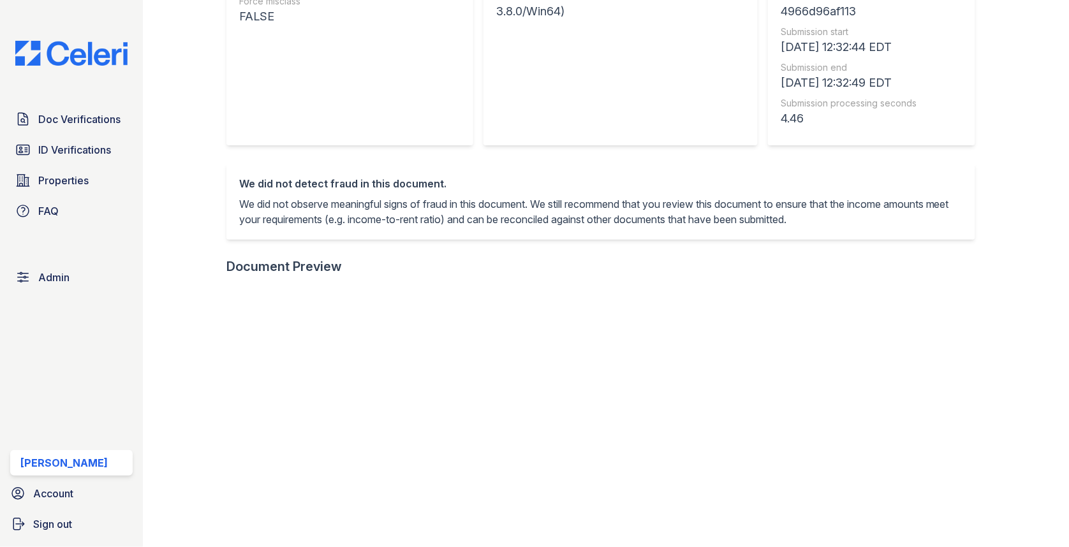
scroll to position [408, 0]
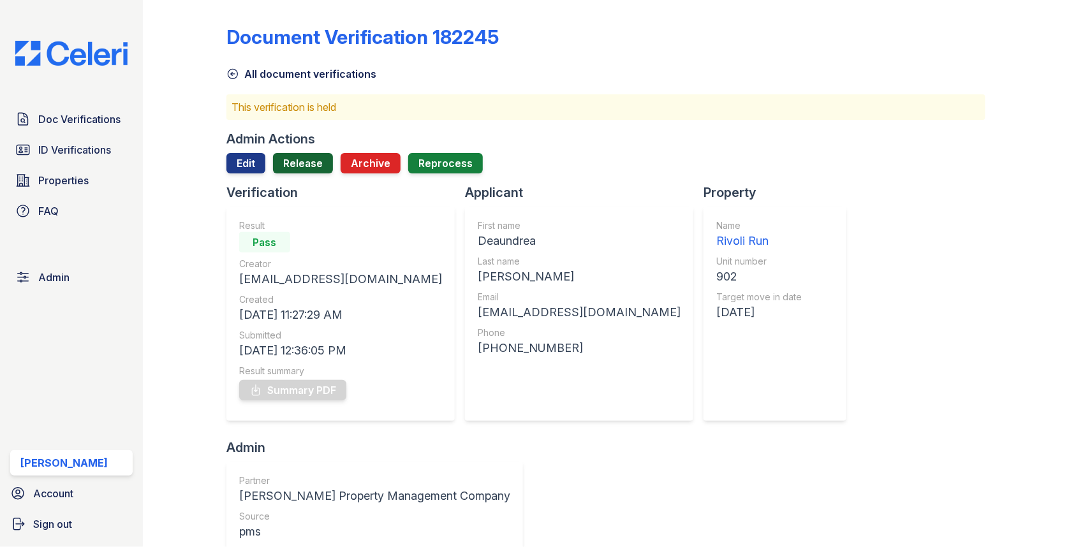
click at [311, 169] on link "Release" at bounding box center [303, 163] width 60 height 20
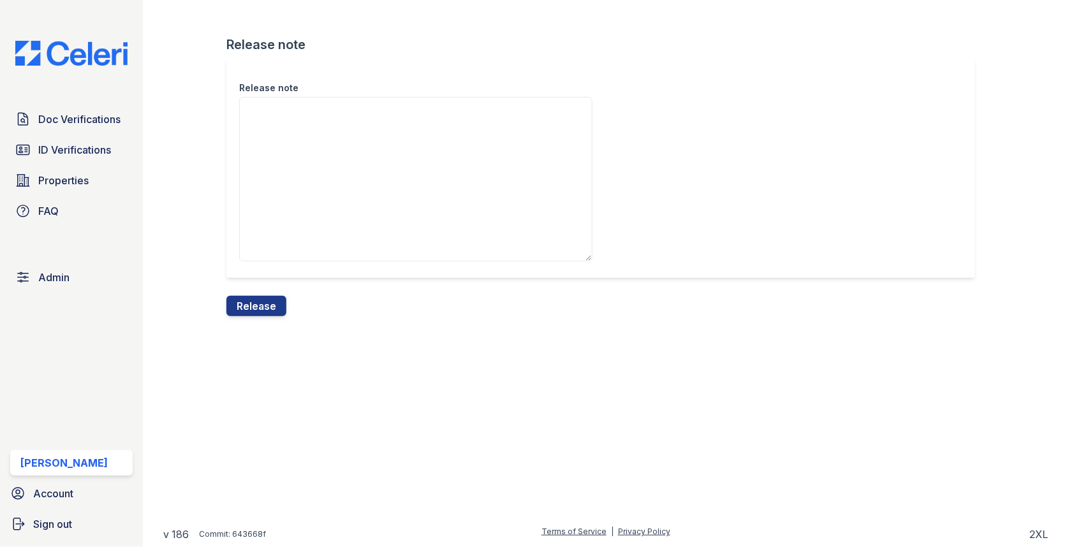
click at [265, 285] on div "Release note" at bounding box center [605, 177] width 759 height 237
click at [261, 308] on button "Release" at bounding box center [256, 306] width 60 height 20
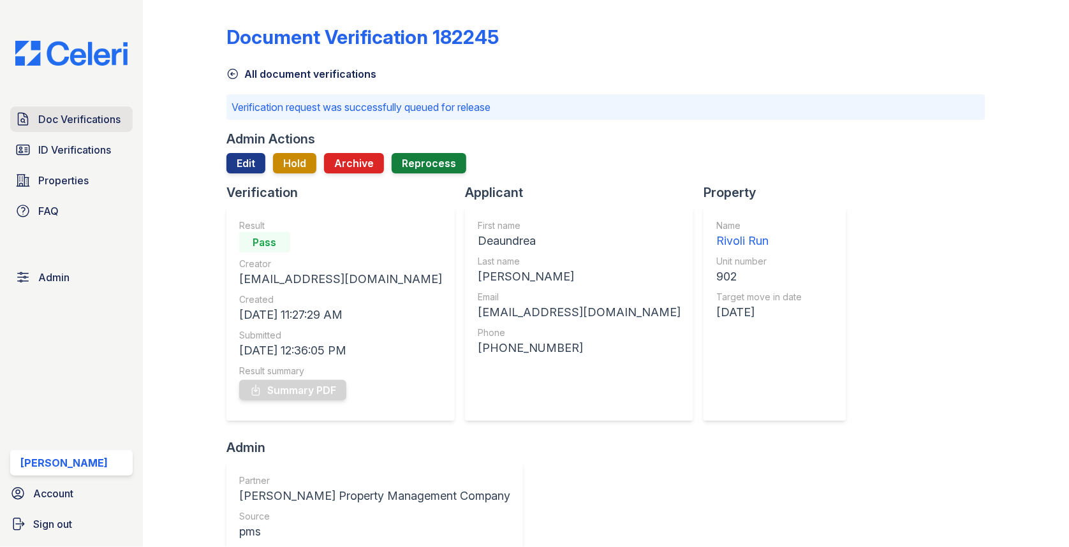
click at [105, 128] on link "Doc Verifications" at bounding box center [71, 120] width 122 height 26
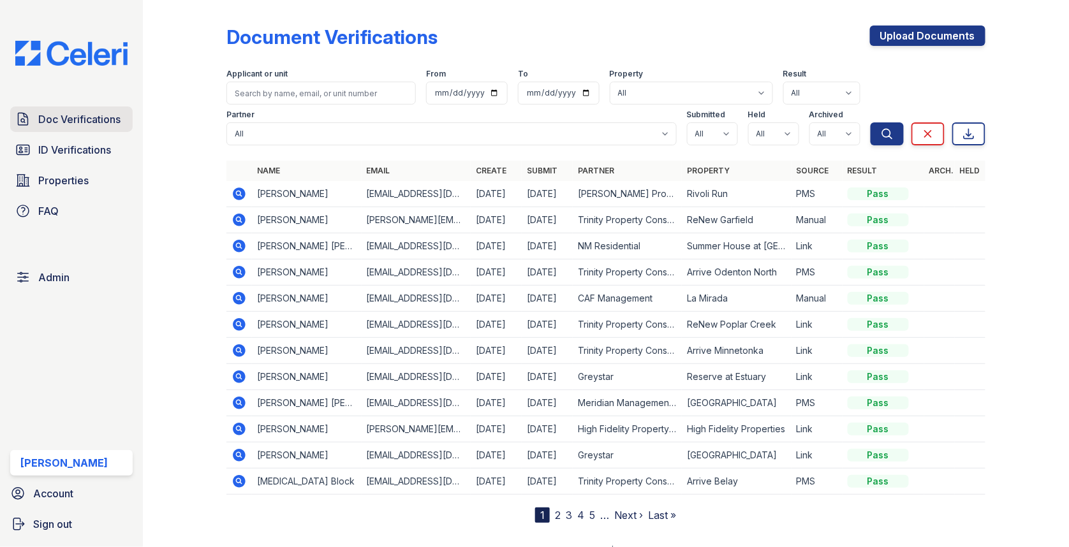
click at [96, 125] on span "Doc Verifications" at bounding box center [79, 119] width 82 height 15
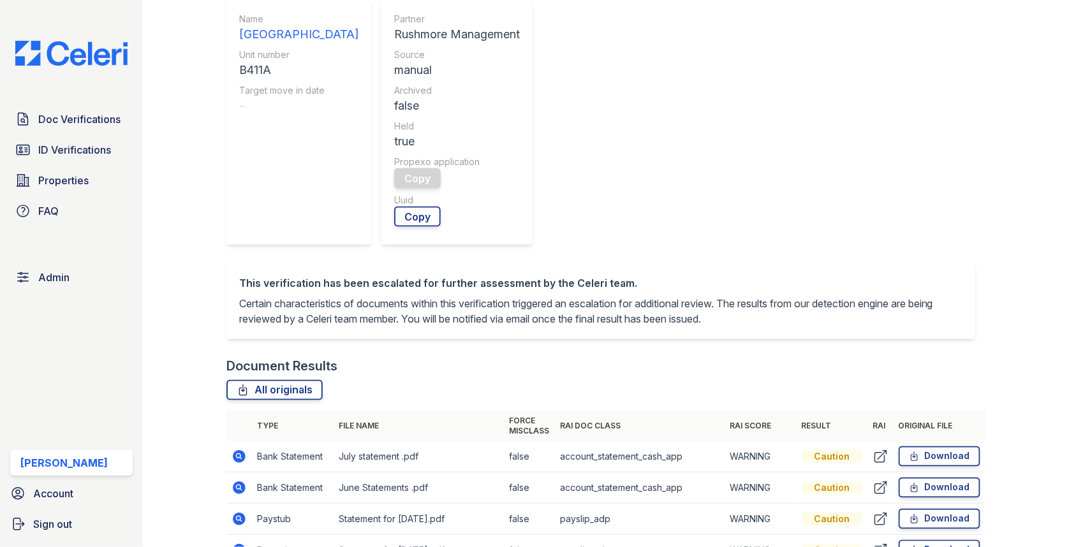
scroll to position [475, 0]
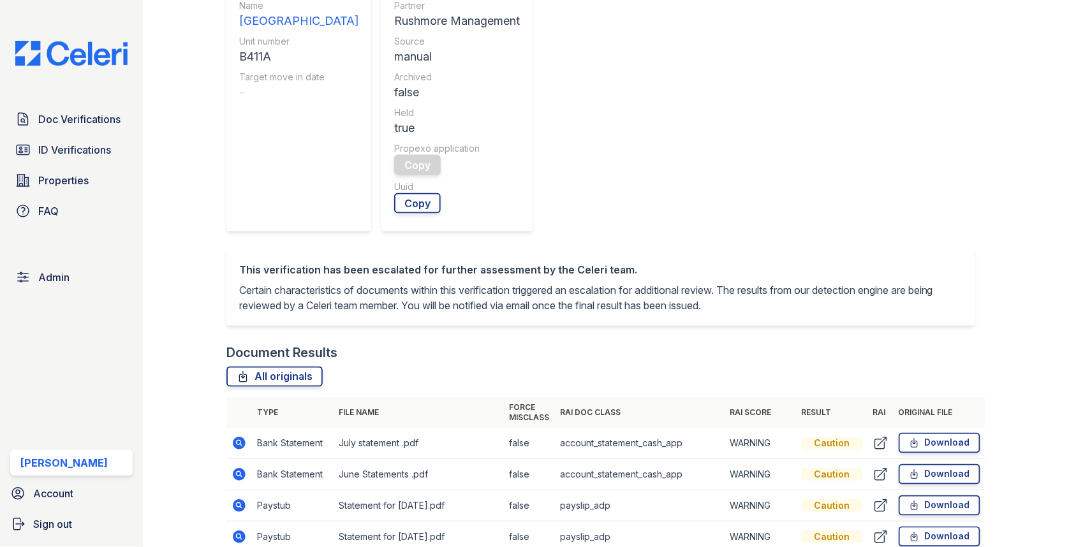
click at [244, 436] on icon at bounding box center [239, 443] width 15 height 15
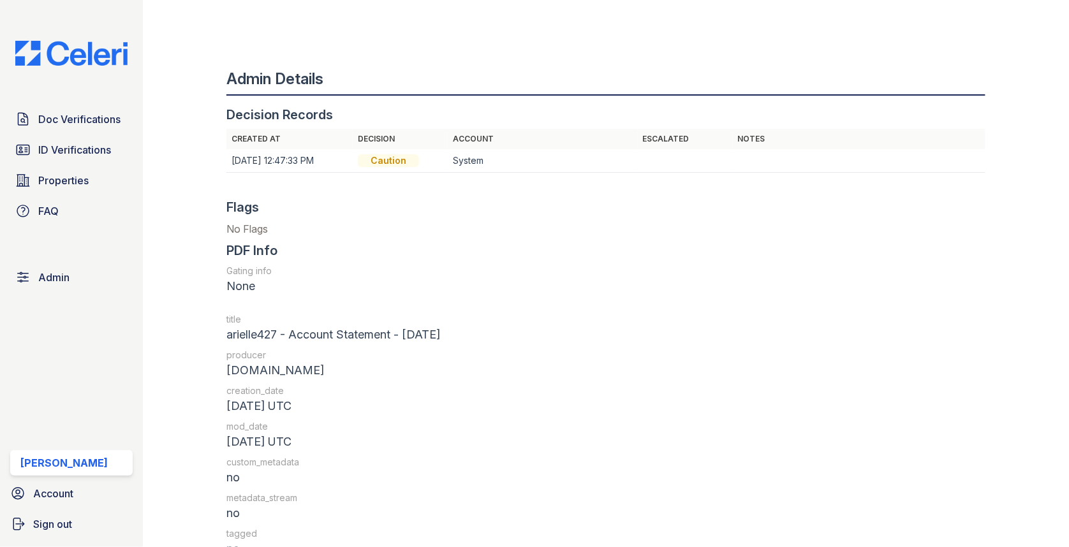
scroll to position [1536, 0]
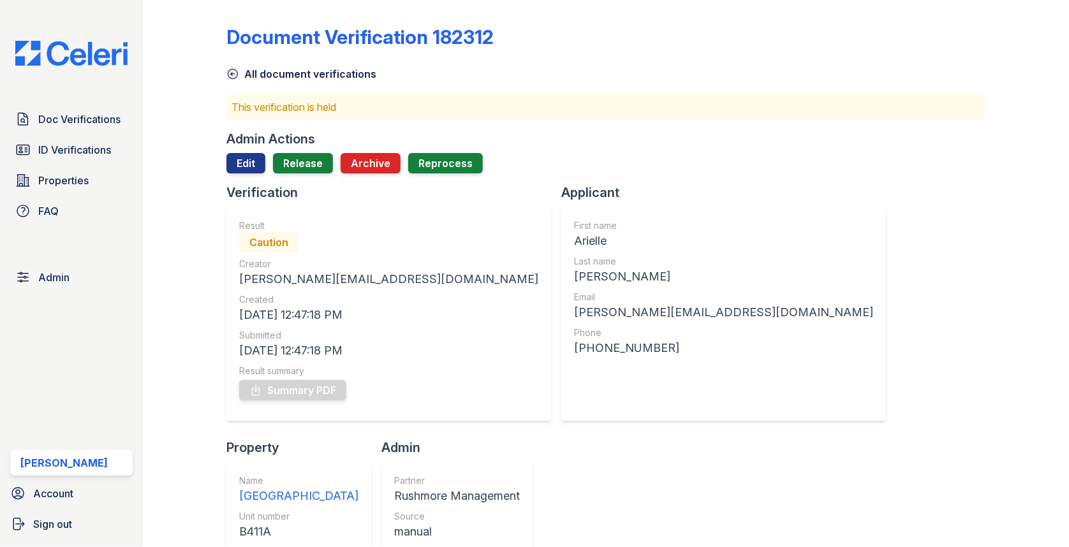
click at [242, 149] on div "Admin Actions Edit Release Archive Reprocess" at bounding box center [605, 157] width 759 height 54
click at [244, 158] on link "Edit" at bounding box center [245, 163] width 39 height 20
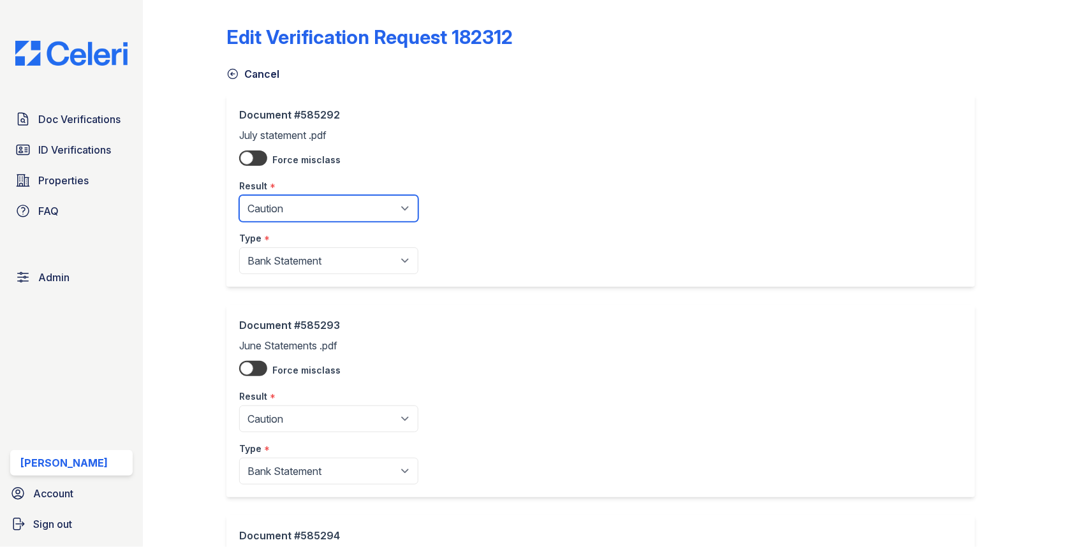
click at [303, 204] on select "Pending Sent Started Processing Pass Fail Caution Error N/A" at bounding box center [328, 208] width 179 height 27
select select "pass"
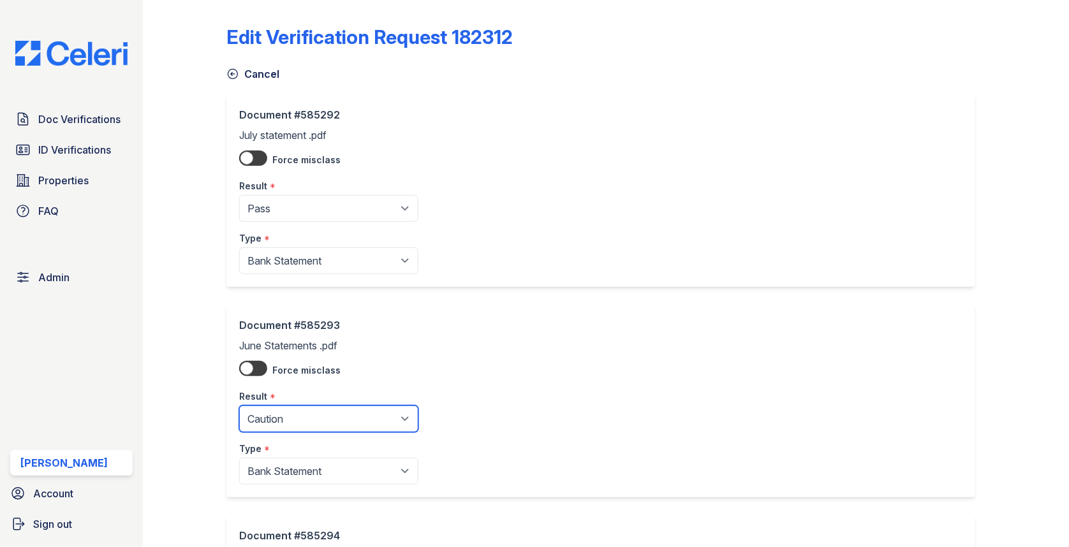
click at [303, 418] on select "Pending Sent Started Processing Pass Fail Caution Error N/A" at bounding box center [328, 419] width 179 height 27
click at [287, 407] on select "Pending Sent Started Processing Pass Fail Caution Error N/A" at bounding box center [328, 419] width 179 height 27
select select "pass"
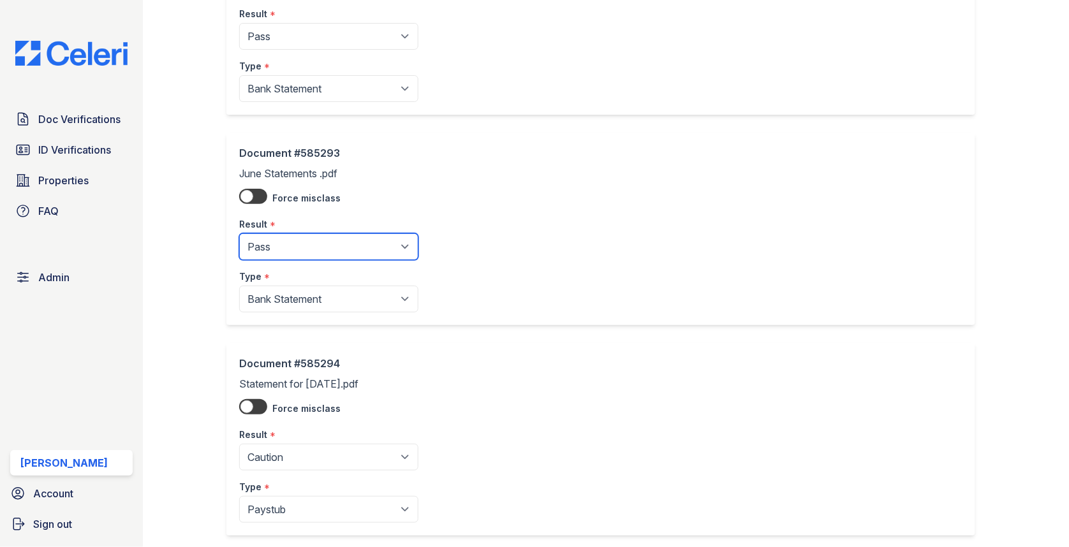
scroll to position [449, 0]
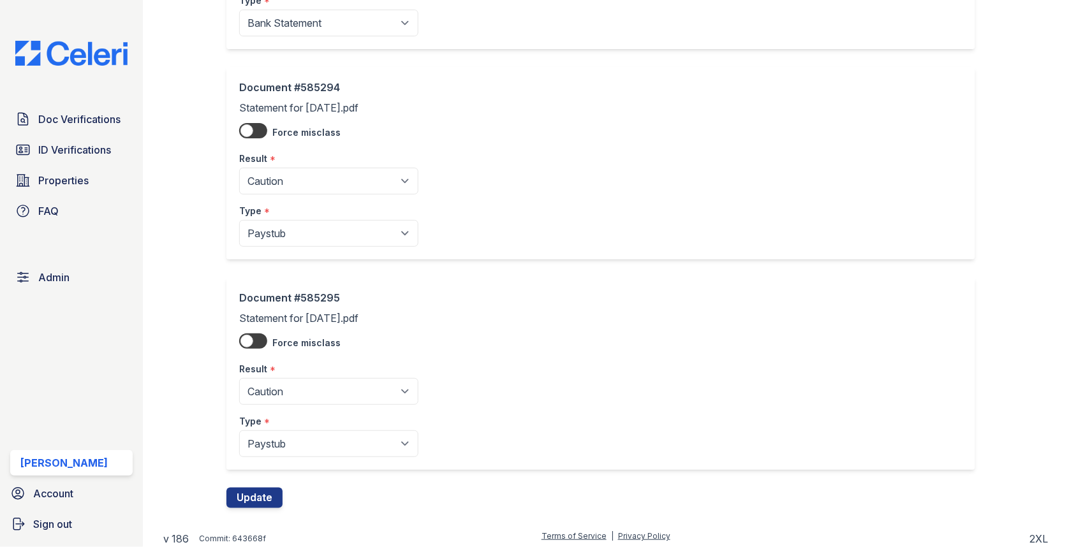
click at [266, 482] on div "Document #585295 Statement for Jul 25, 2025.pdf Force misclass Result * Pending…" at bounding box center [605, 383] width 759 height 211
click at [263, 488] on button "Update" at bounding box center [254, 498] width 56 height 20
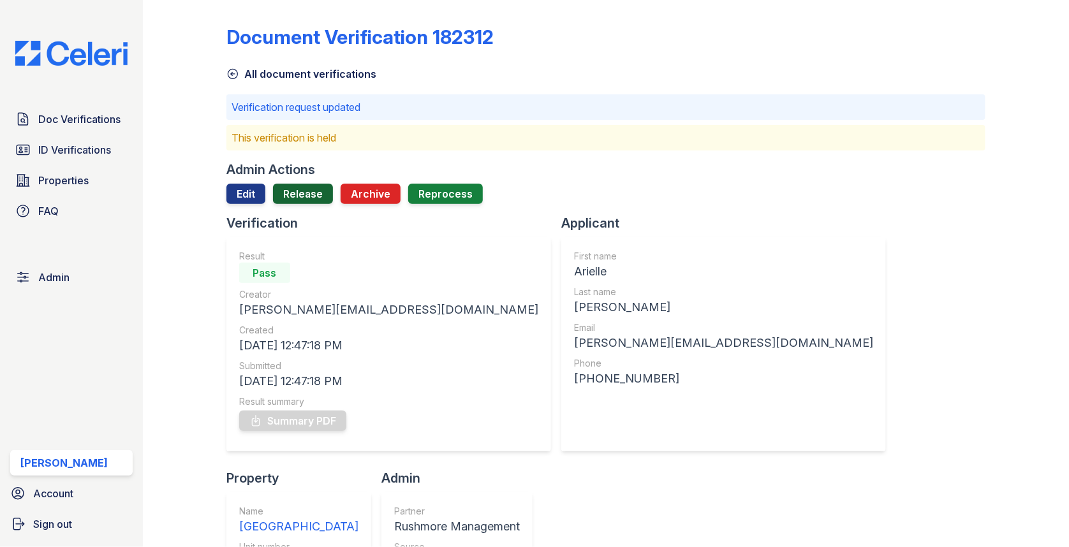
click at [299, 186] on link "Release" at bounding box center [303, 194] width 60 height 20
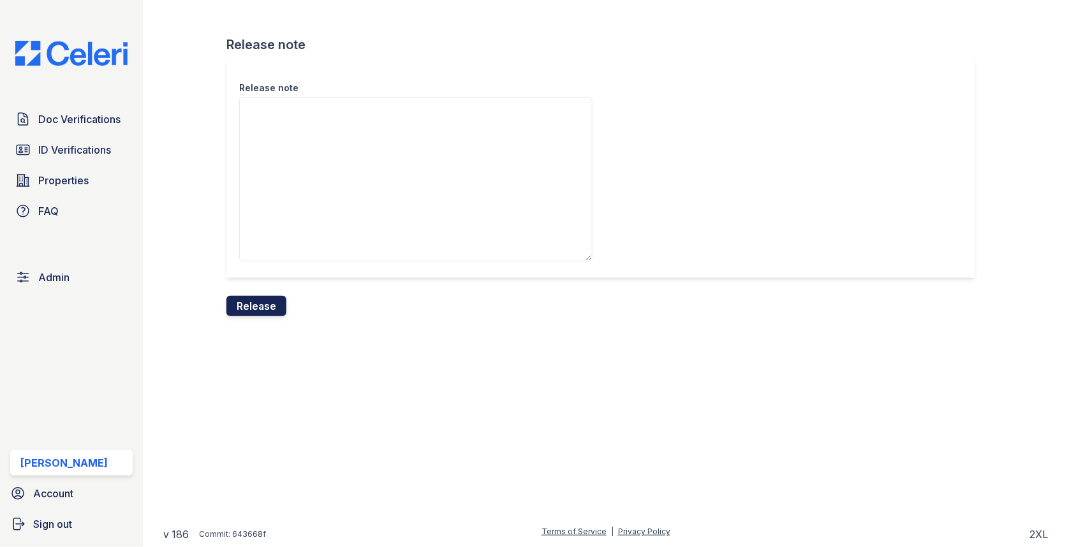
click at [264, 315] on button "Release" at bounding box center [256, 306] width 60 height 20
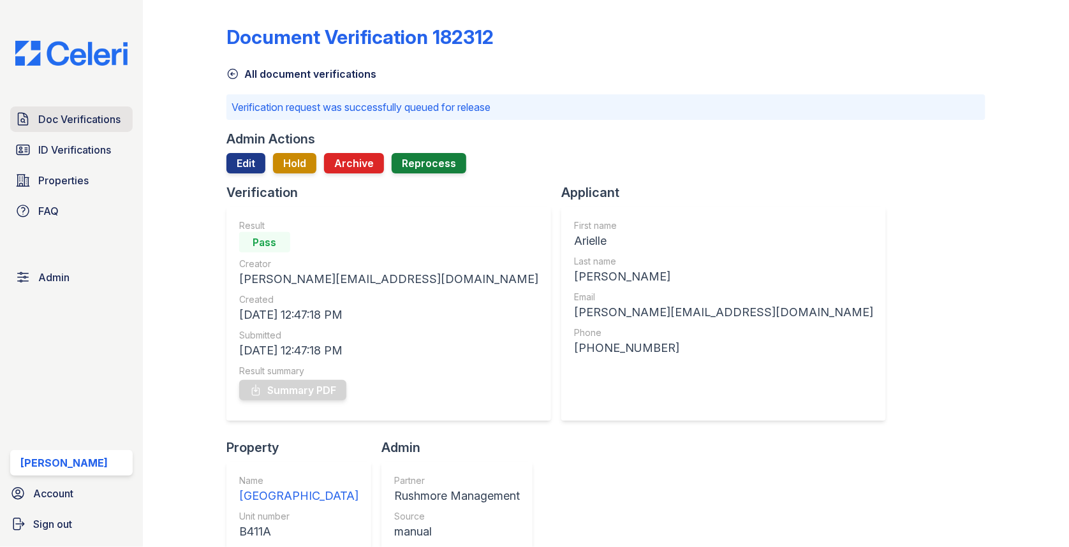
click at [129, 120] on link "Doc Verifications" at bounding box center [71, 120] width 122 height 26
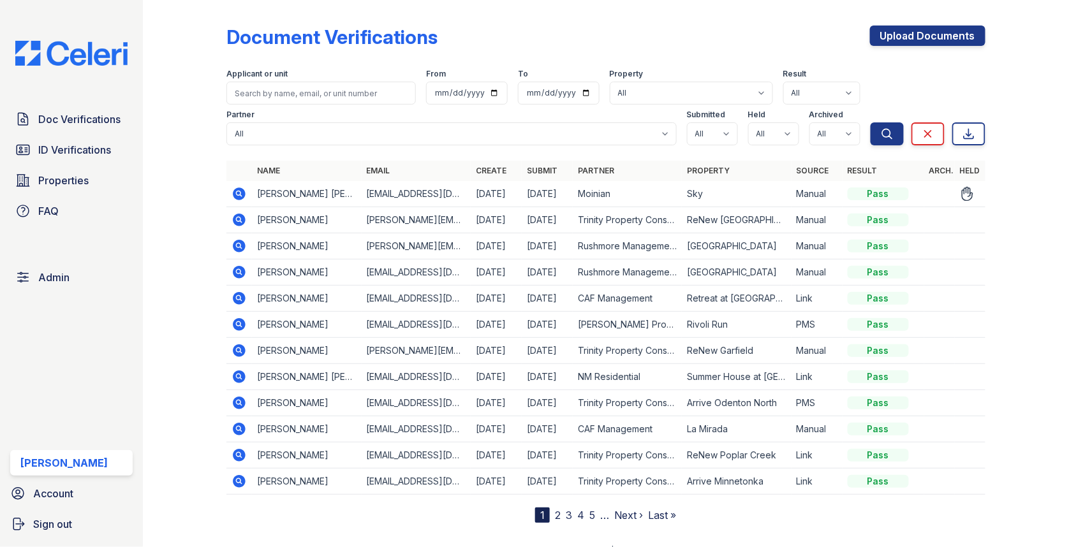
click at [241, 196] on icon at bounding box center [239, 194] width 13 height 13
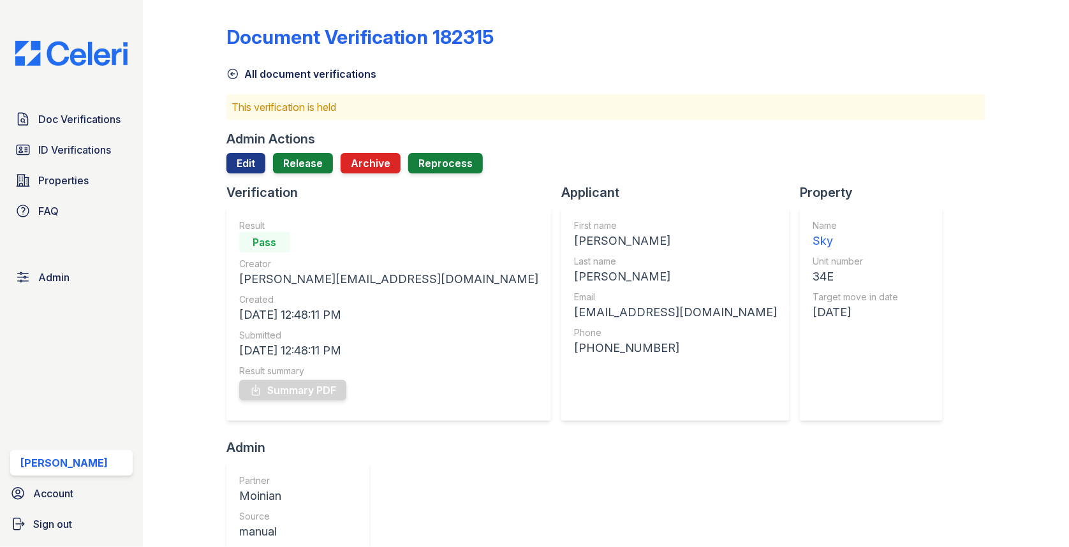
click at [305, 172] on link "Release" at bounding box center [303, 163] width 60 height 20
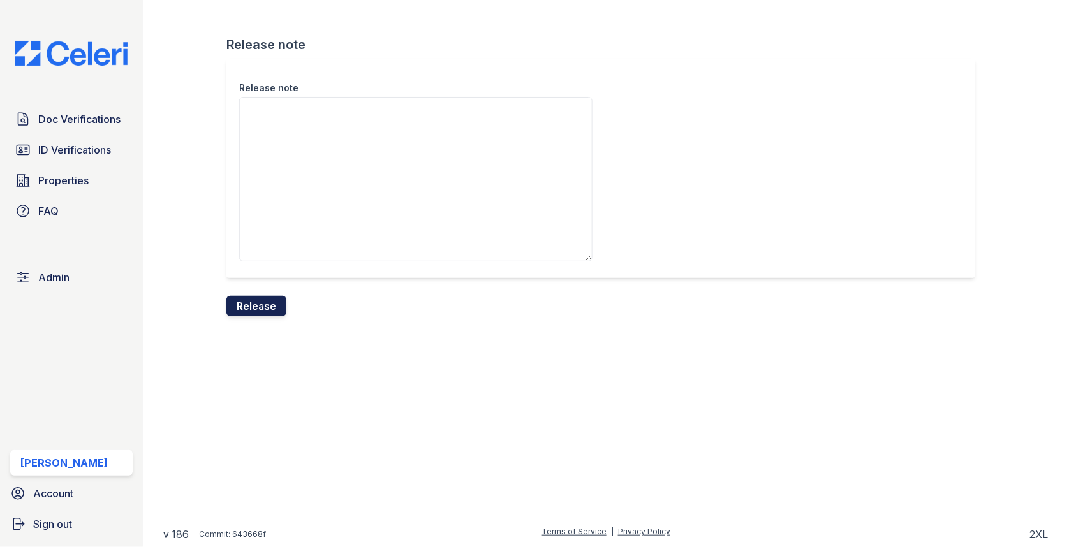
click at [272, 301] on button "Release" at bounding box center [256, 306] width 60 height 20
